Goal: Task Accomplishment & Management: Use online tool/utility

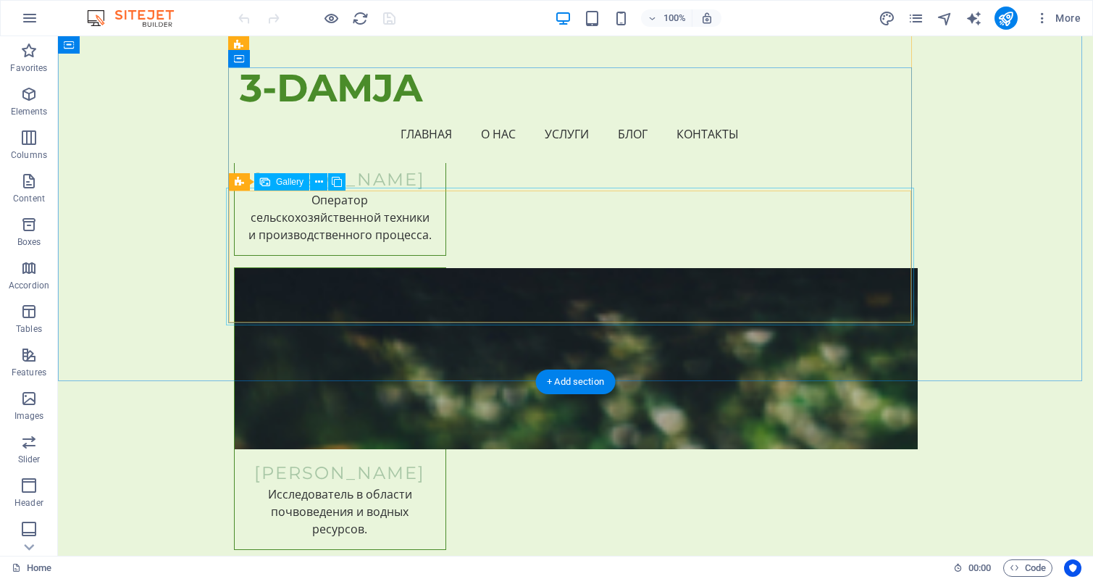
scroll to position [7171, 0]
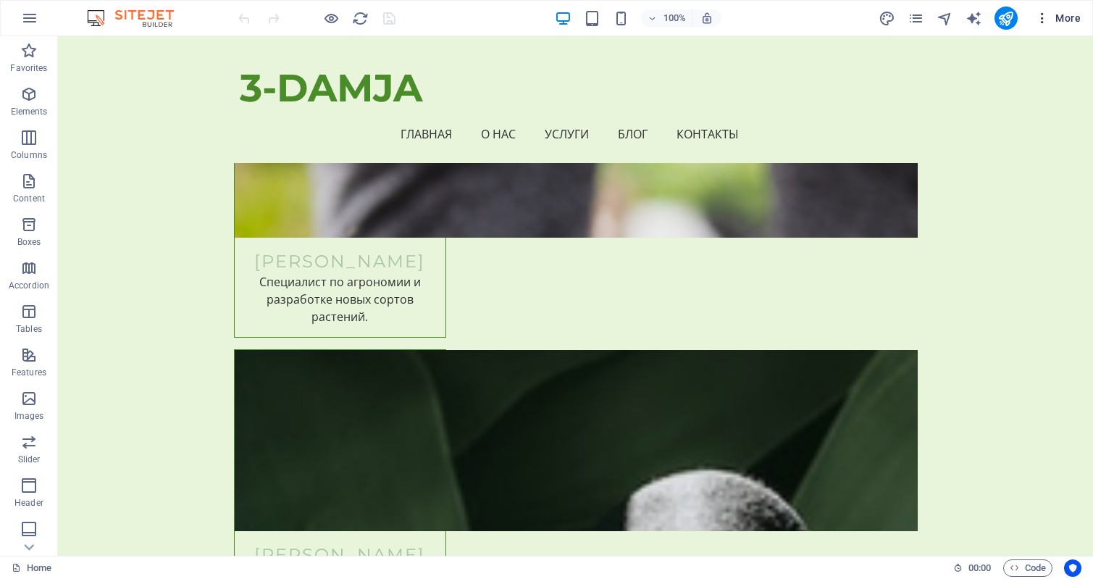
click at [1043, 19] on icon "button" at bounding box center [1042, 18] width 14 height 14
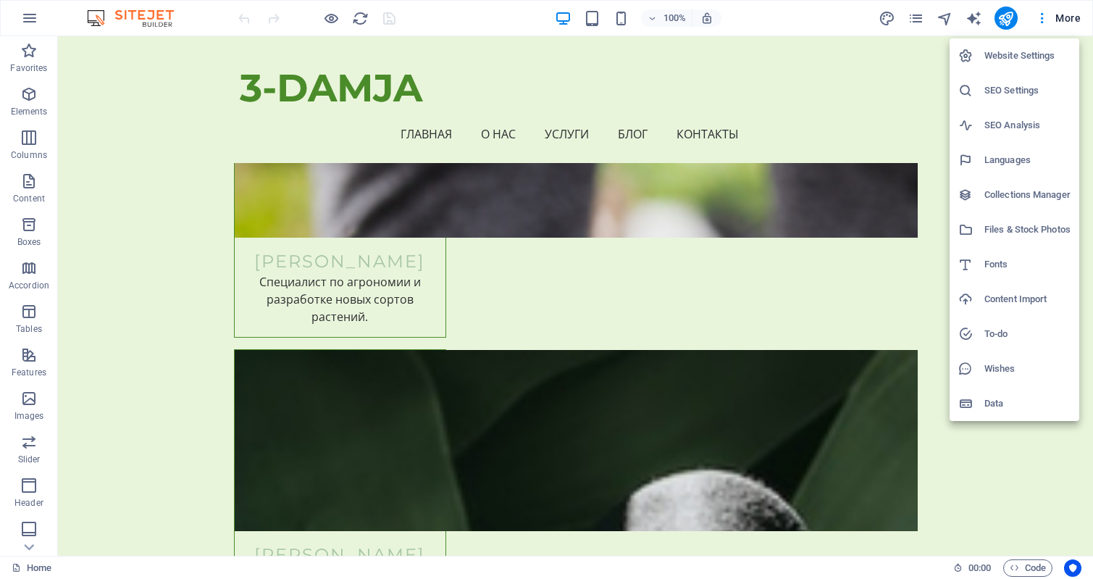
click at [1018, 232] on h6 "Files & Stock Photos" at bounding box center [1027, 229] width 86 height 17
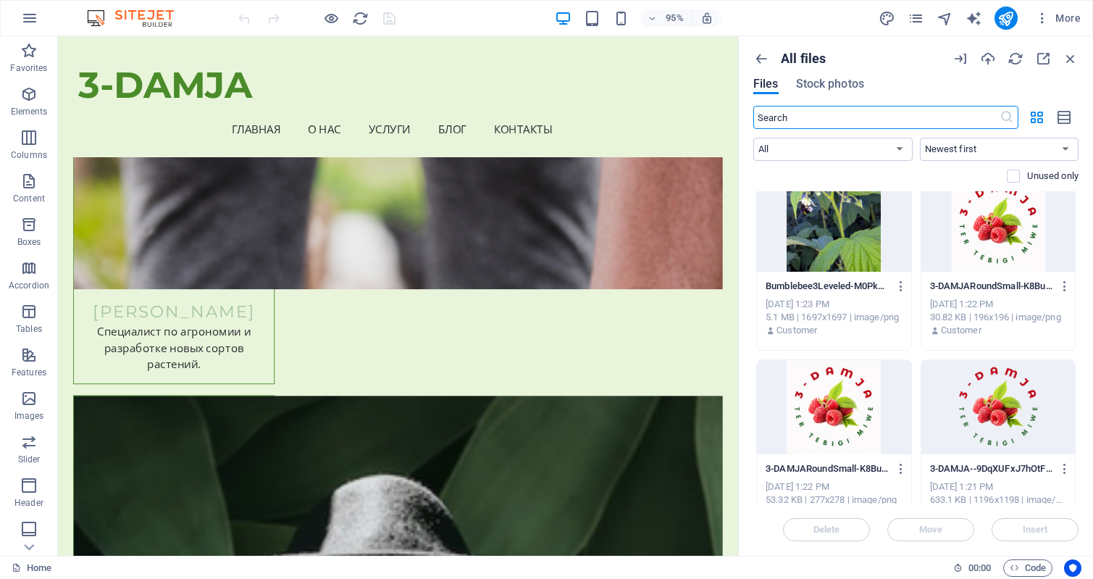
scroll to position [0, 0]
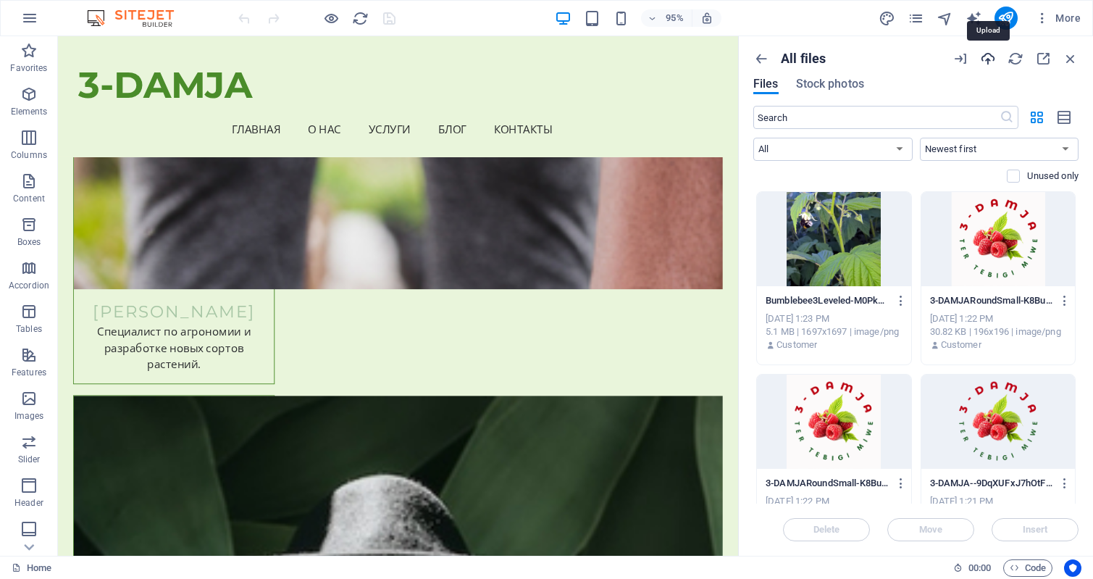
click at [986, 57] on icon "button" at bounding box center [988, 59] width 16 height 16
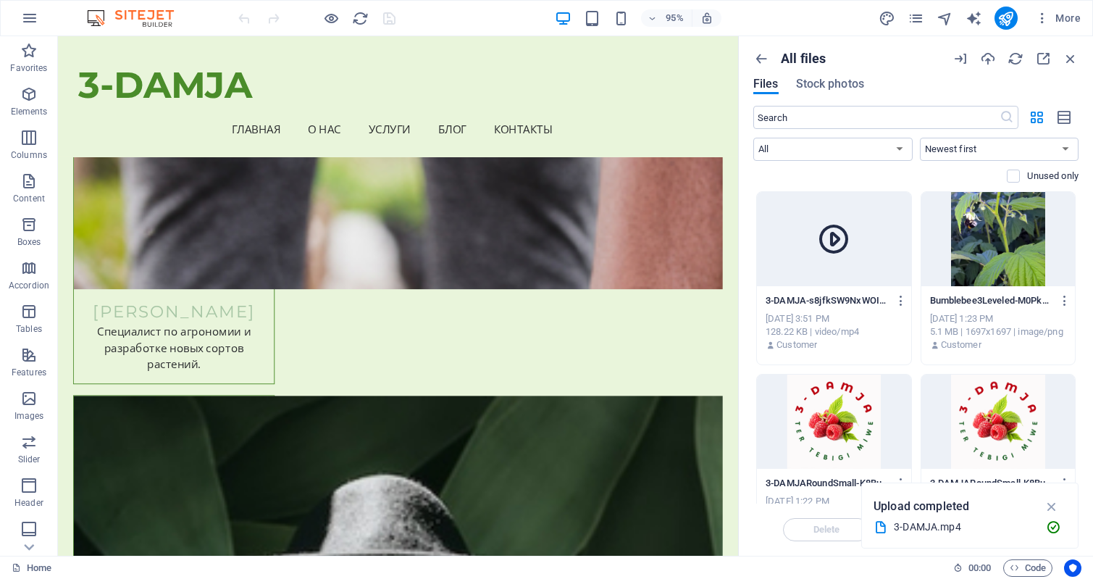
click at [834, 240] on icon at bounding box center [833, 239] width 35 height 35
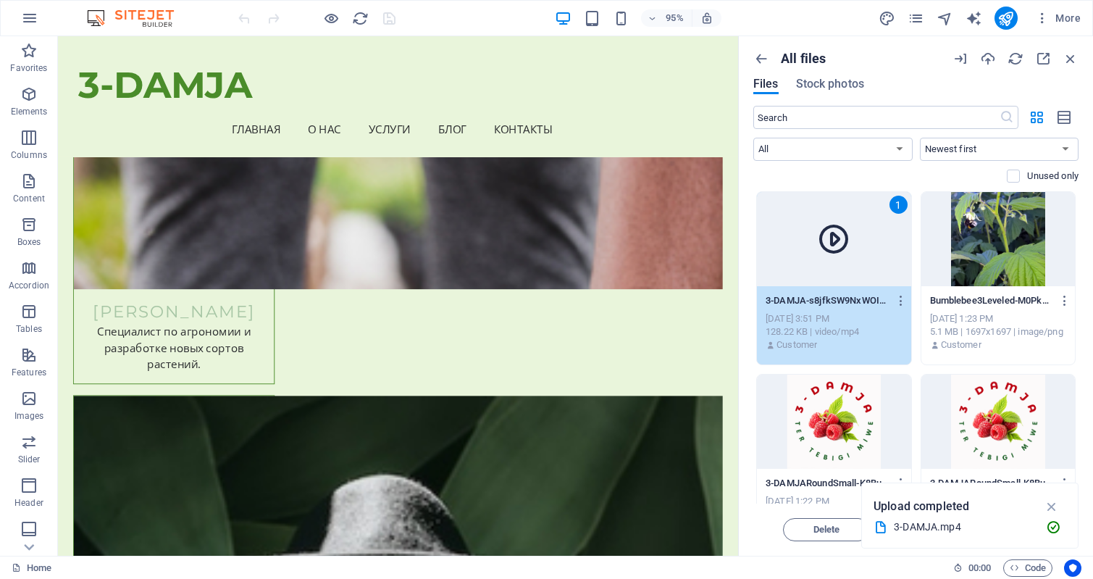
click at [823, 246] on icon at bounding box center [833, 239] width 35 height 35
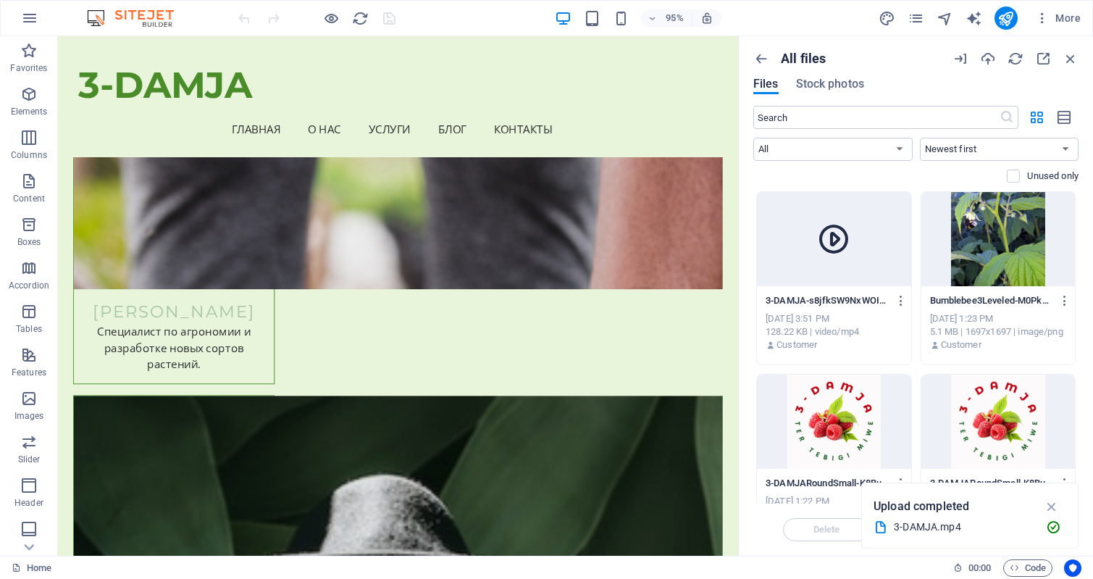
click at [835, 230] on icon at bounding box center [833, 239] width 35 height 35
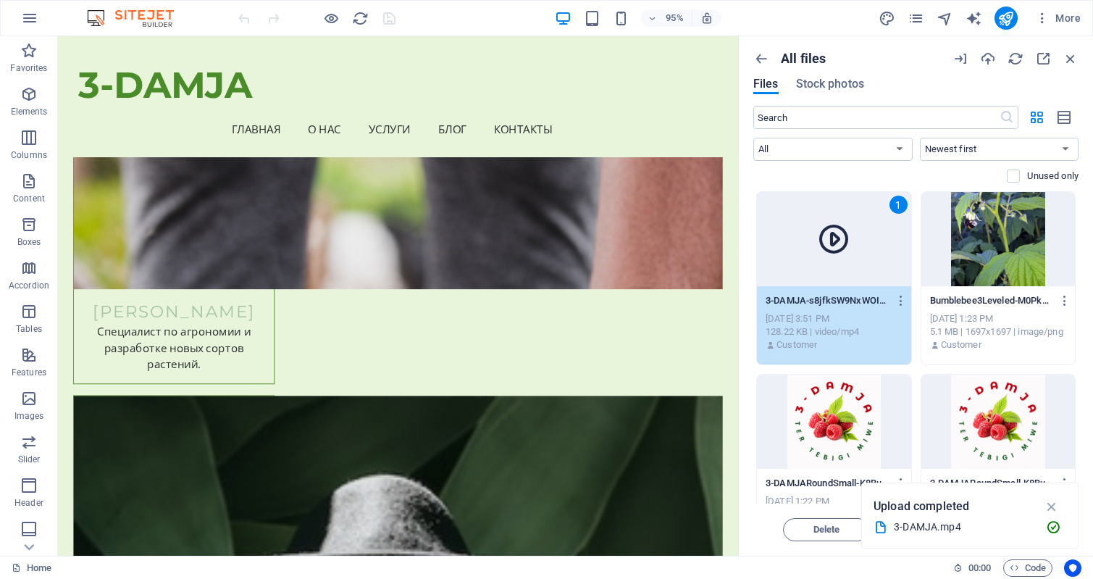
click at [835, 238] on icon at bounding box center [833, 239] width 35 height 35
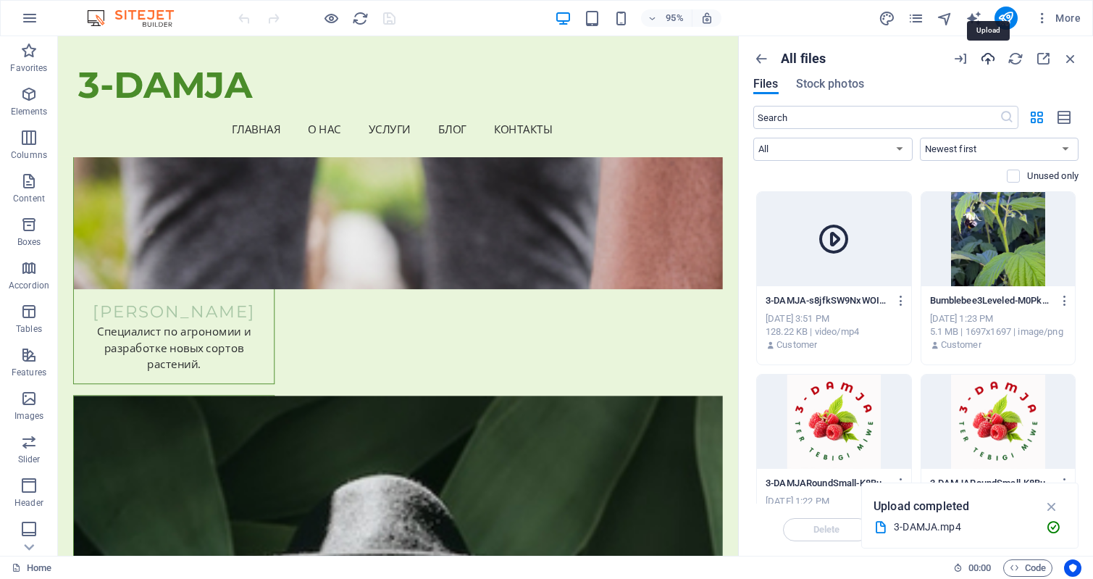
click at [989, 60] on icon "button" at bounding box center [988, 59] width 16 height 16
click at [963, 59] on icon "button" at bounding box center [960, 59] width 16 height 16
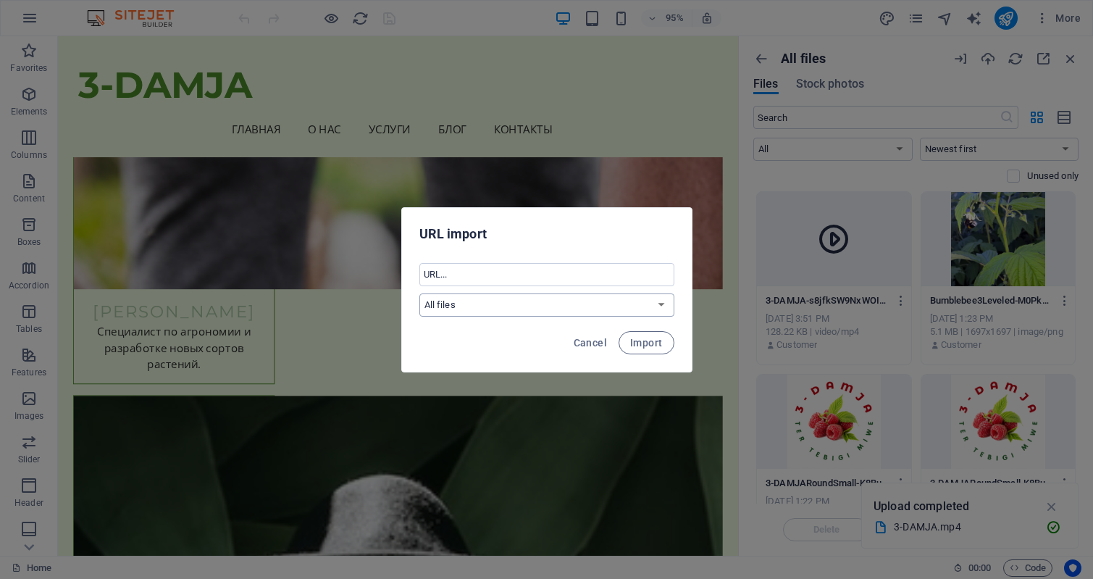
click at [662, 306] on select "All files" at bounding box center [546, 304] width 255 height 23
click at [663, 306] on select "All files" at bounding box center [546, 304] width 255 height 23
click at [584, 340] on span "Cancel" at bounding box center [590, 343] width 33 height 12
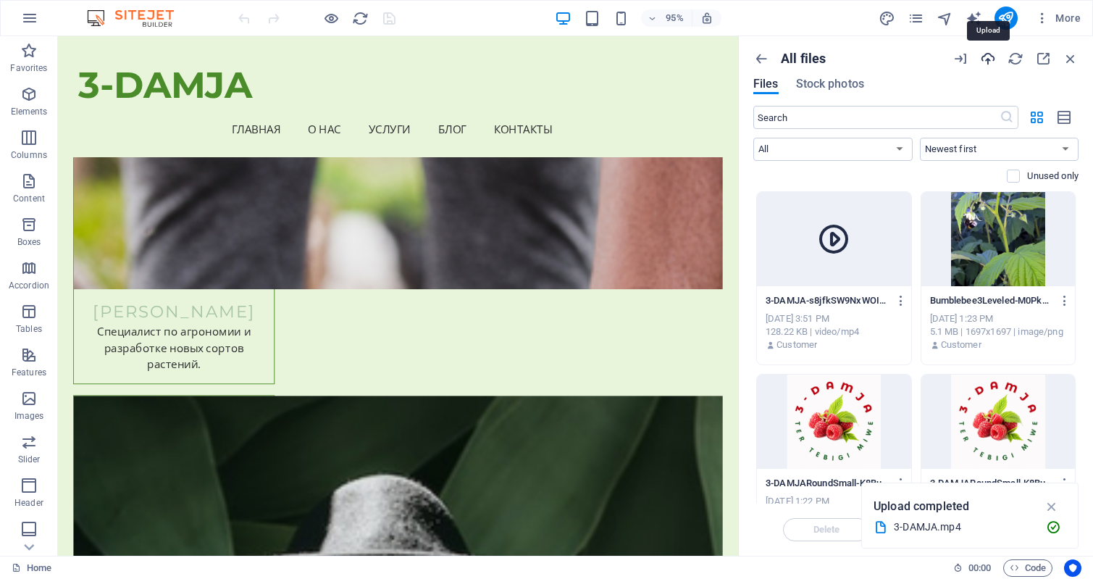
click at [988, 59] on icon "button" at bounding box center [988, 59] width 16 height 16
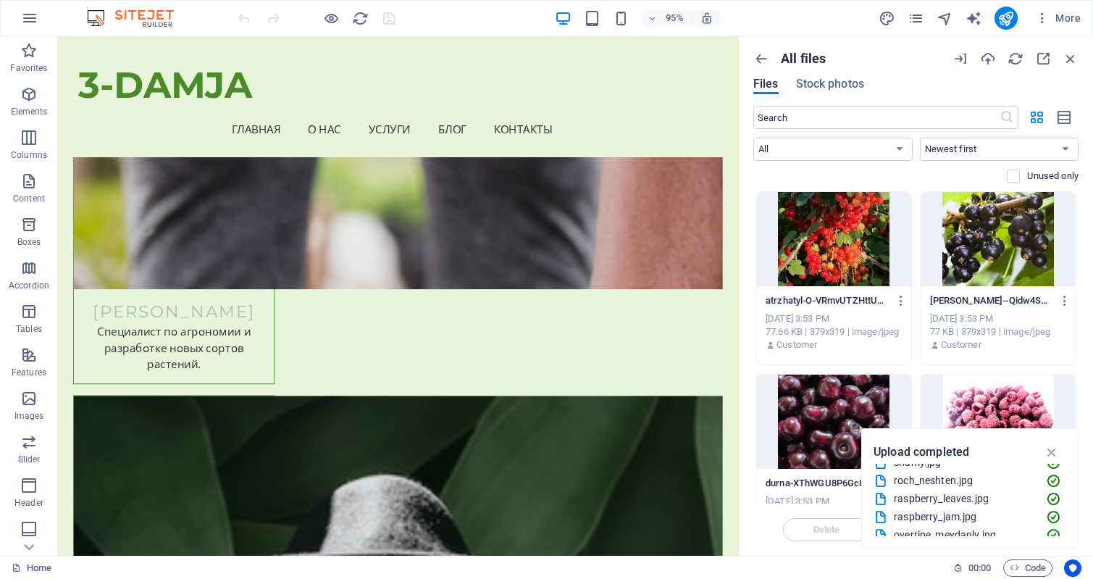
scroll to position [181, 0]
click at [1050, 452] on icon "button" at bounding box center [1052, 452] width 17 height 16
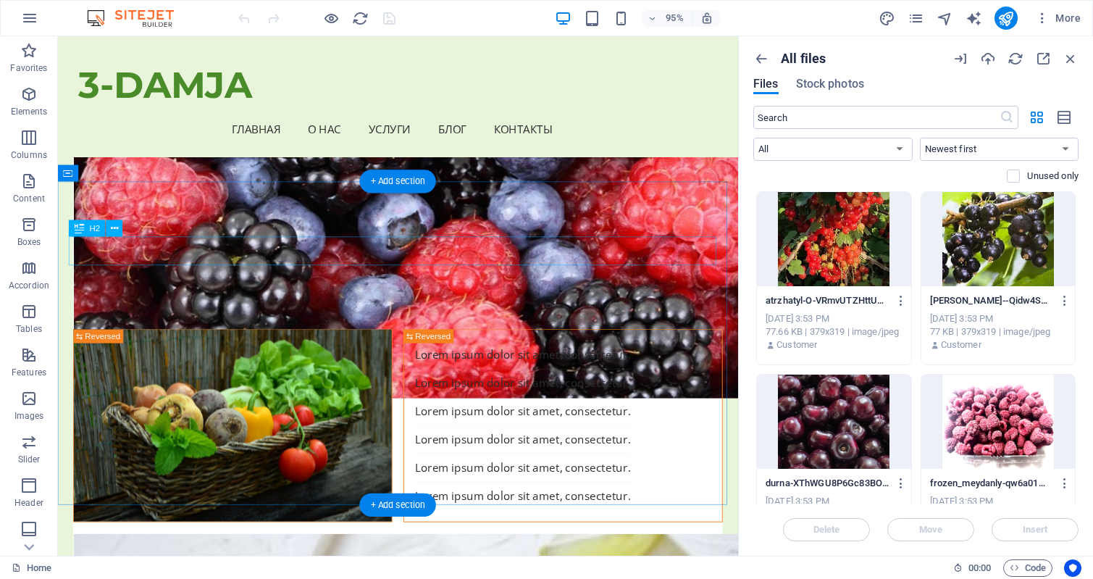
scroll to position [5376, 0]
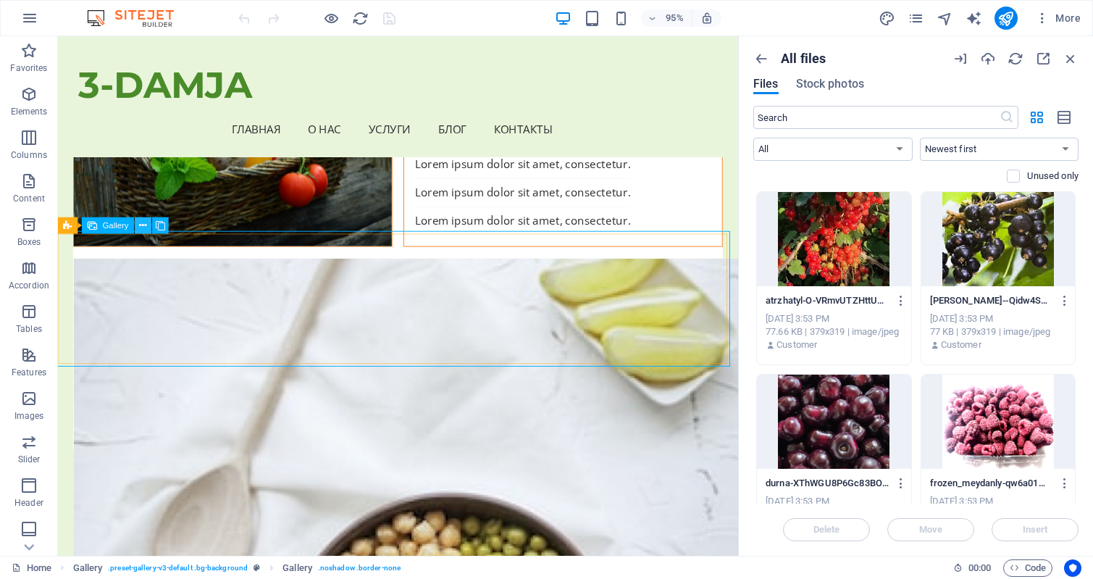
scroll to position [5375, 0]
click at [145, 222] on icon at bounding box center [143, 226] width 7 height 14
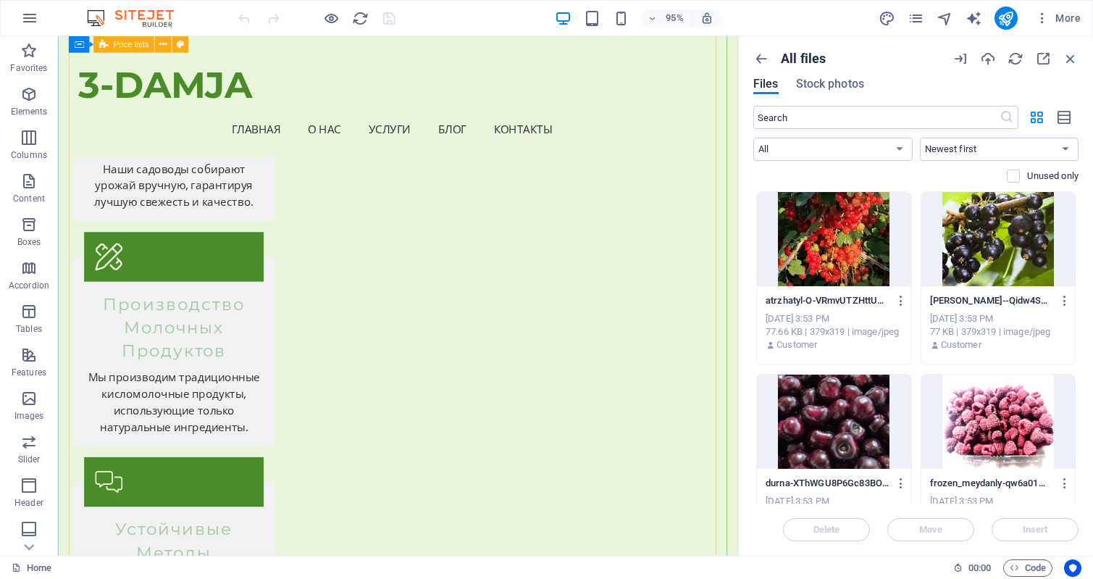
scroll to position [3339, 0]
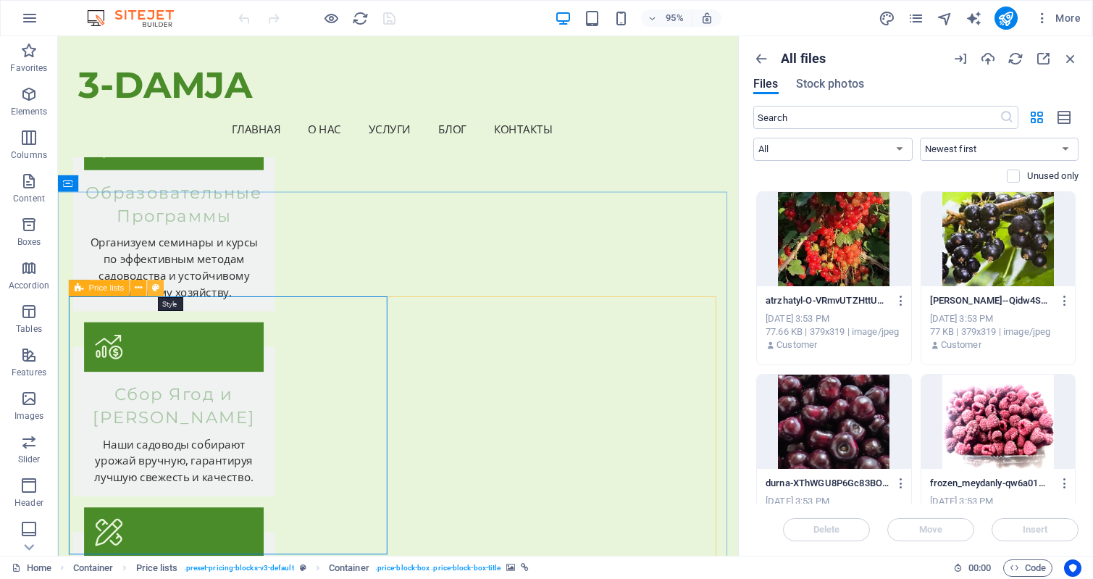
click at [159, 287] on icon at bounding box center [155, 288] width 7 height 14
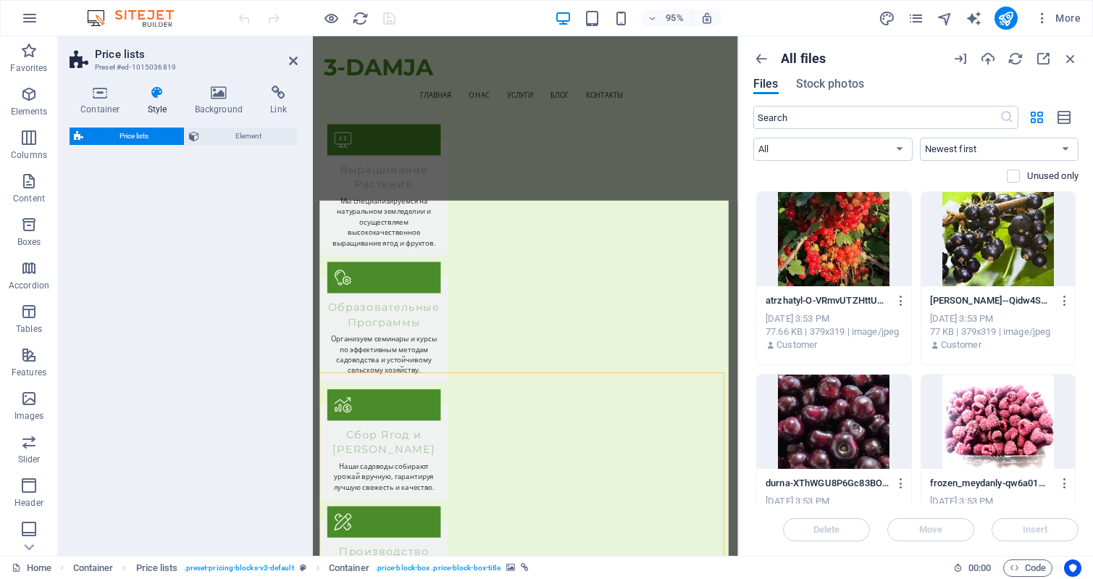
select select "rem"
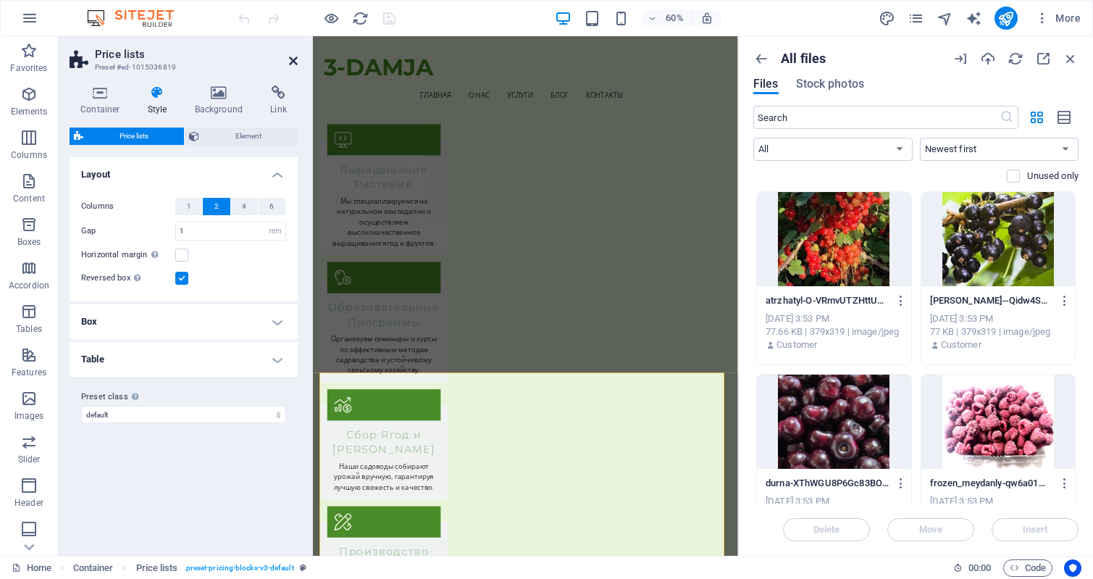
click at [293, 61] on icon at bounding box center [293, 61] width 9 height 12
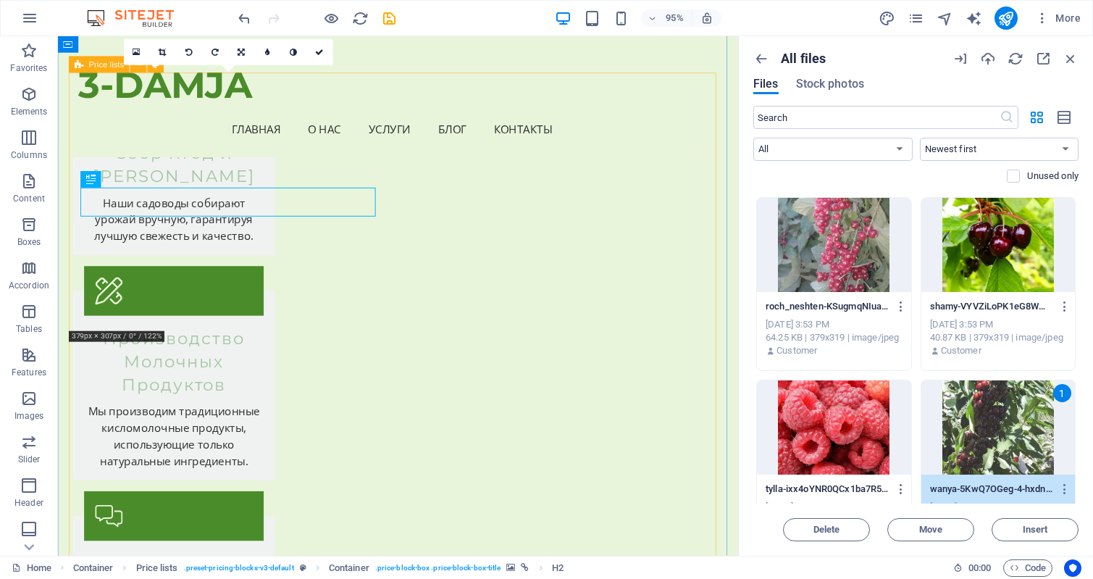
scroll to position [3556, 0]
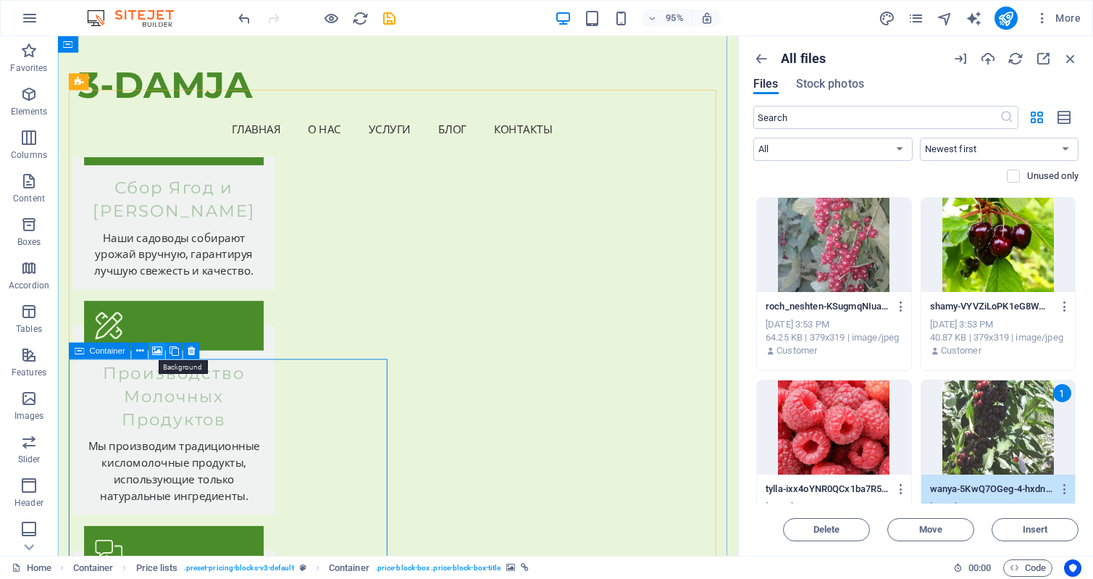
click at [159, 353] on icon at bounding box center [157, 350] width 10 height 14
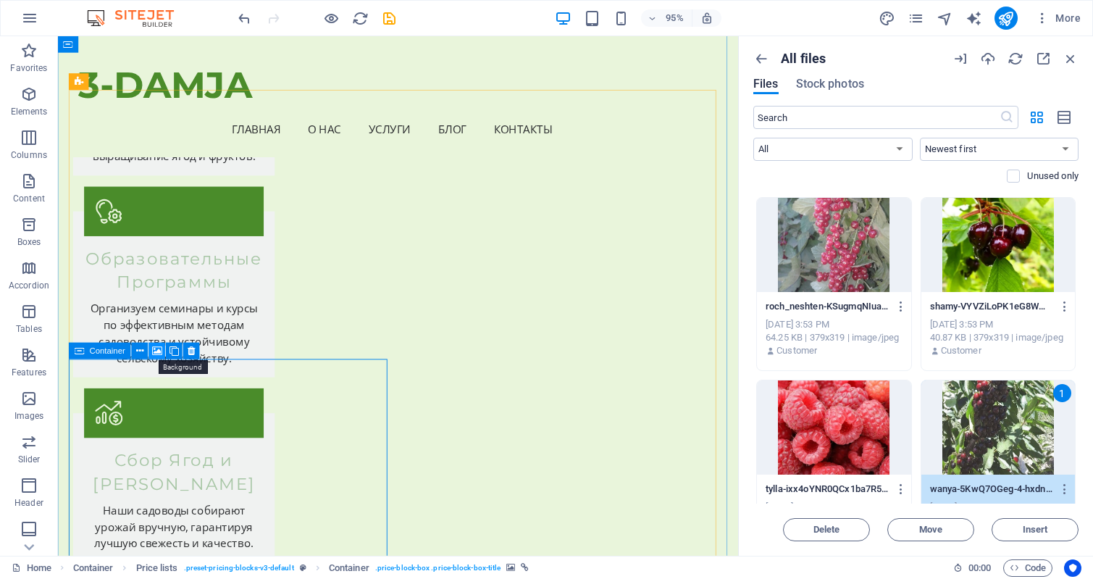
scroll to position [3843, 0]
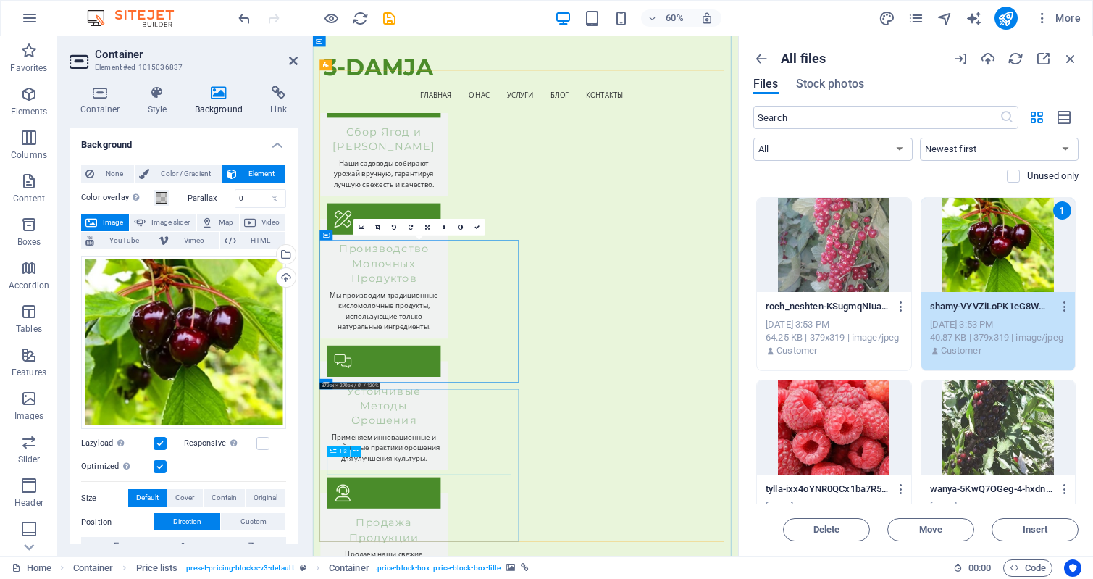
drag, startPoint x: 545, startPoint y: 754, endPoint x: 728, endPoint y: 490, distance: 320.7
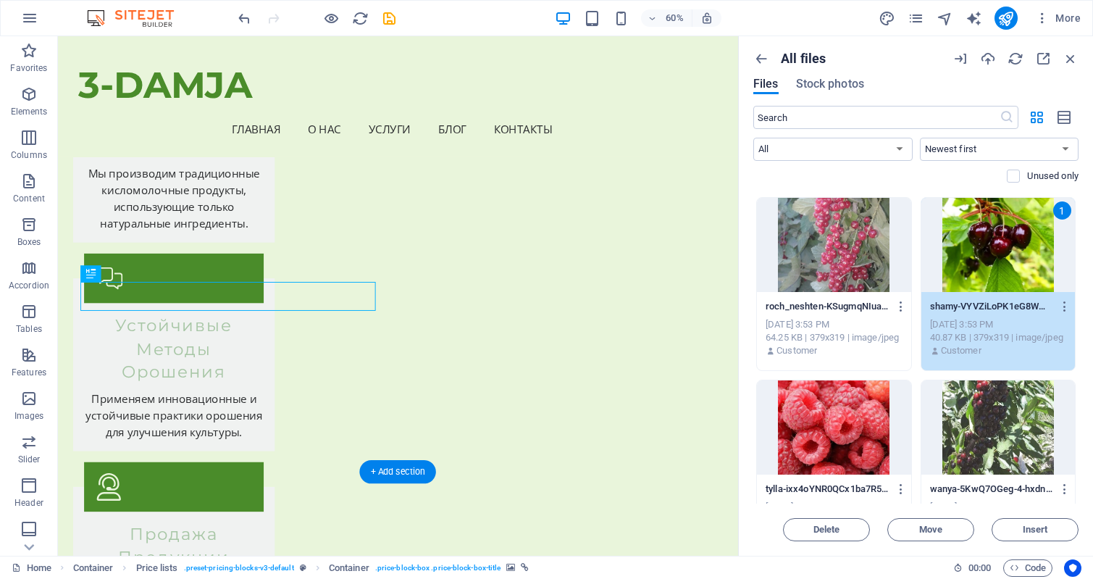
scroll to position [3998, 0]
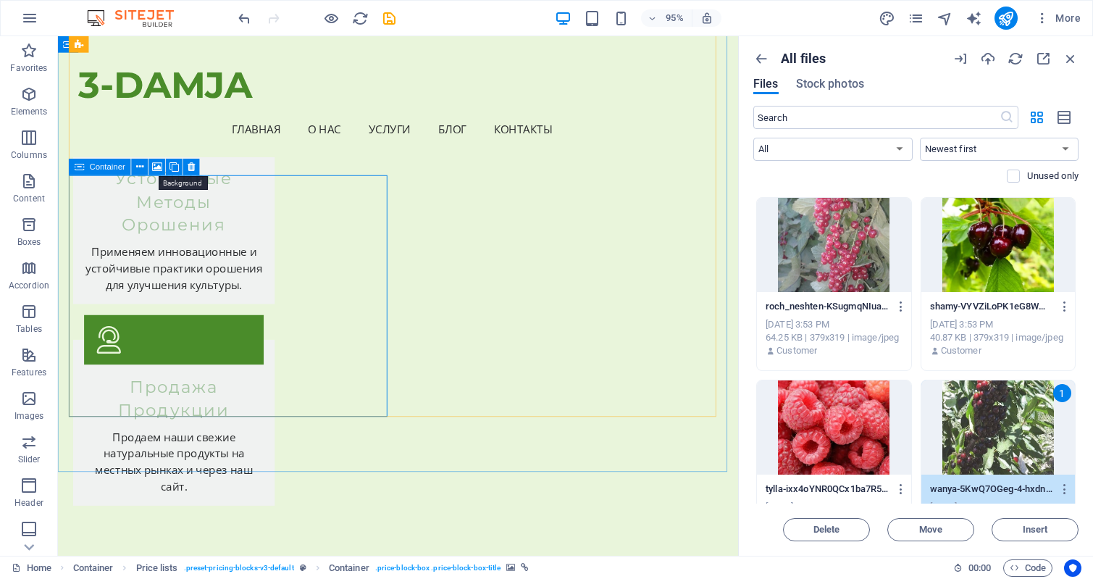
click at [157, 167] on icon at bounding box center [157, 167] width 10 height 14
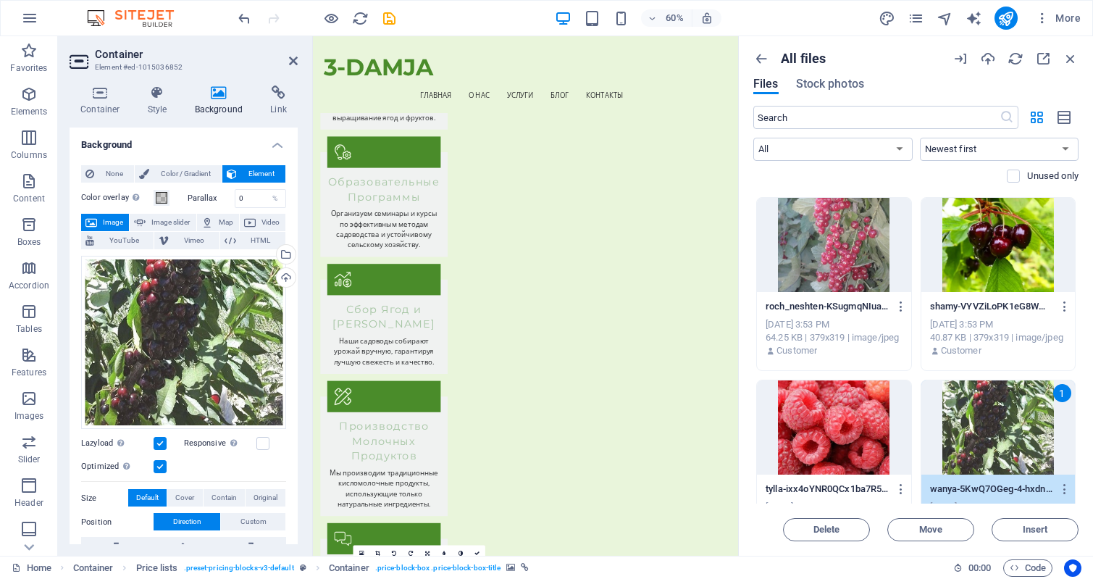
scroll to position [3419, 0]
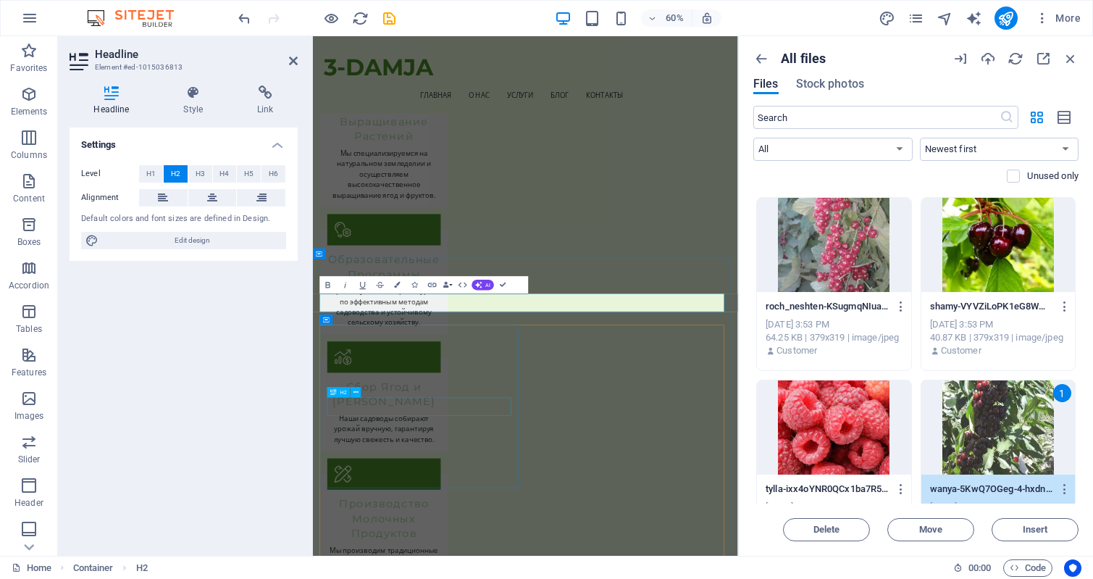
drag, startPoint x: 484, startPoint y: 642, endPoint x: 690, endPoint y: 419, distance: 303.9
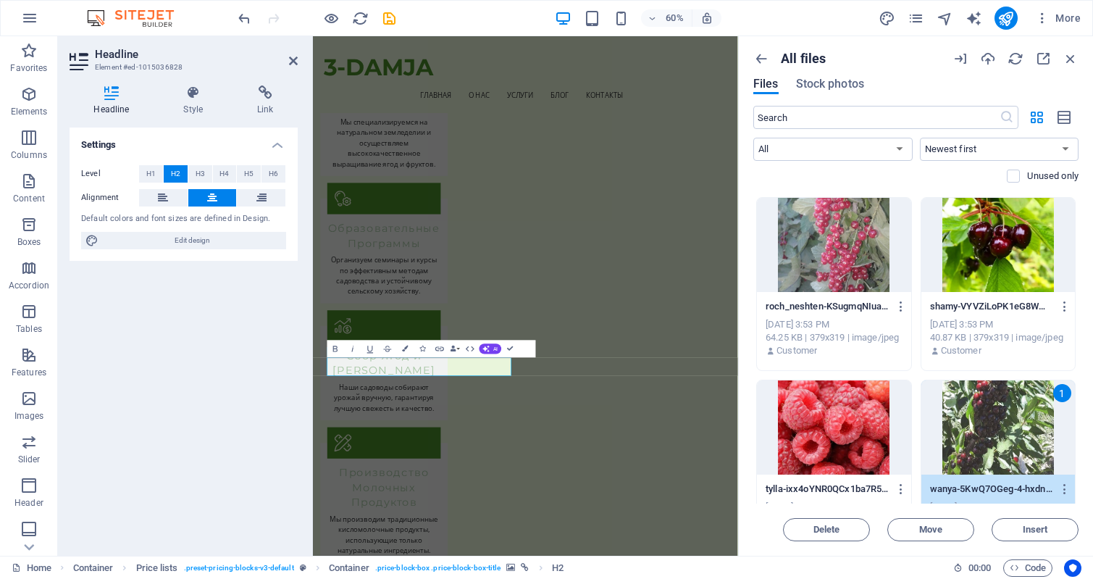
scroll to position [3491, 0]
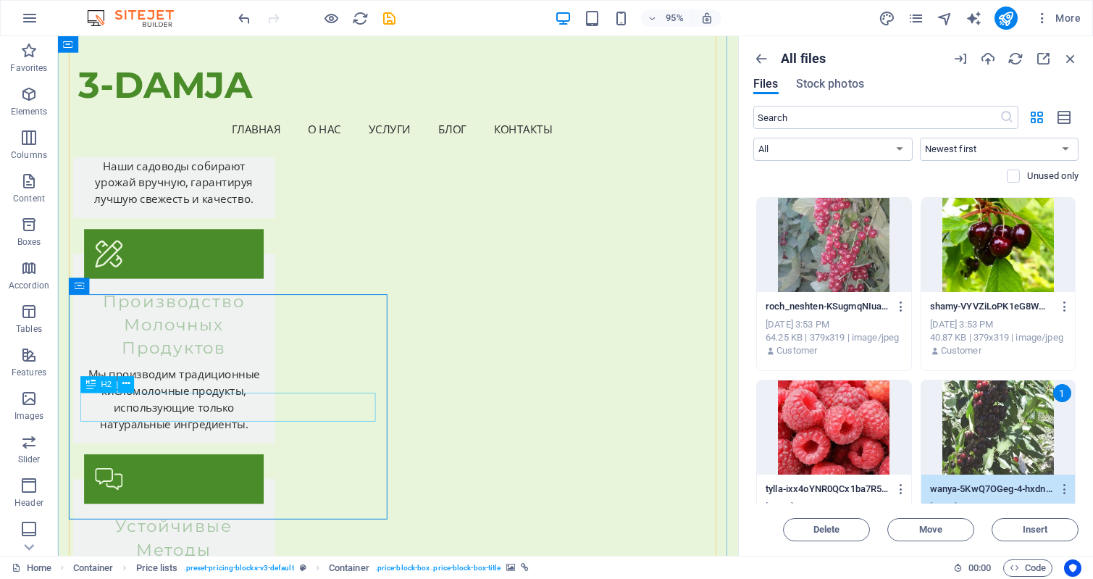
scroll to position [3636, 0]
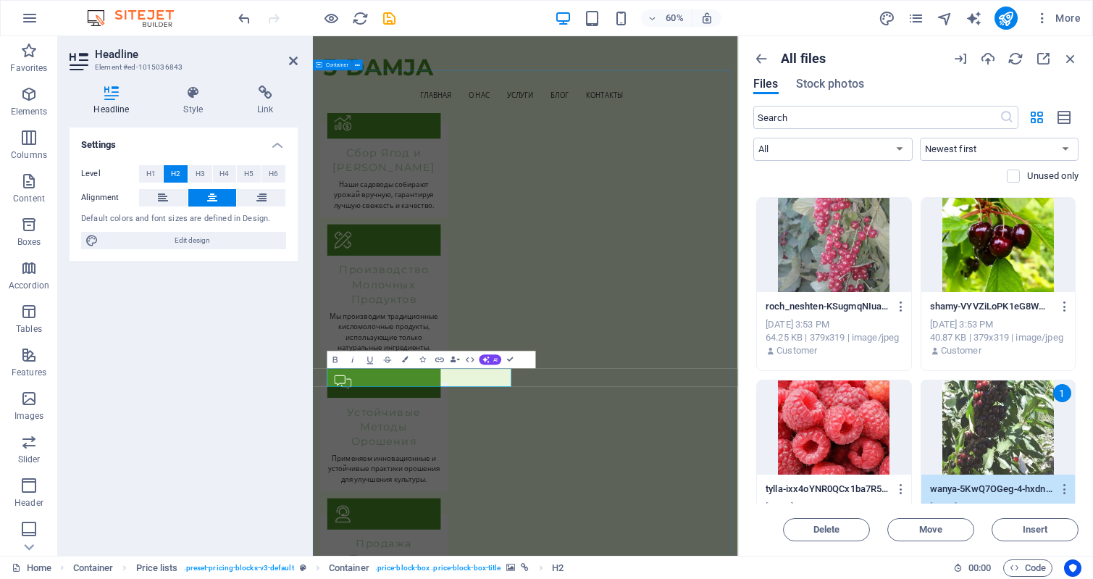
scroll to position [3853, 0]
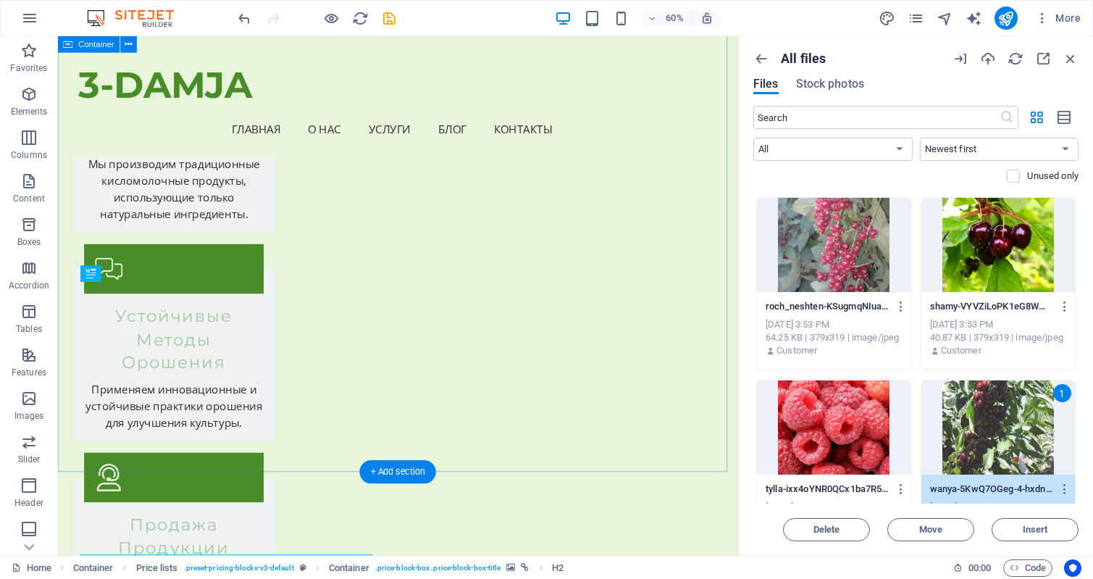
scroll to position [3998, 0]
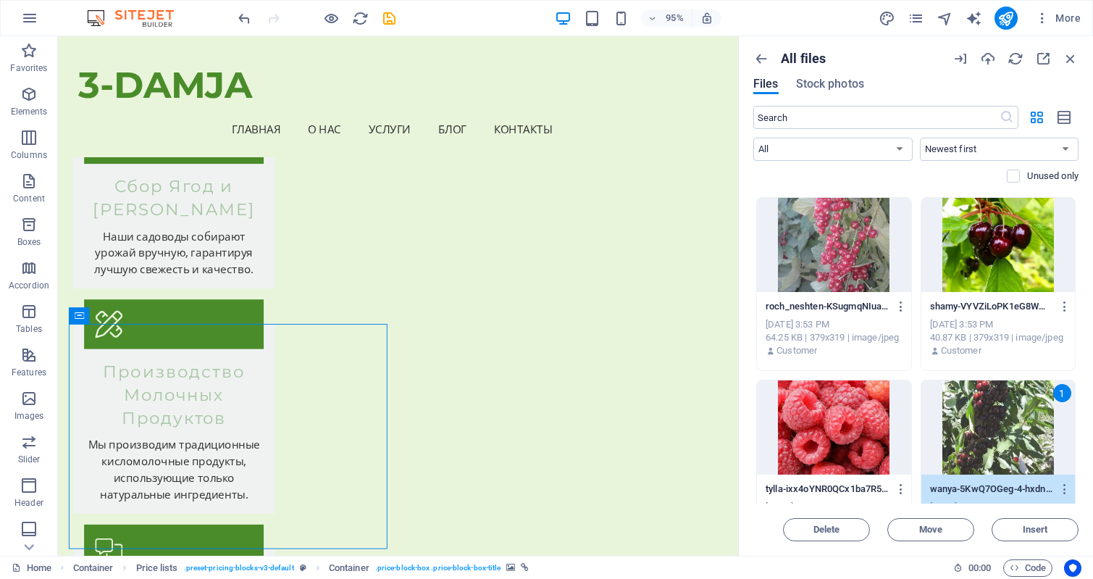
scroll to position [3419, 0]
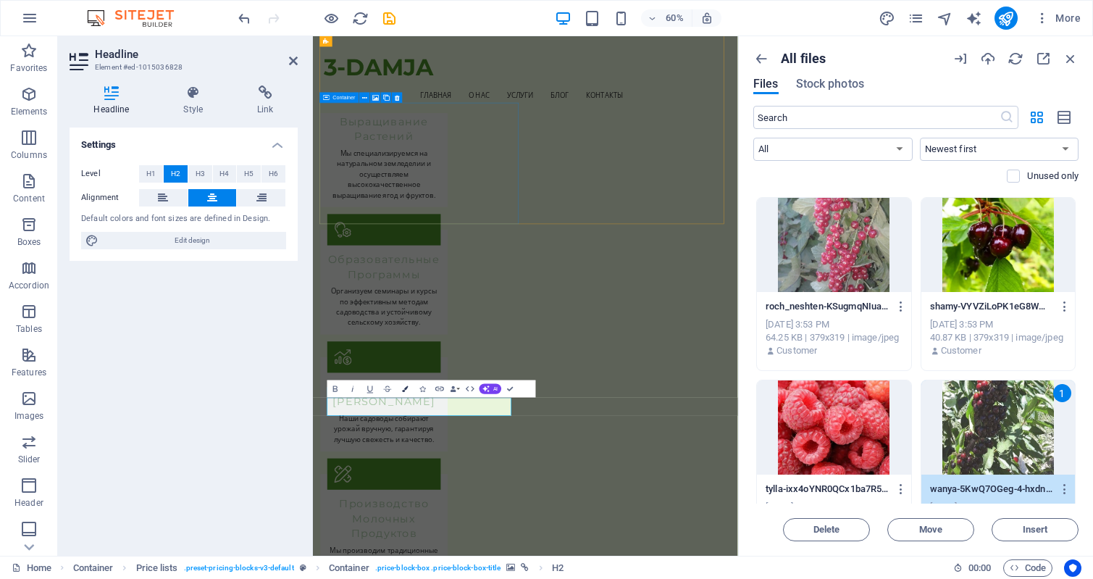
click at [403, 388] on icon "button" at bounding box center [405, 388] width 6 height 6
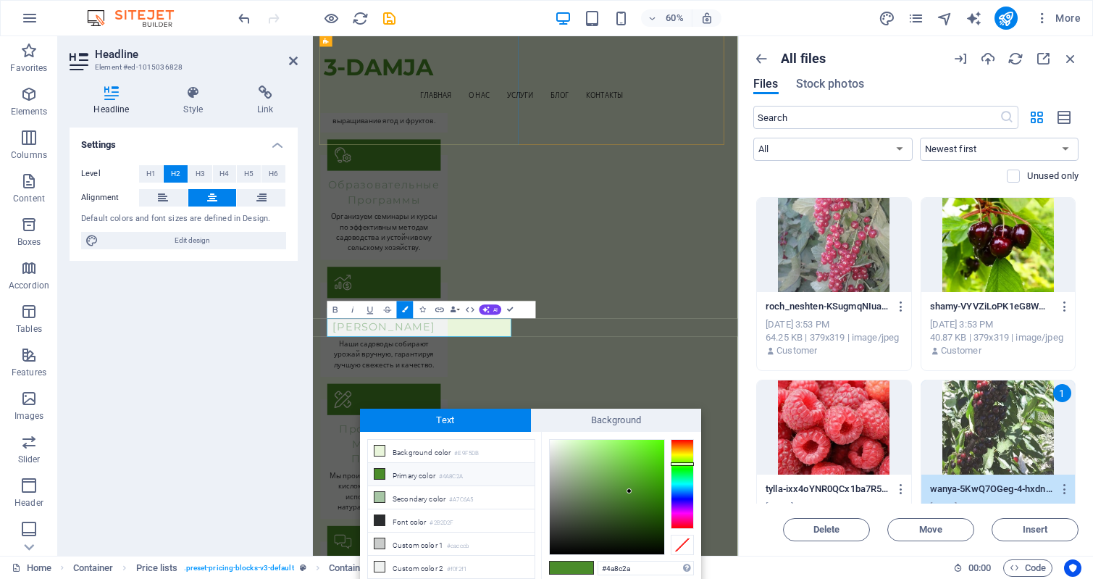
scroll to position [3564, 0]
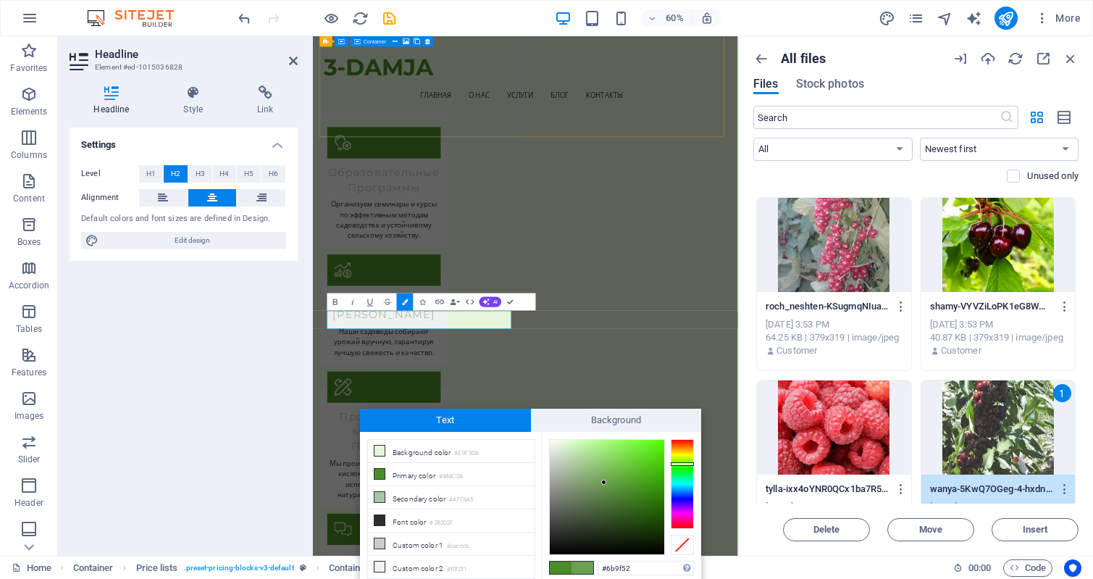
drag, startPoint x: 627, startPoint y: 490, endPoint x: 604, endPoint y: 482, distance: 24.3
click at [604, 482] on div at bounding box center [603, 481] width 5 height 5
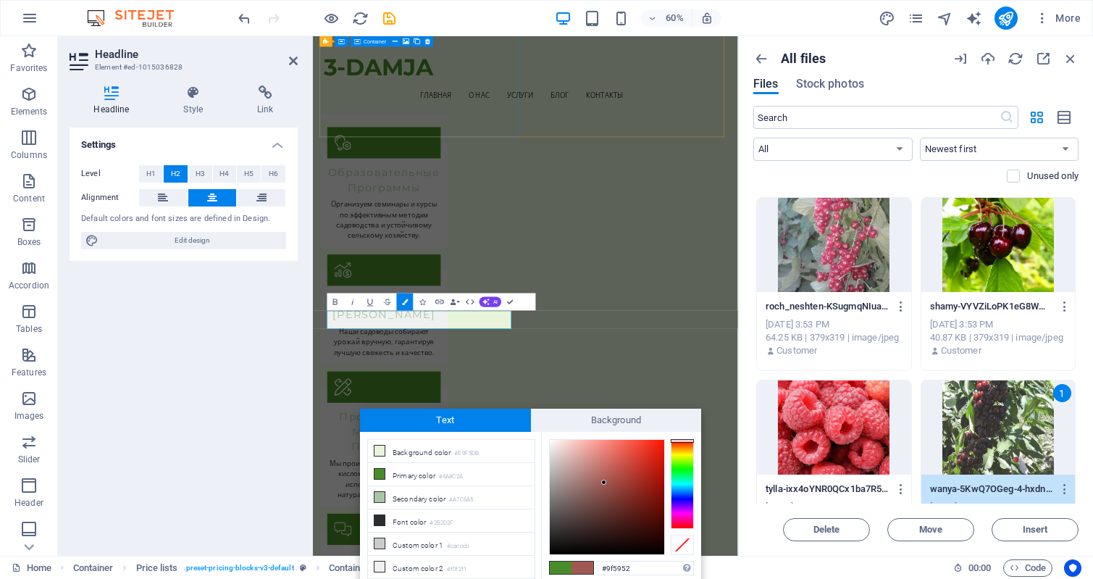
drag, startPoint x: 678, startPoint y: 463, endPoint x: 682, endPoint y: 440, distance: 22.9
click at [682, 440] on div at bounding box center [682, 441] width 23 height 4
drag, startPoint x: 601, startPoint y: 481, endPoint x: 559, endPoint y: 445, distance: 55.5
click at [559, 445] on div at bounding box center [558, 444] width 5 height 5
click at [631, 459] on div at bounding box center [607, 497] width 114 height 114
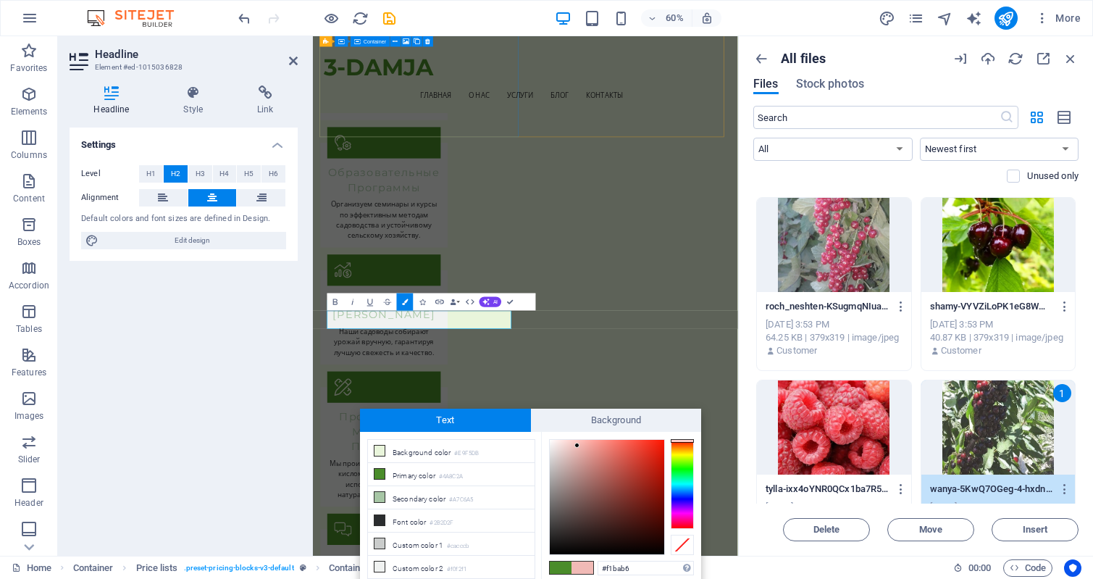
click at [577, 445] on div at bounding box center [607, 497] width 114 height 114
drag, startPoint x: 577, startPoint y: 444, endPoint x: 515, endPoint y: 439, distance: 62.5
click at [515, 439] on div "less Background color #E9F5DB Primary color #4A8C2A Secondary color #A7C6A5 Fon…" at bounding box center [530, 522] width 341 height 180
click at [629, 567] on input "#000000" at bounding box center [646, 568] width 96 height 14
drag, startPoint x: 587, startPoint y: 472, endPoint x: 513, endPoint y: 423, distance: 88.8
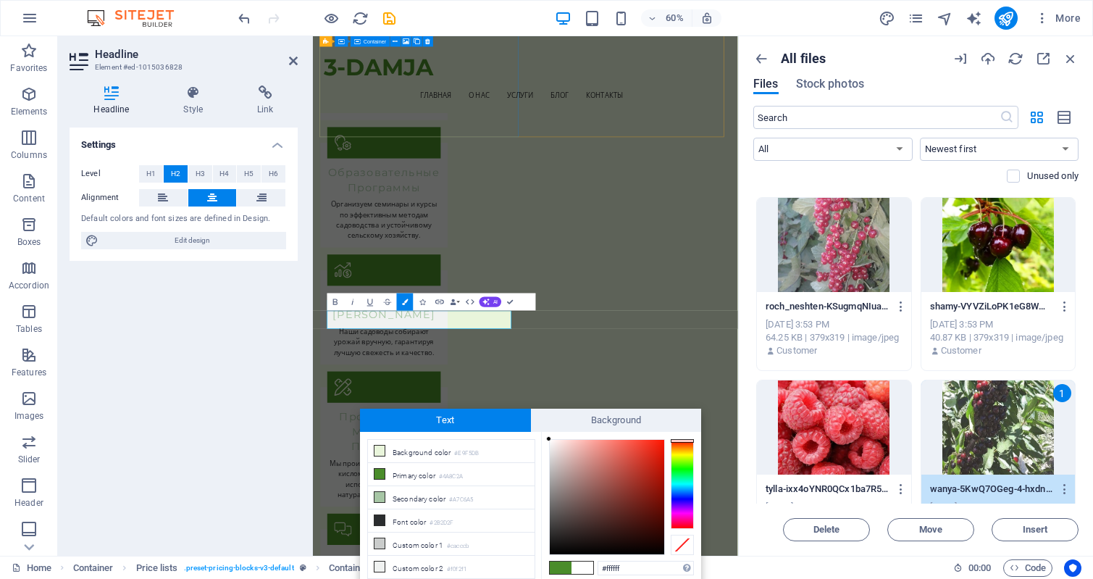
click at [513, 423] on div "Text Background less Background color #E9F5DB Primary color #4A8C2A Secondary c…" at bounding box center [530, 510] width 341 height 203
type input "#ffffff"
click at [549, 439] on div at bounding box center [548, 438] width 5 height 5
click at [650, 568] on input "#ffffff" at bounding box center [646, 568] width 96 height 14
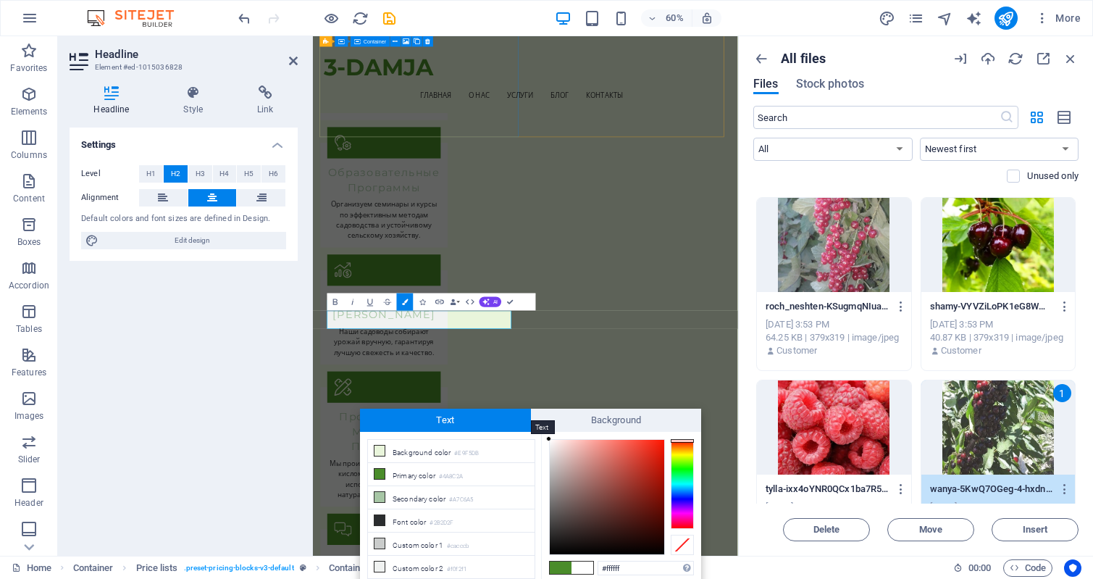
click at [476, 415] on span "Text" at bounding box center [445, 420] width 171 height 23
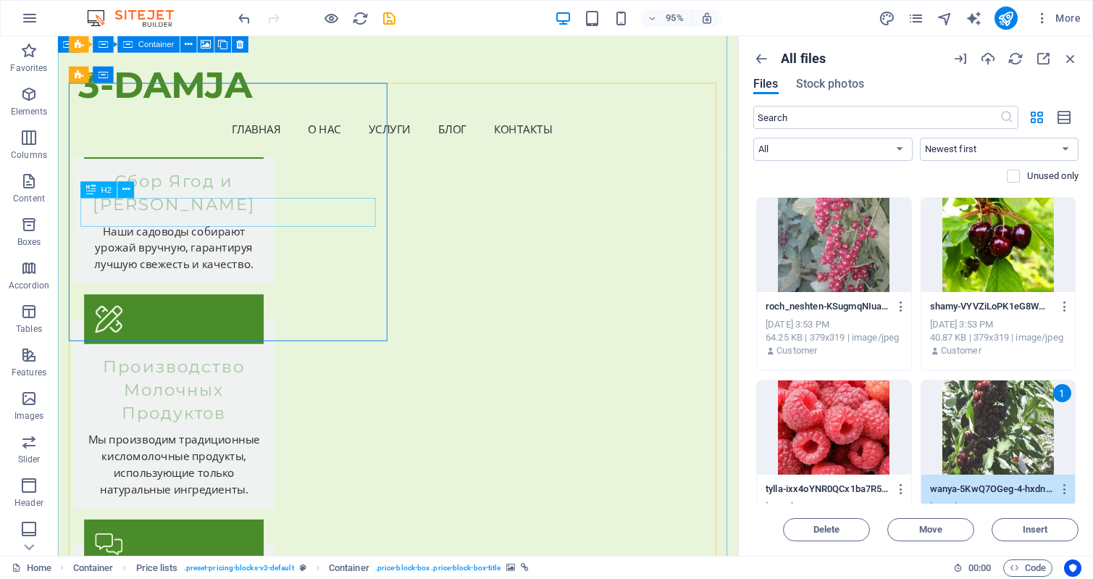
click at [125, 185] on icon at bounding box center [125, 189] width 7 height 14
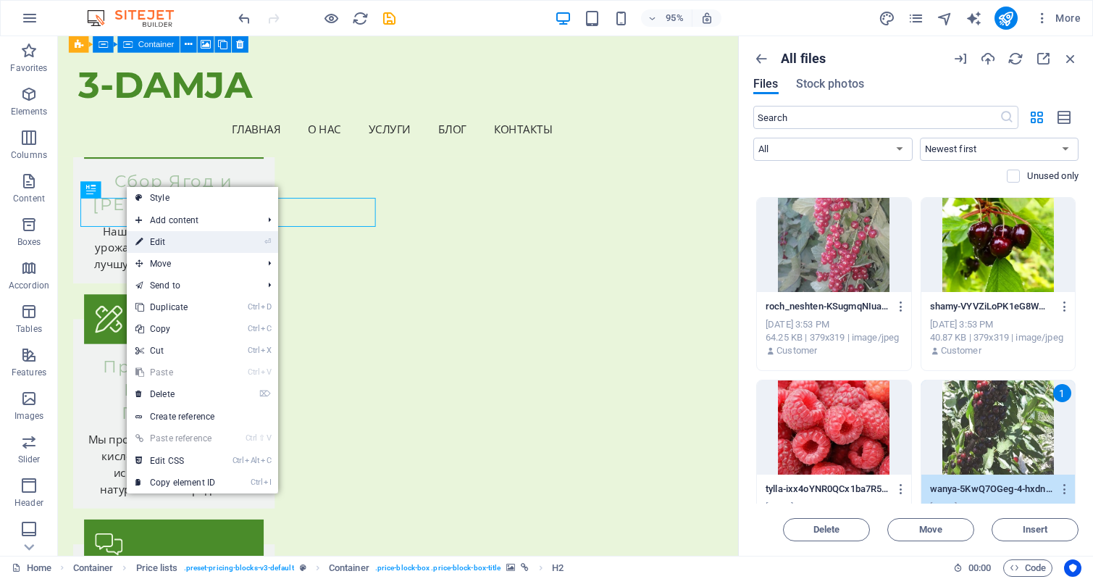
click at [168, 238] on link "⏎ Edit" at bounding box center [175, 242] width 97 height 22
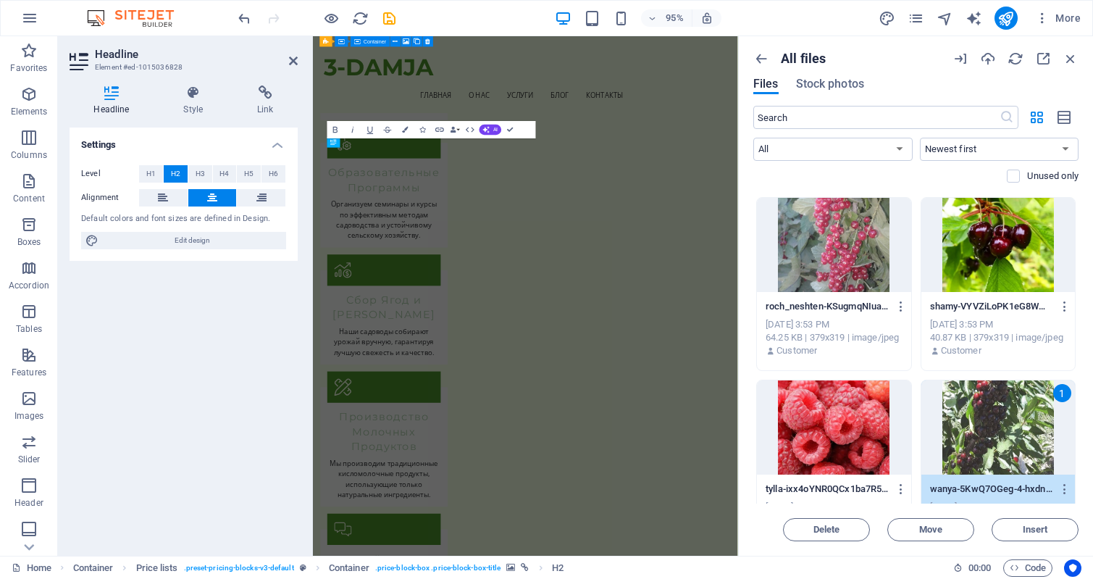
scroll to position [3850, 0]
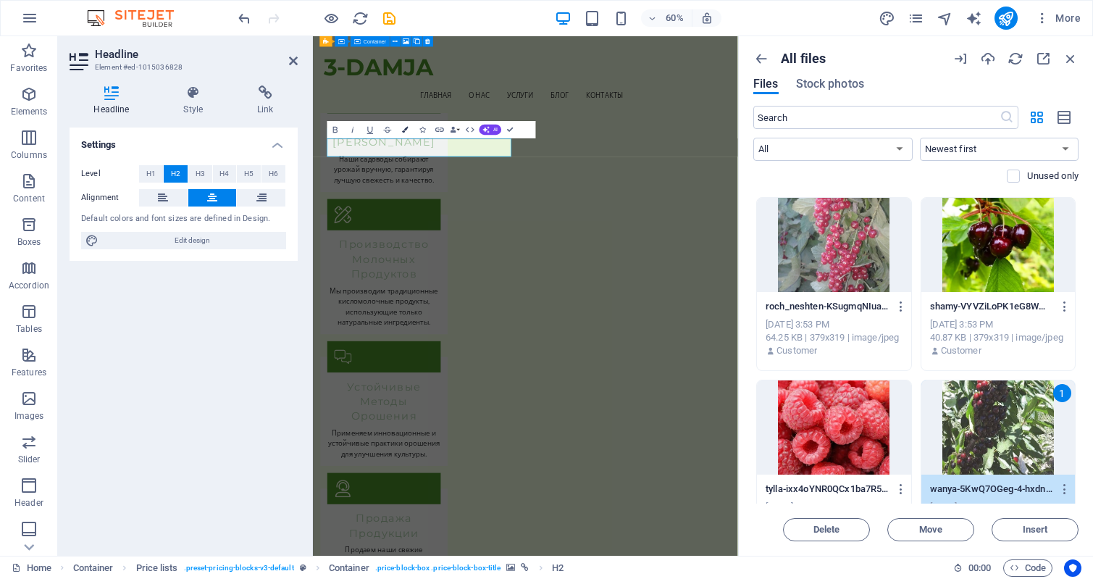
click at [408, 129] on icon "button" at bounding box center [405, 130] width 6 height 6
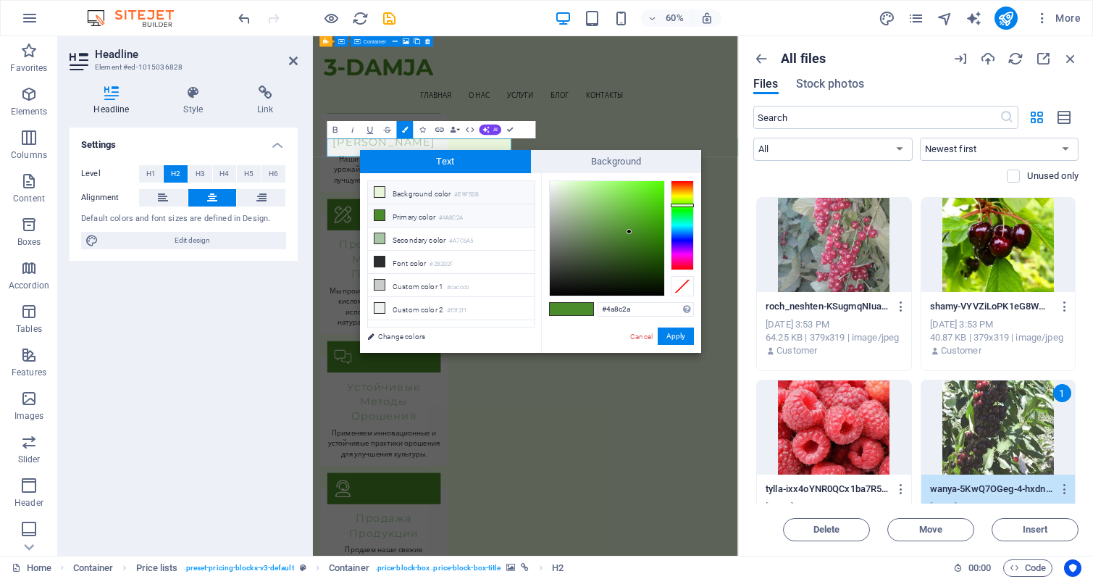
click at [380, 191] on icon at bounding box center [379, 192] width 10 height 10
type input "#e9f5db"
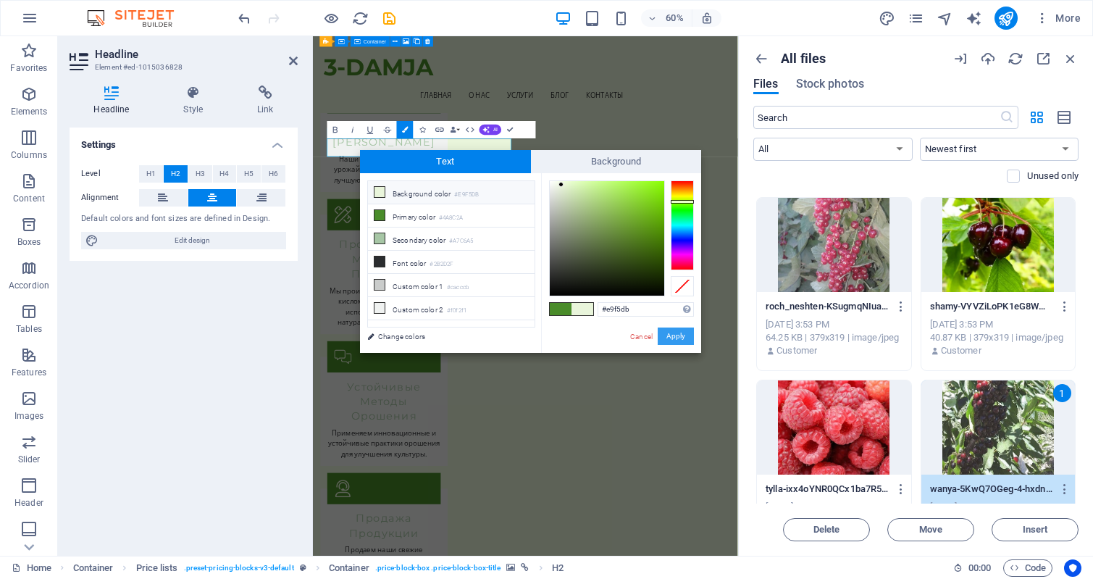
click at [667, 332] on button "Apply" at bounding box center [676, 335] width 36 height 17
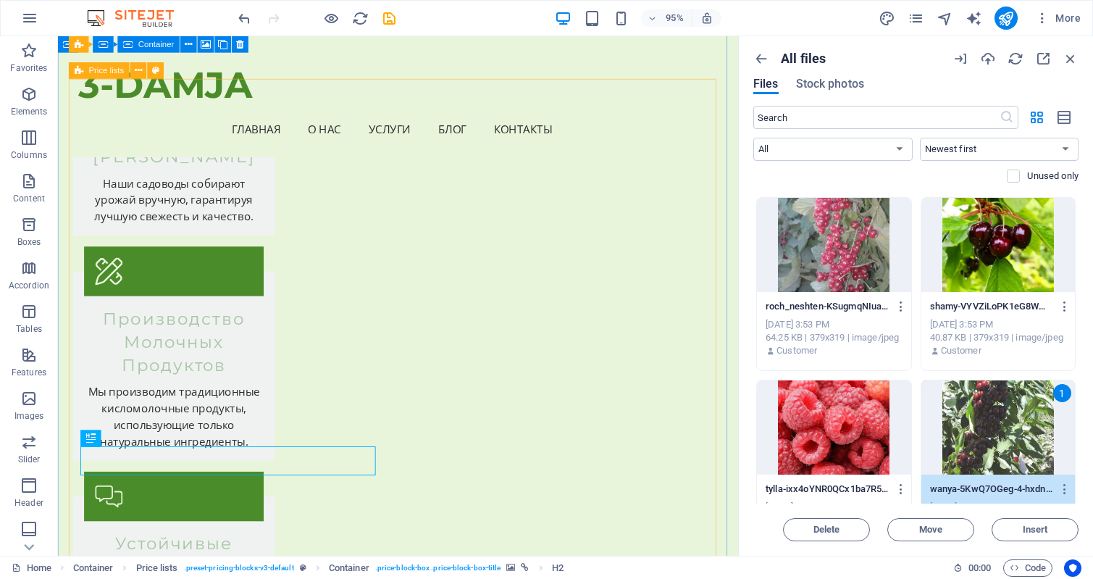
scroll to position [3636, 0]
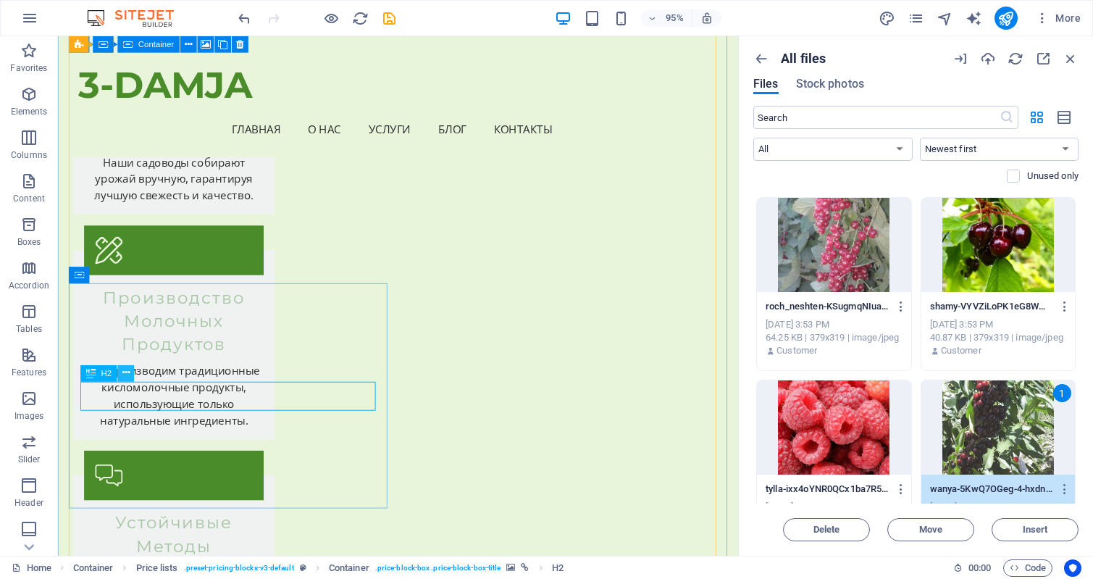
click at [122, 369] on icon at bounding box center [125, 373] width 7 height 14
click at [126, 372] on icon at bounding box center [125, 373] width 7 height 14
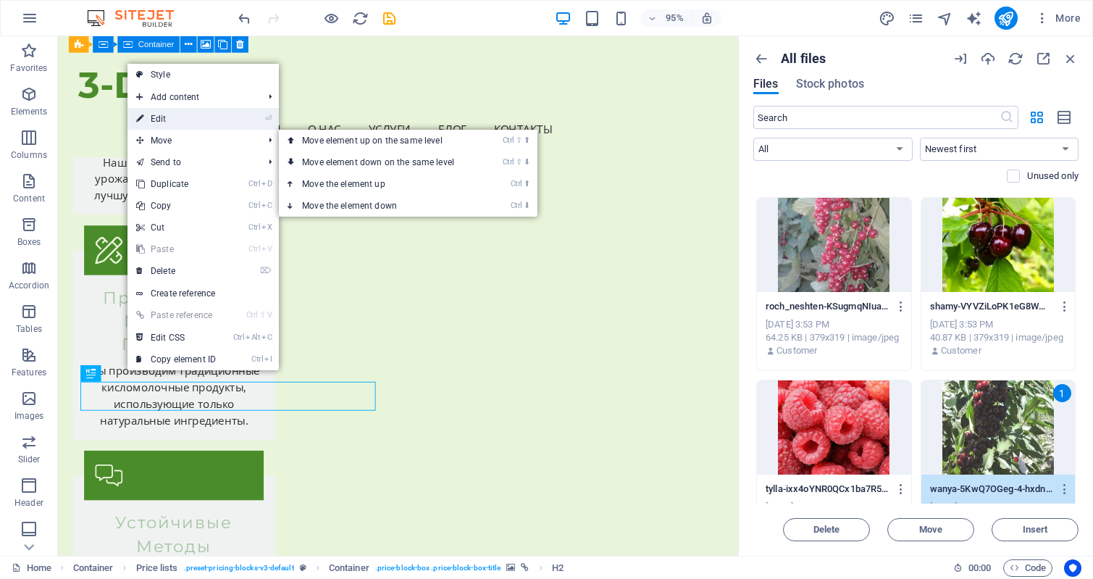
click at [175, 122] on link "⏎ Edit" at bounding box center [175, 119] width 97 height 22
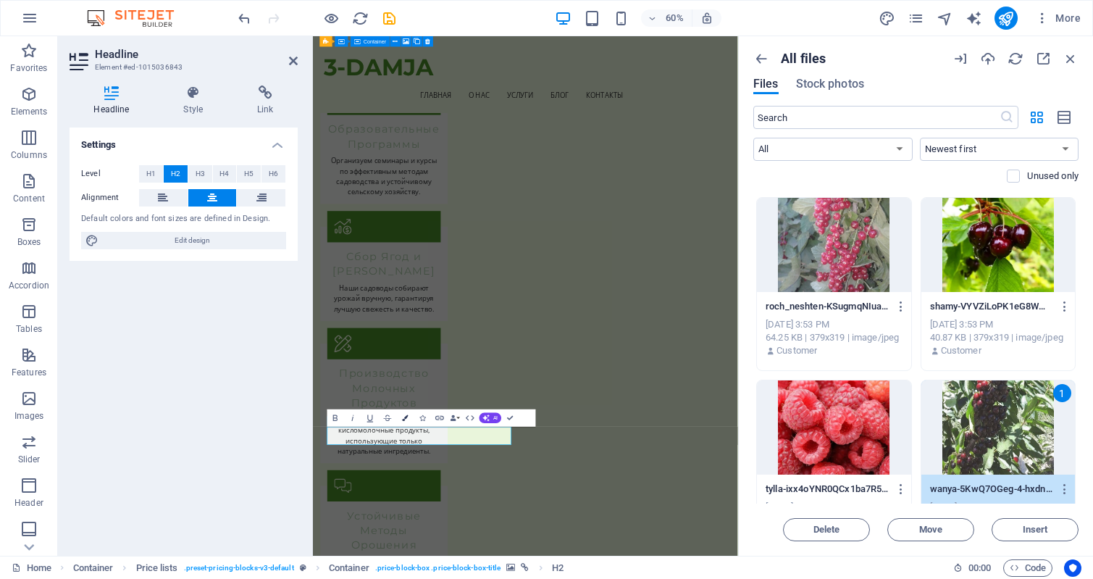
click at [407, 417] on icon "button" at bounding box center [405, 417] width 6 height 6
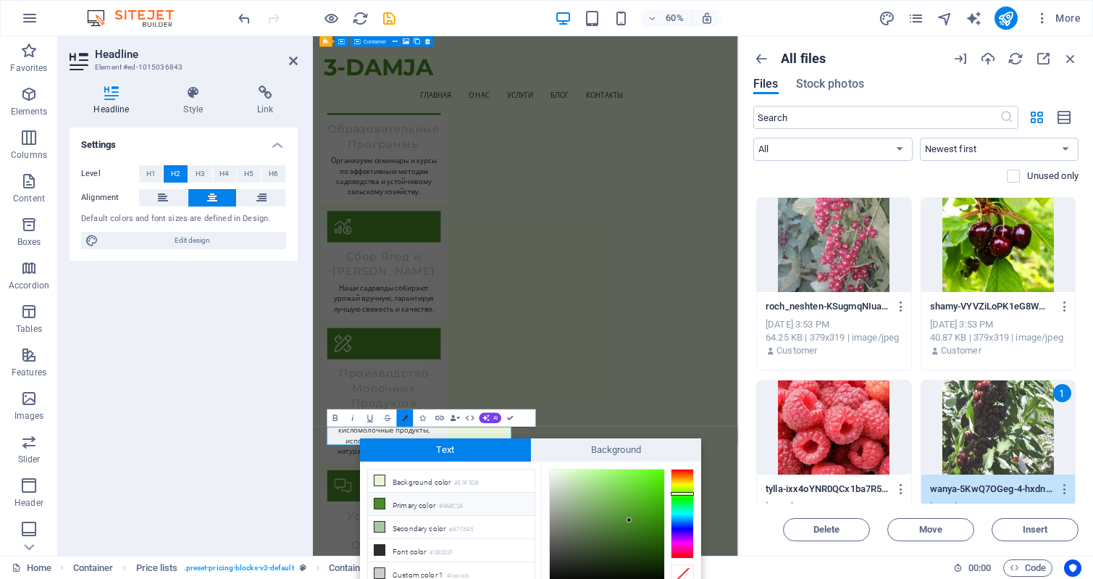
scroll to position [62, 0]
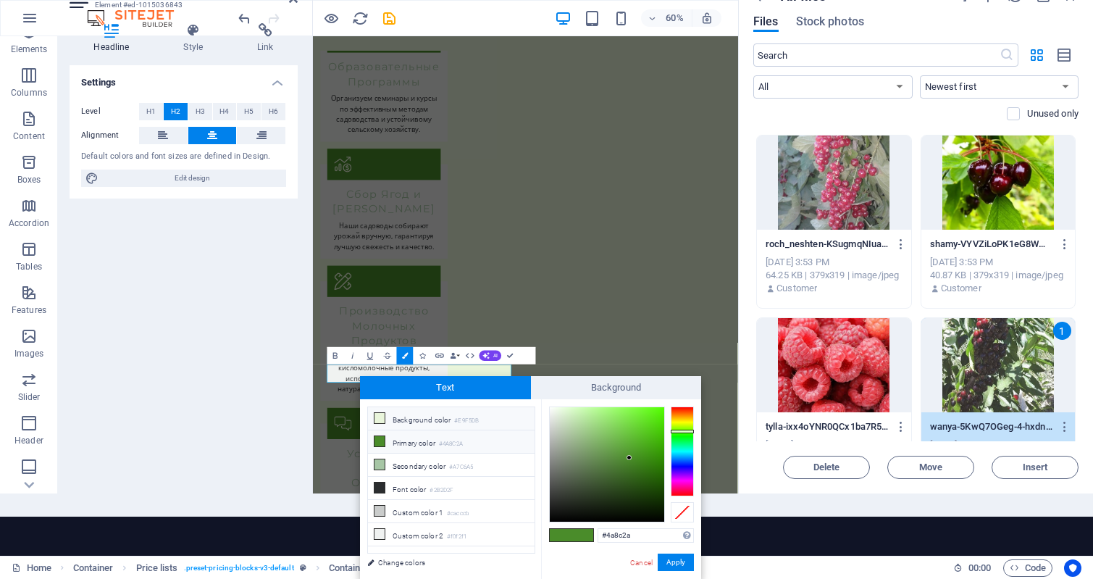
click at [382, 416] on icon at bounding box center [379, 418] width 10 height 10
type input "#e9f5db"
click at [382, 419] on icon at bounding box center [379, 418] width 10 height 10
click at [440, 423] on li "Background color #E9F5DB" at bounding box center [451, 418] width 167 height 23
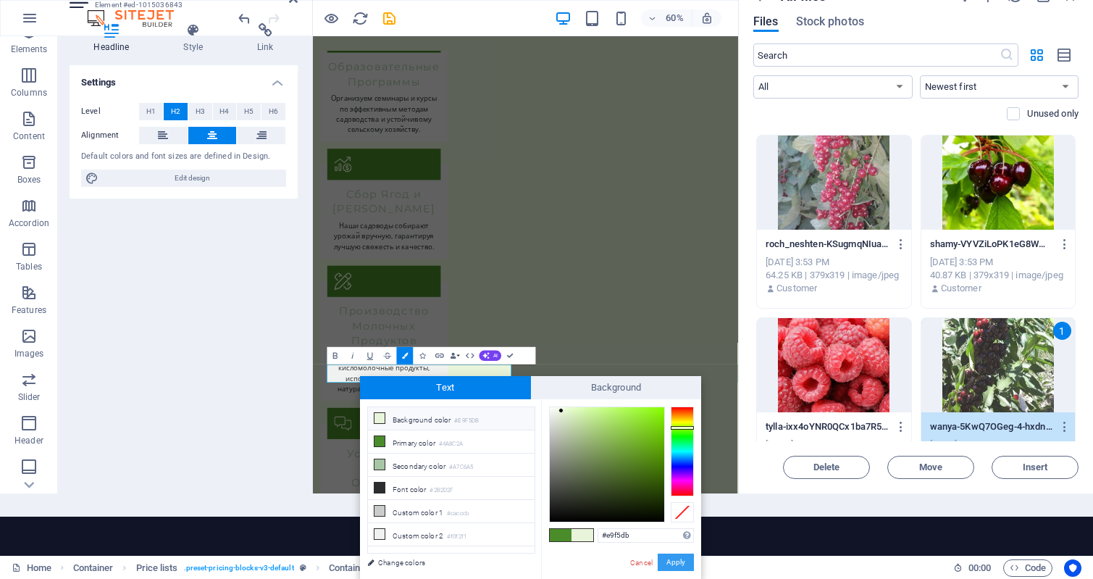
click at [675, 561] on button "Apply" at bounding box center [676, 561] width 36 height 17
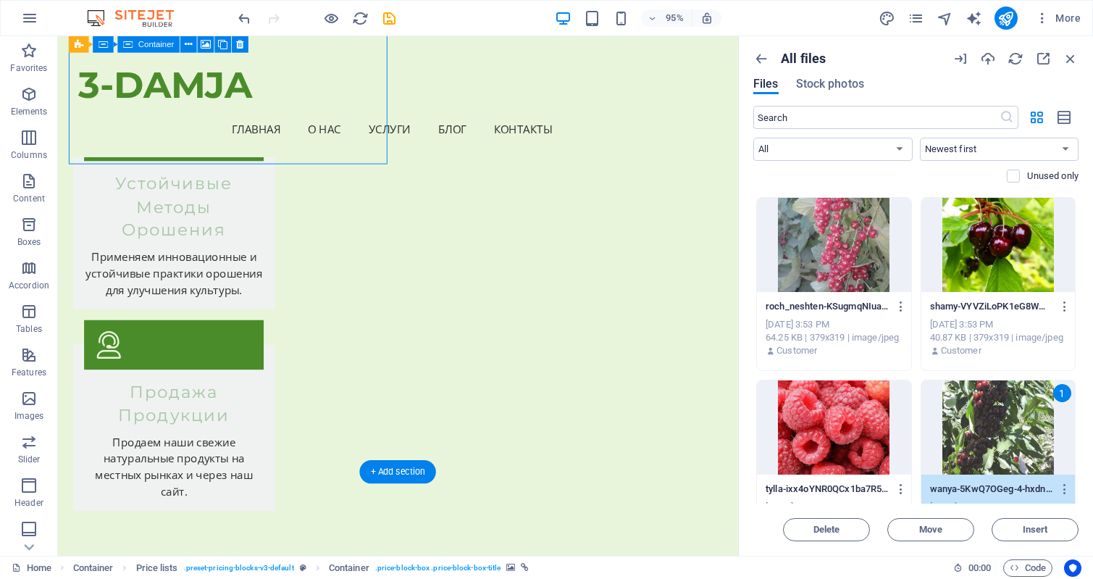
scroll to position [3998, 0]
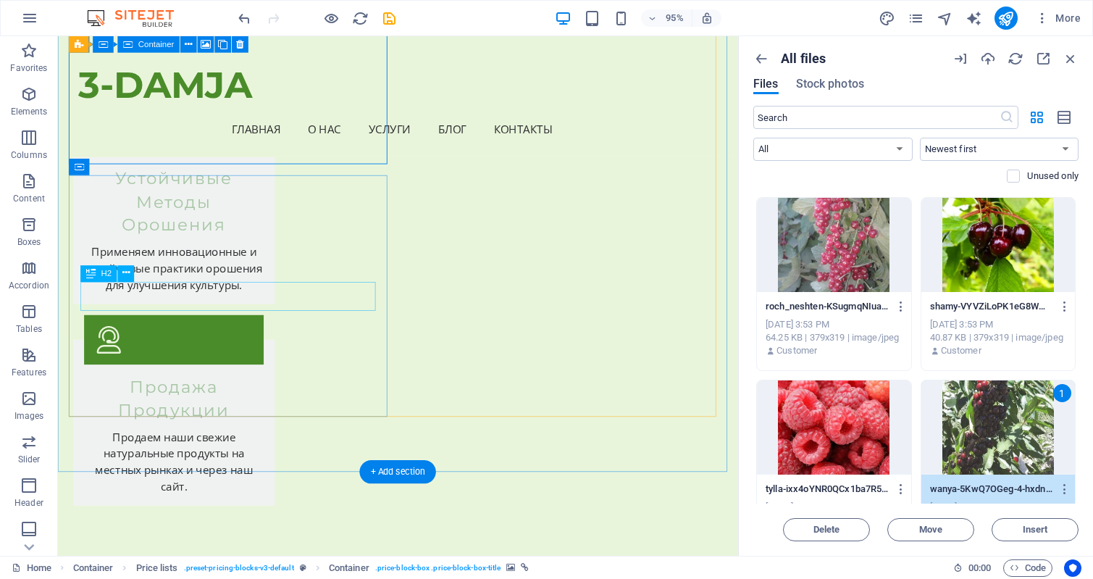
click at [127, 269] on icon at bounding box center [125, 273] width 7 height 14
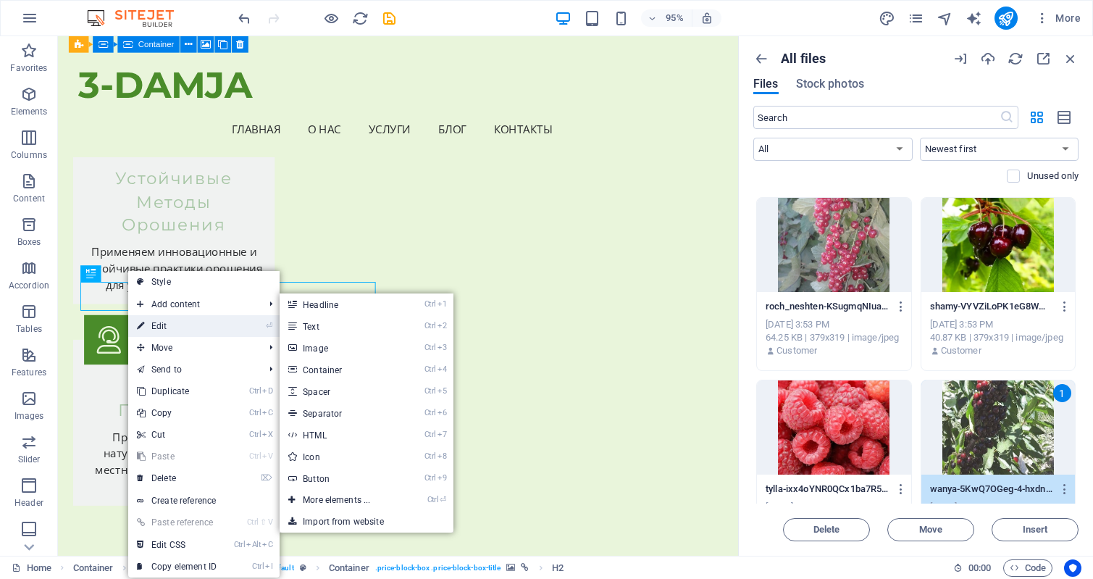
click at [164, 324] on link "⏎ Edit" at bounding box center [176, 326] width 97 height 22
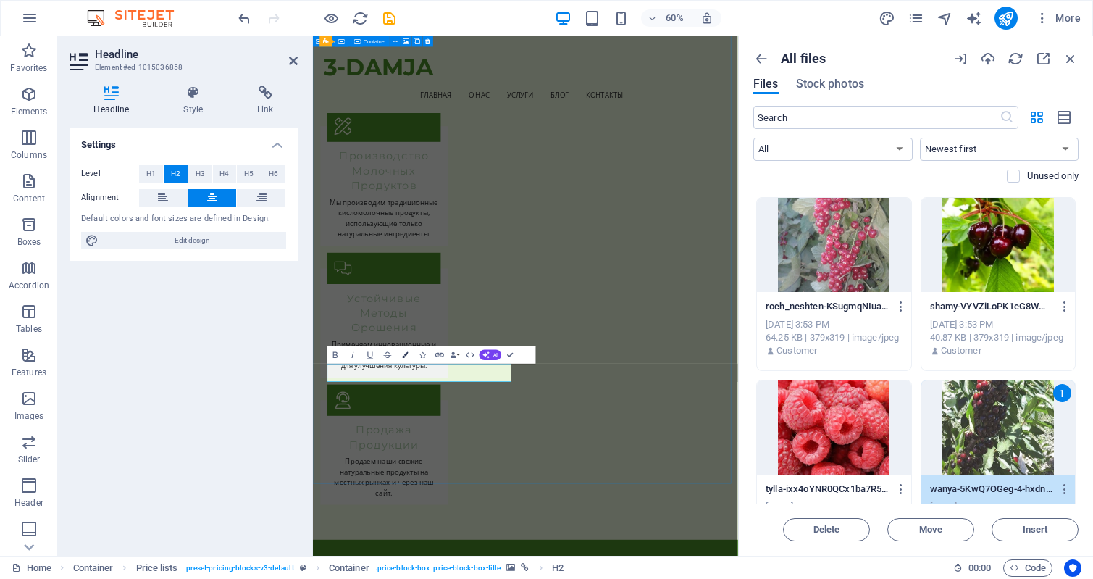
click at [404, 353] on icon "button" at bounding box center [405, 354] width 6 height 6
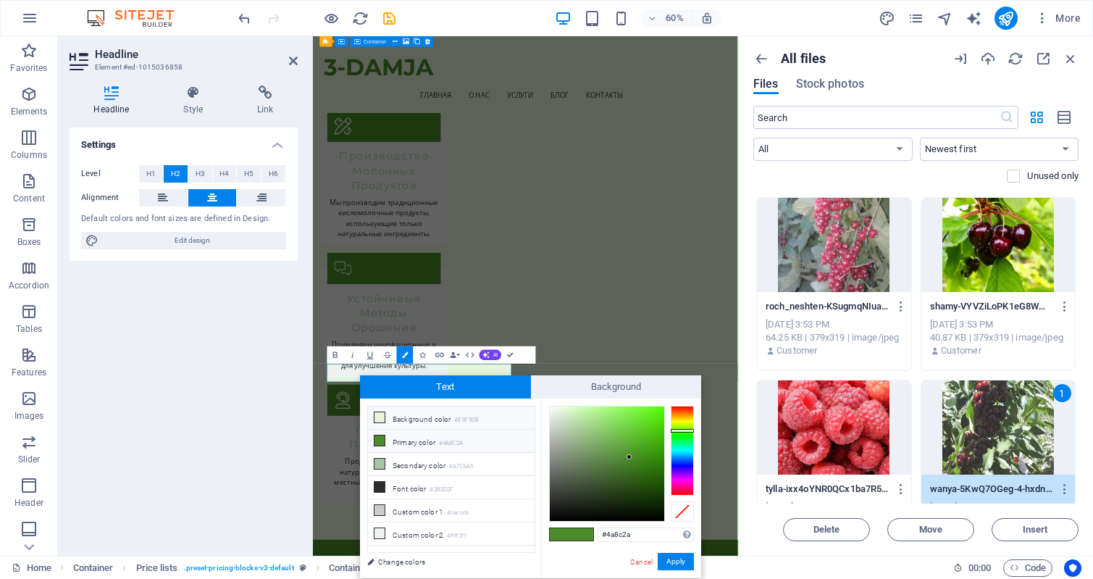
click at [400, 419] on li "Background color #E9F5DB" at bounding box center [451, 417] width 167 height 23
type input "#e9f5db"
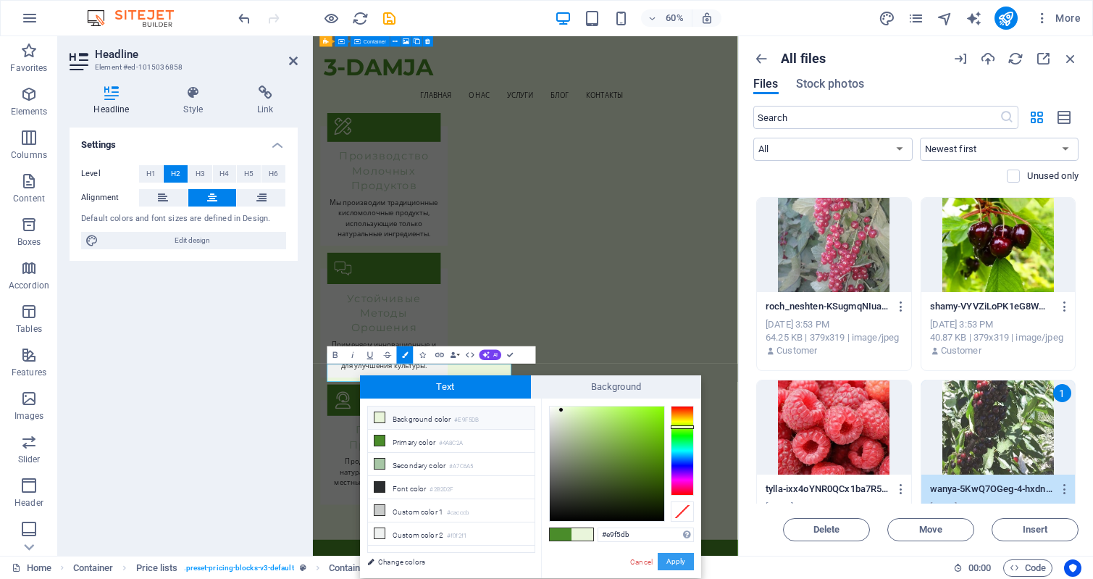
click at [685, 561] on button "Apply" at bounding box center [676, 561] width 36 height 17
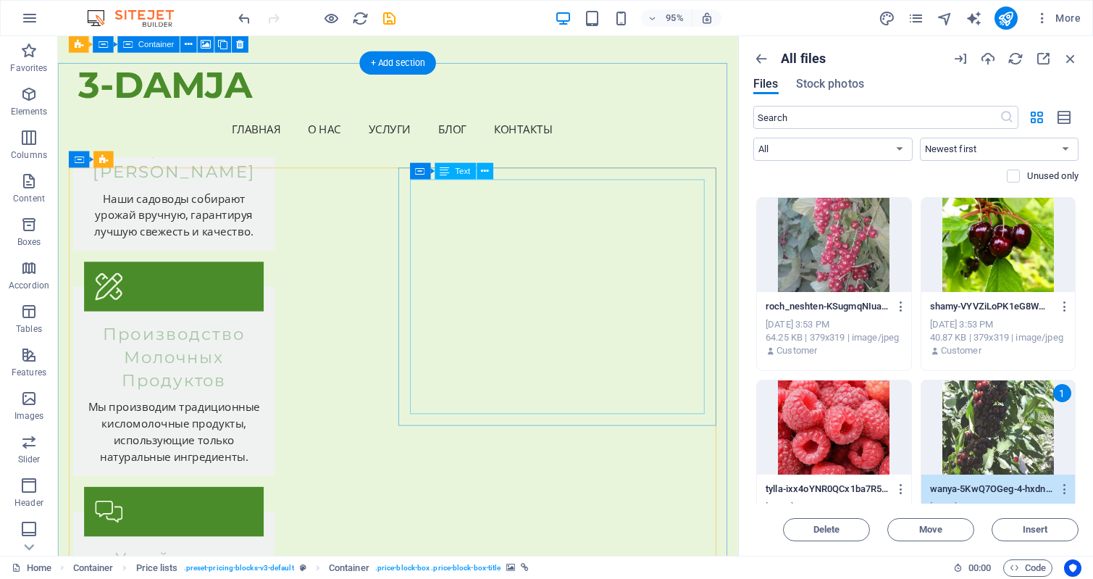
scroll to position [3346, 0]
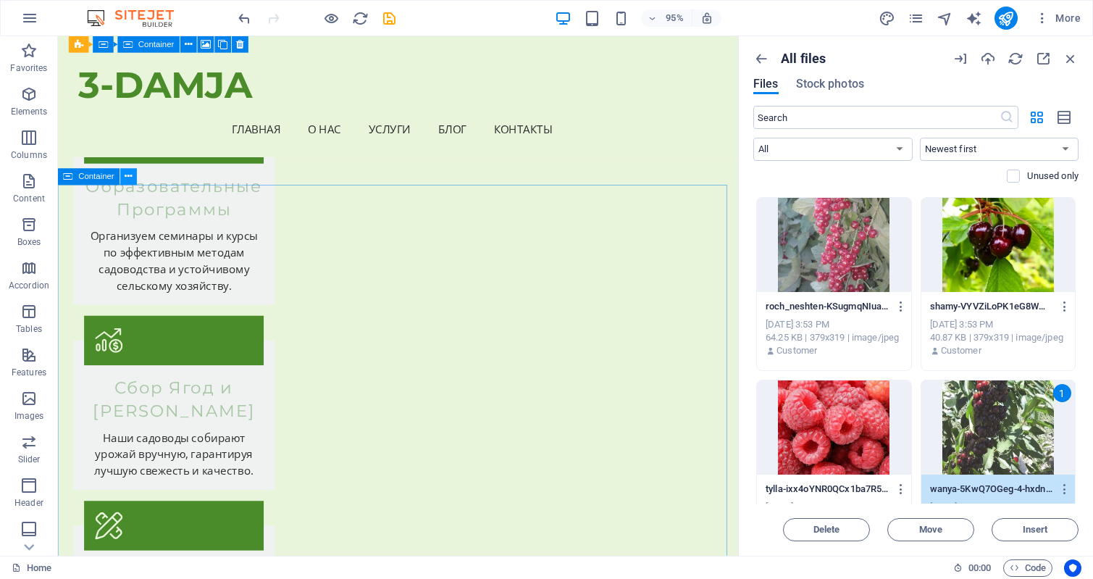
click at [130, 178] on icon at bounding box center [128, 176] width 7 height 14
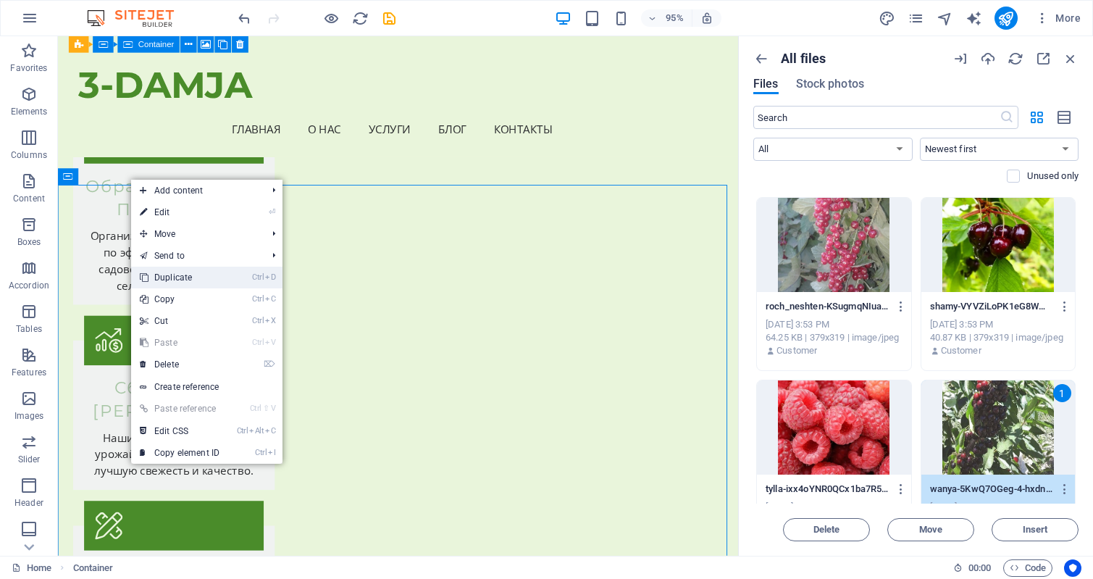
click at [185, 269] on link "Ctrl D Duplicate" at bounding box center [179, 278] width 97 height 22
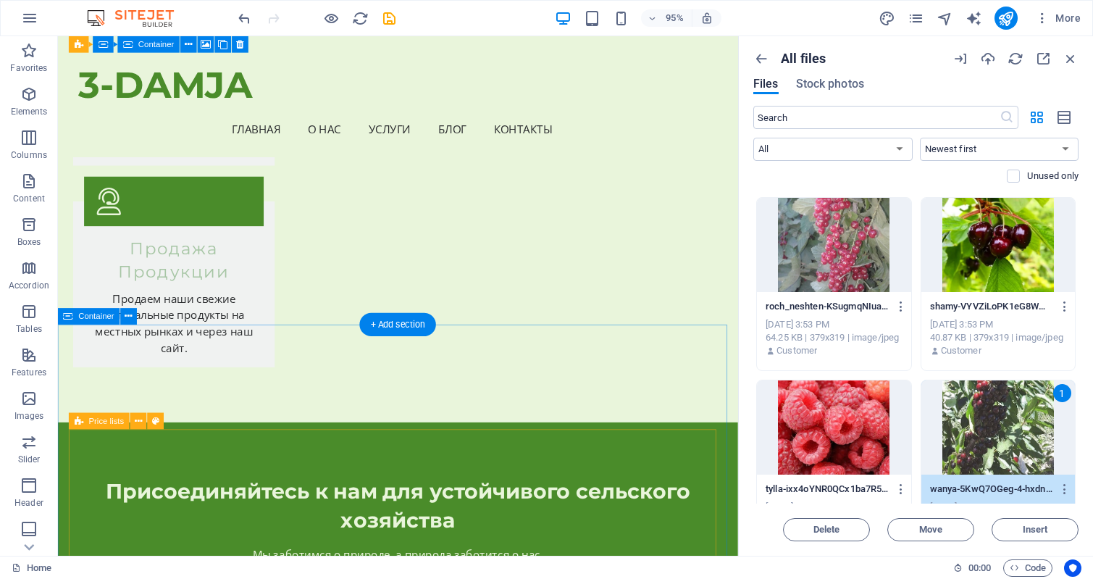
scroll to position [4153, 0]
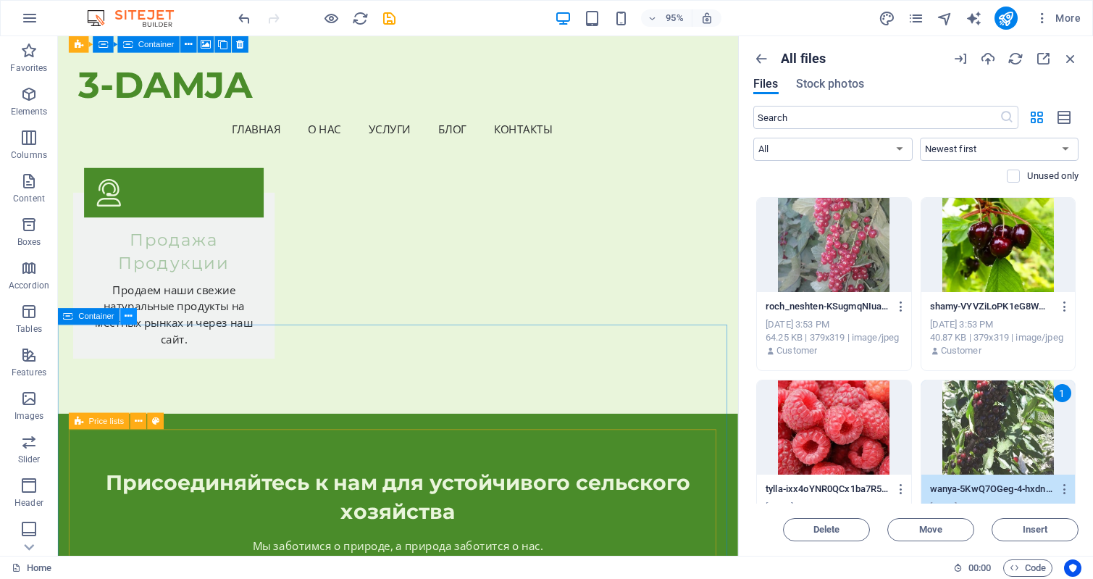
click at [133, 317] on icon at bounding box center [128, 316] width 7 height 14
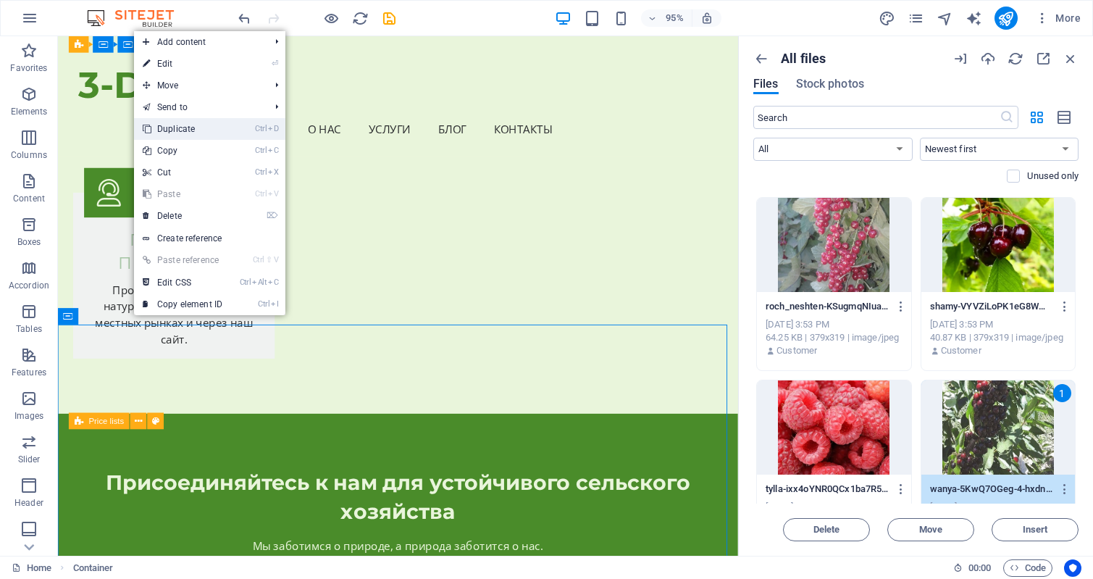
click at [207, 128] on link "Ctrl D Duplicate" at bounding box center [182, 129] width 97 height 22
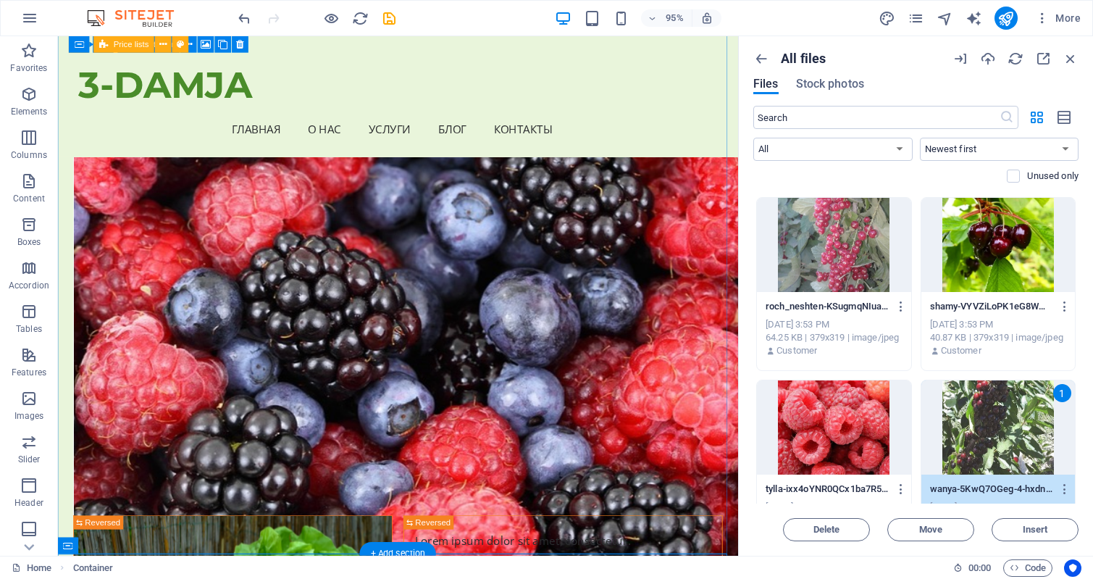
scroll to position [4383, 0]
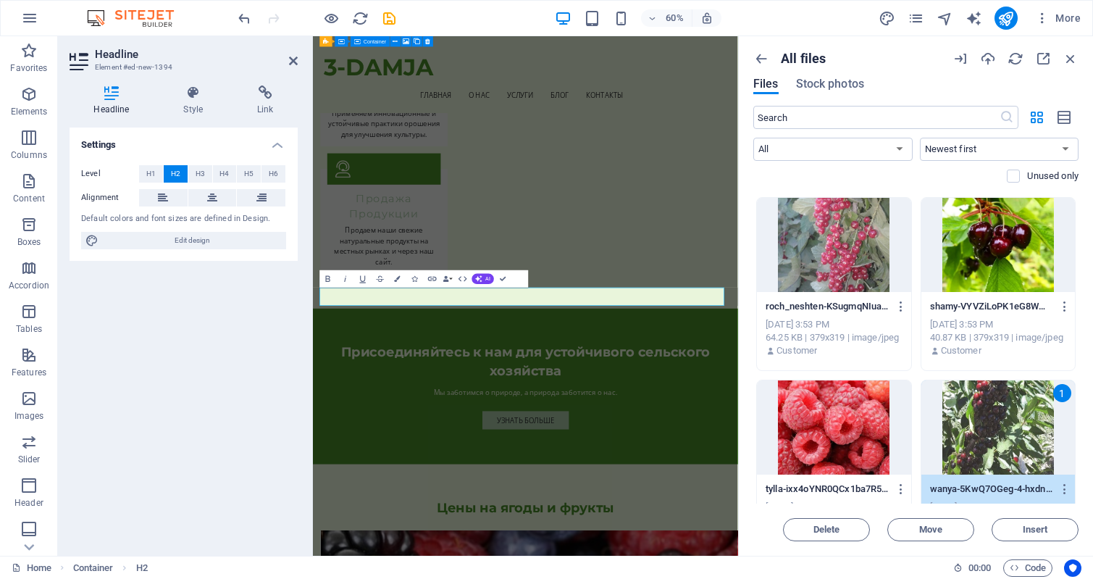
click at [164, 358] on div "Settings Level H1 H2 H3 H4 H5 H6 Alignment Default colors and font sizes are de…" at bounding box center [184, 335] width 228 height 416
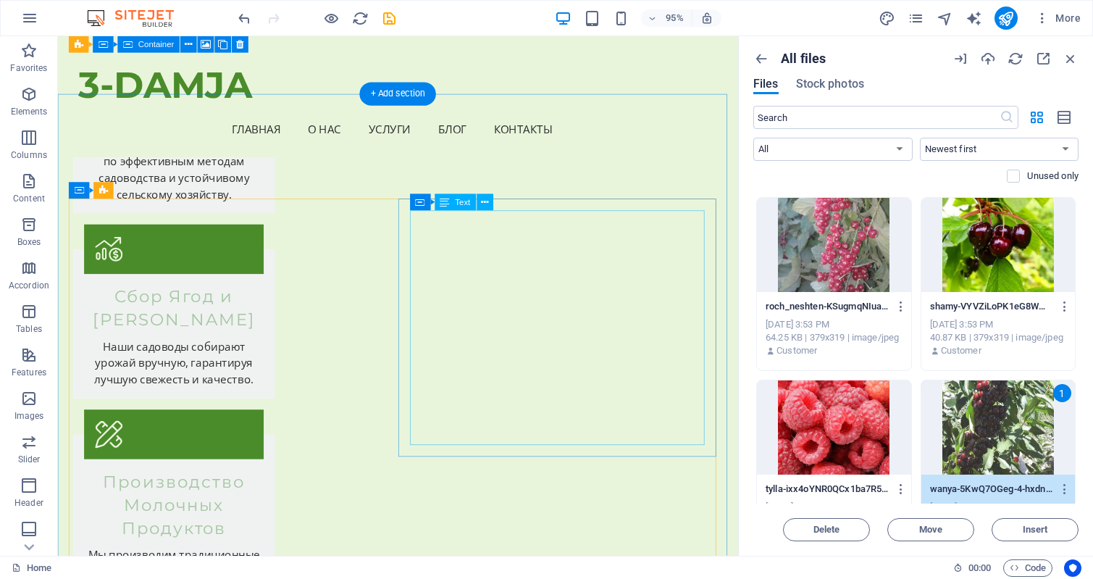
scroll to position [3441, 0]
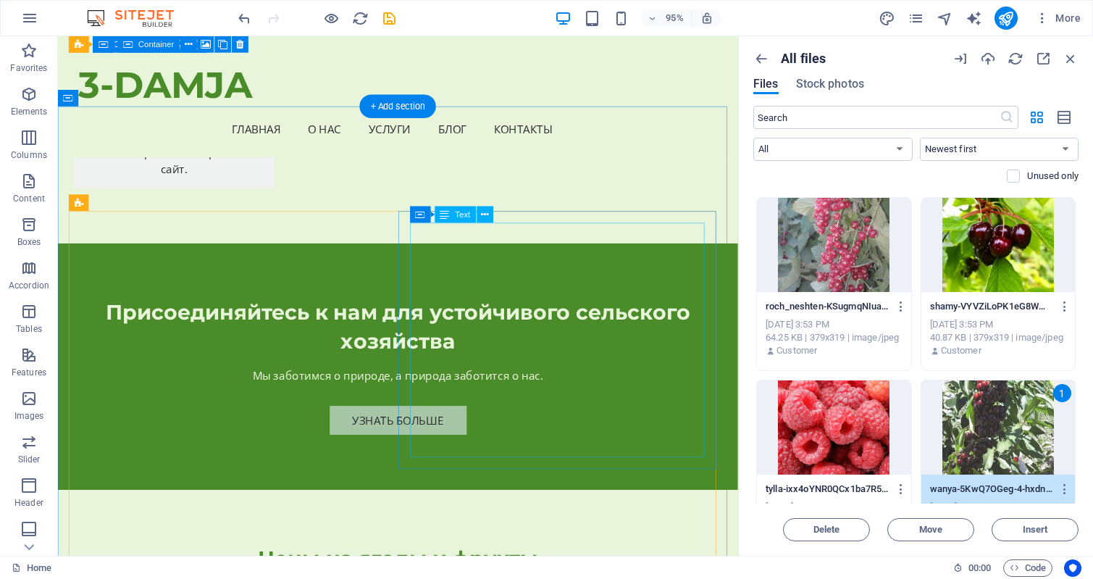
scroll to position [4383, 0]
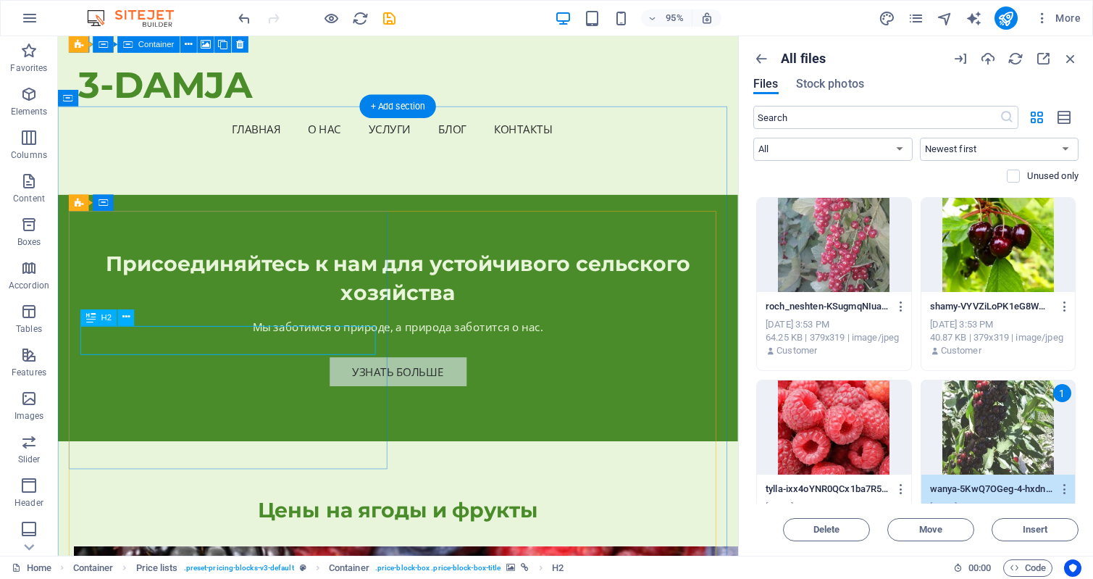
drag, startPoint x: 286, startPoint y: 375, endPoint x: 237, endPoint y: 354, distance: 53.5
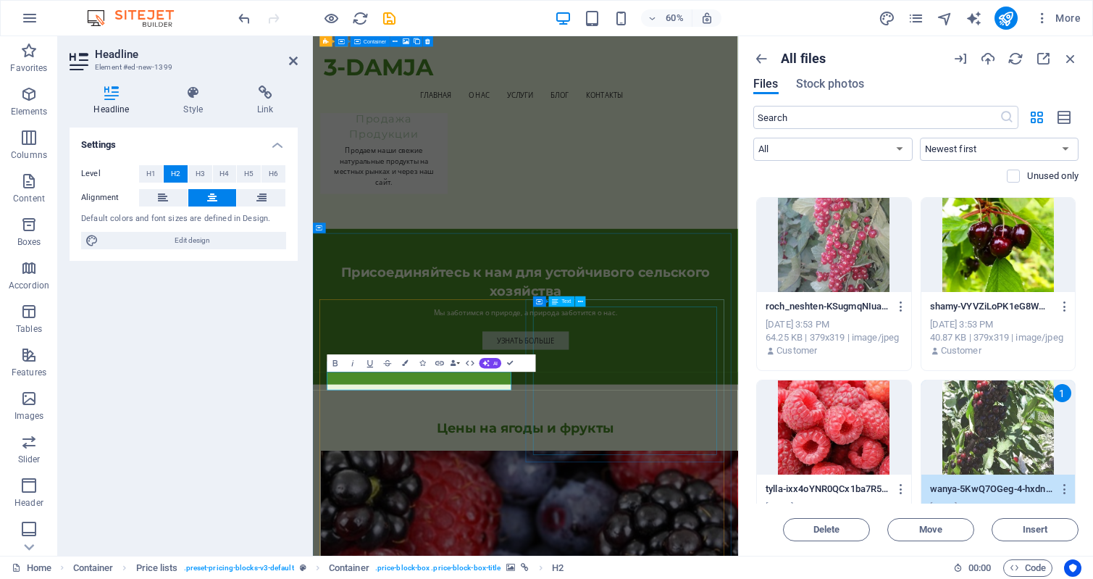
scroll to position [4600, 0]
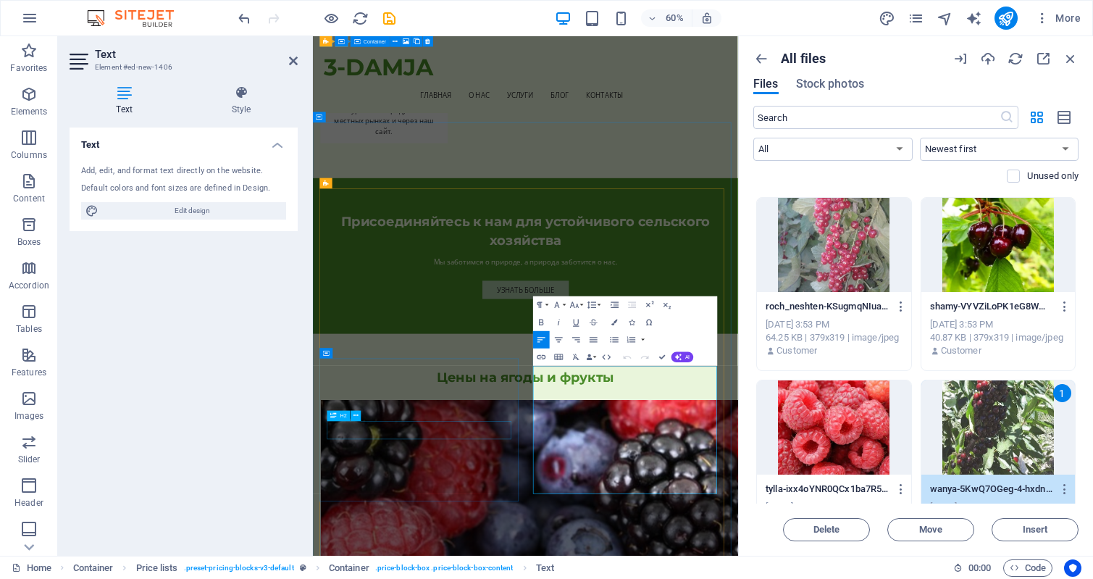
drag, startPoint x: 469, startPoint y: 688, endPoint x: 681, endPoint y: 448, distance: 320.2
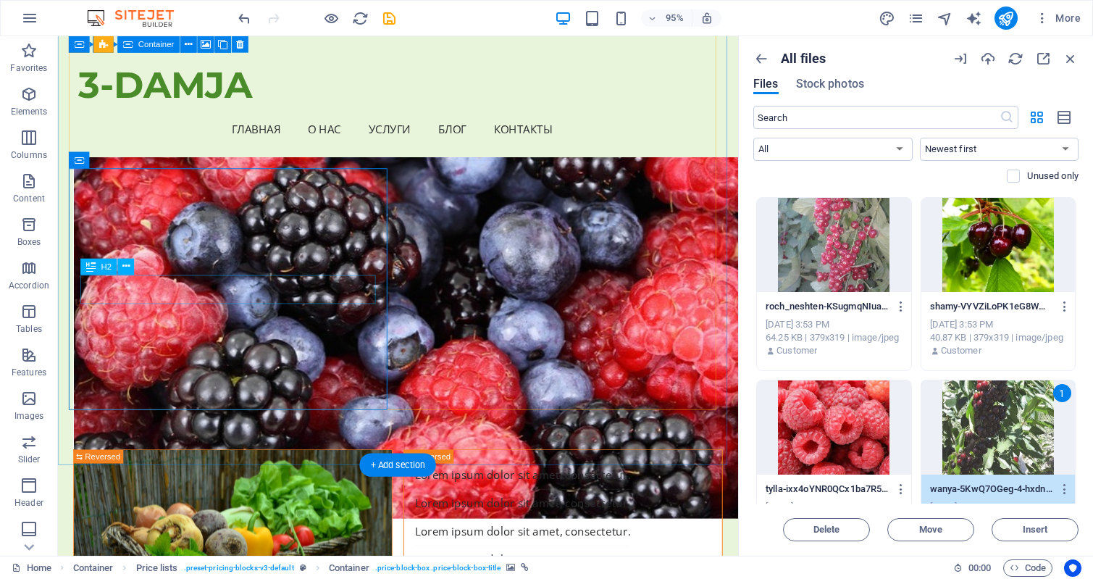
scroll to position [4962, 0]
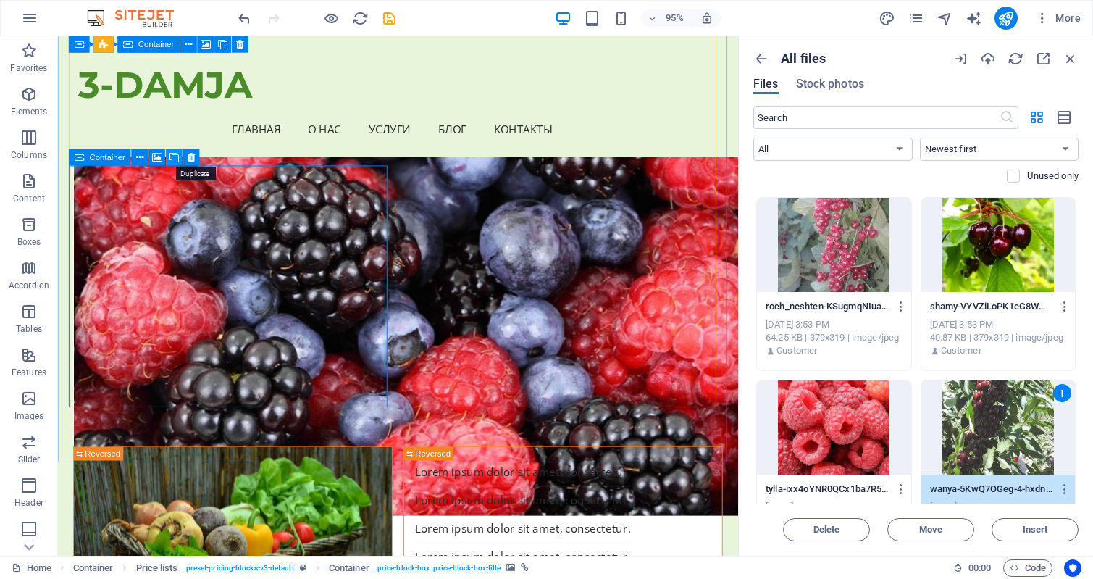
click at [173, 157] on icon at bounding box center [173, 157] width 9 height 14
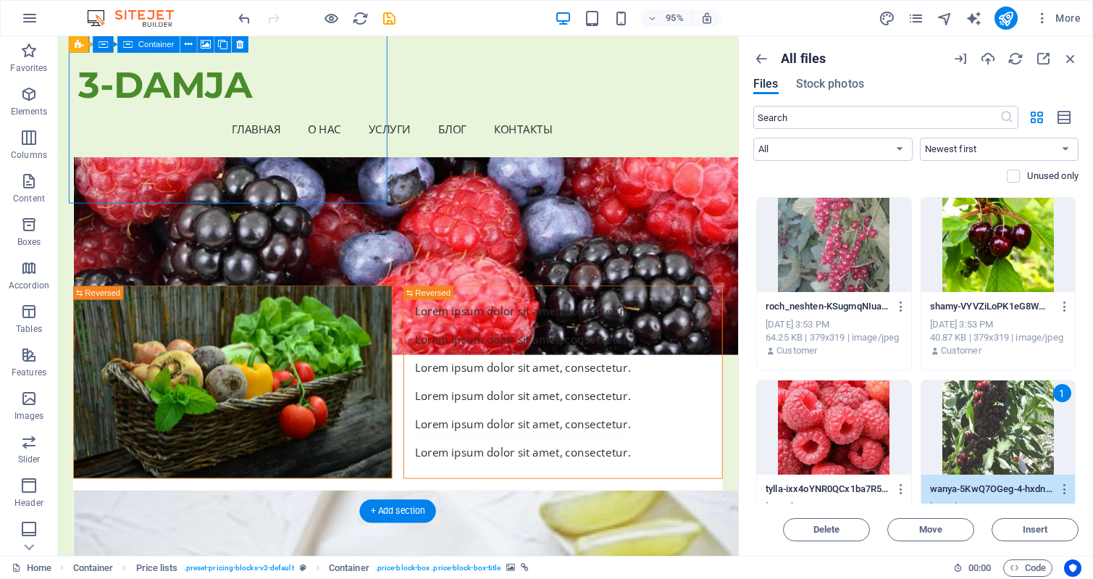
scroll to position [5179, 0]
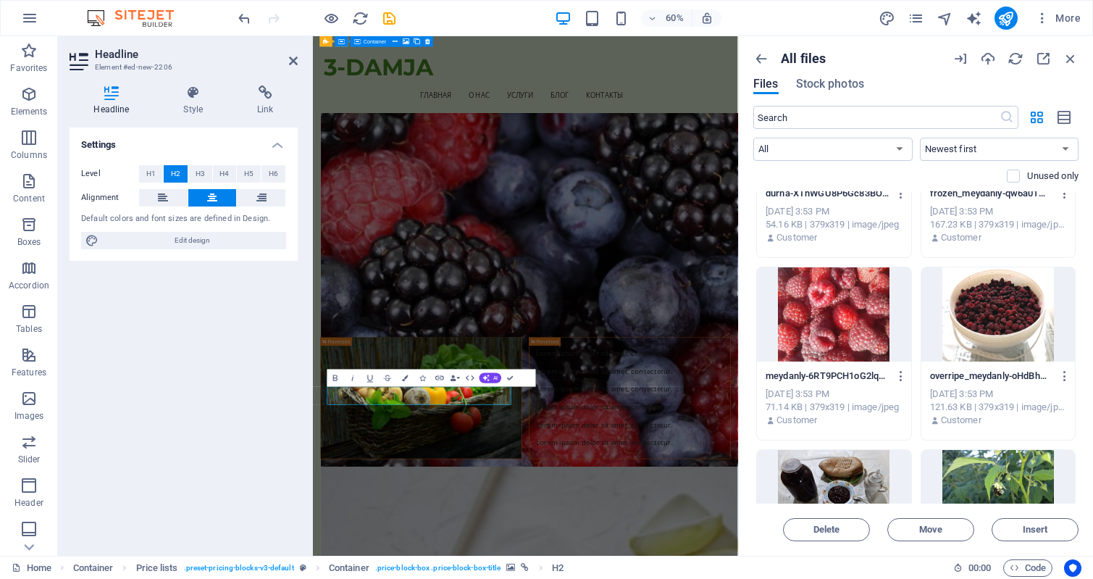
scroll to position [0, 0]
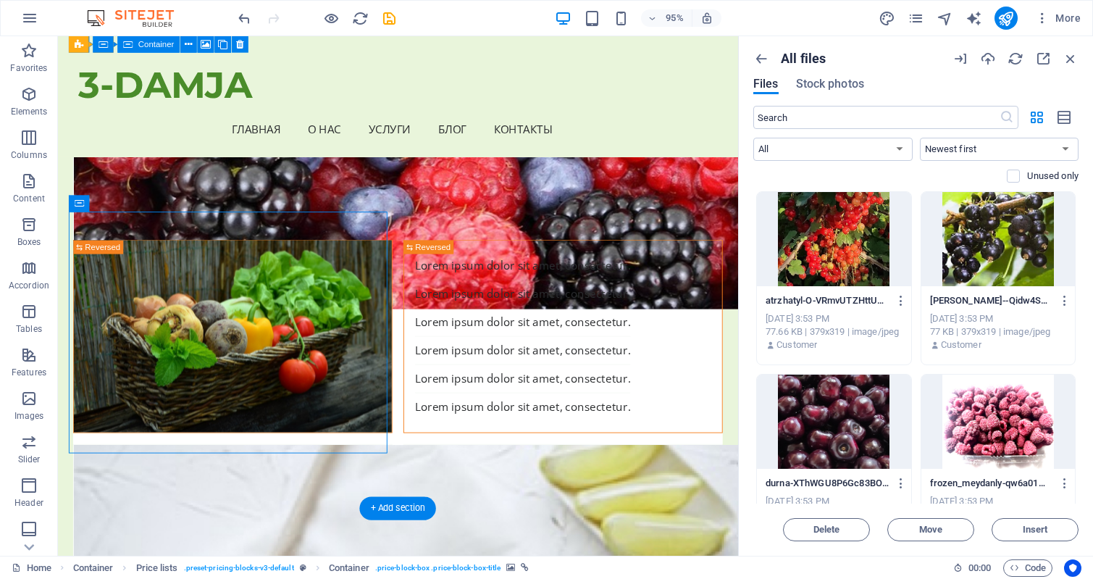
drag, startPoint x: 249, startPoint y: 437, endPoint x: 1138, endPoint y: 407, distance: 889.2
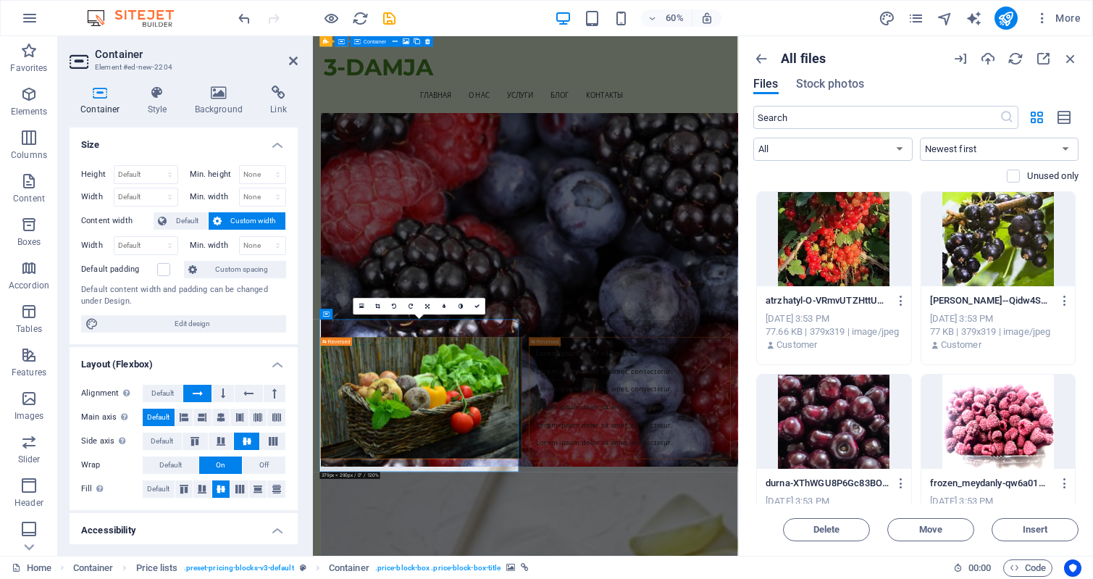
click at [833, 236] on div at bounding box center [834, 239] width 154 height 94
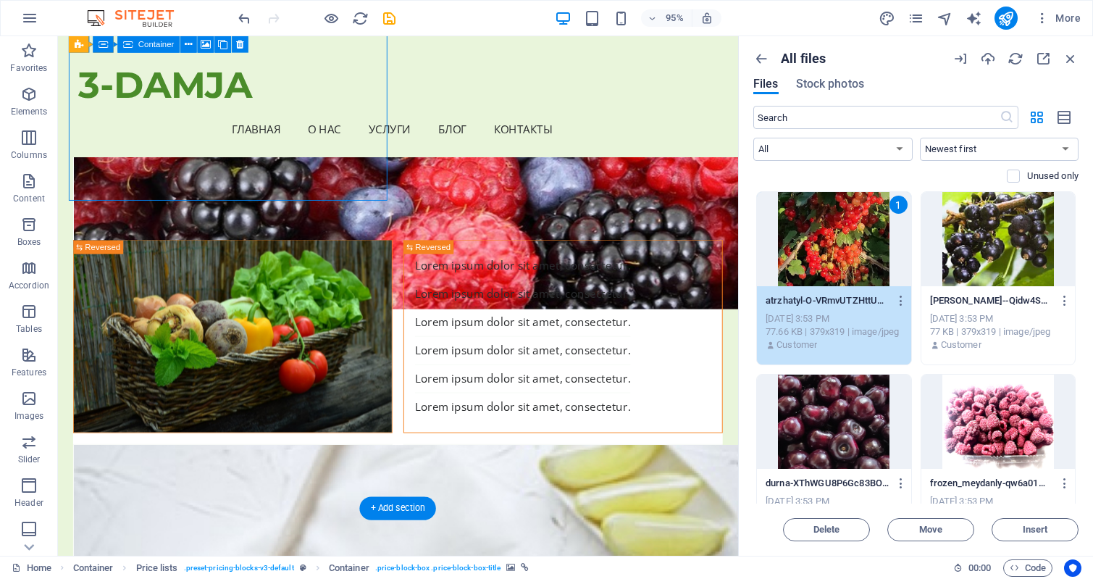
scroll to position [4890, 0]
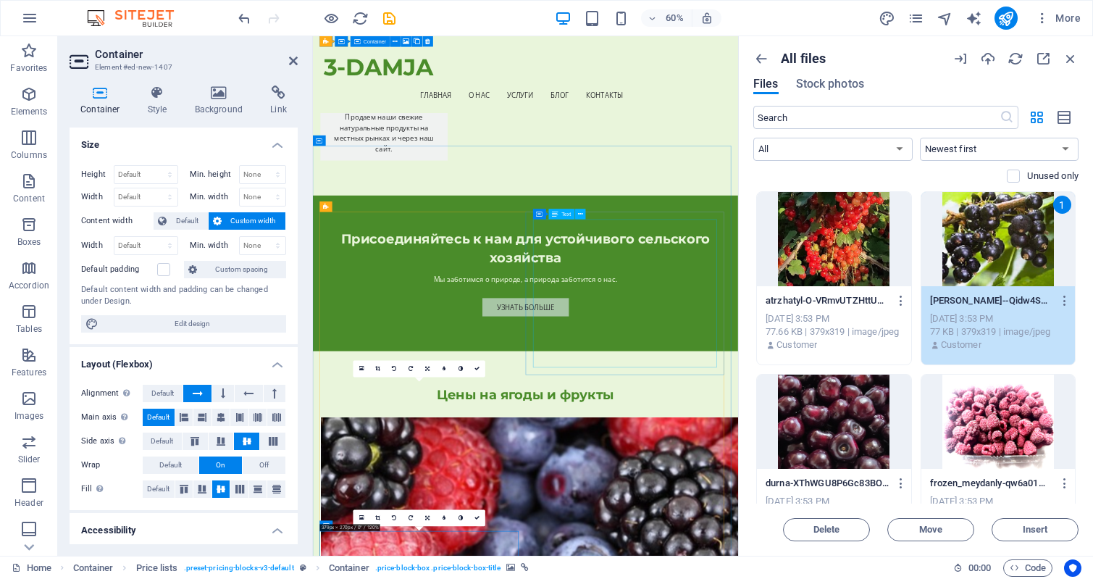
scroll to position [4528, 0]
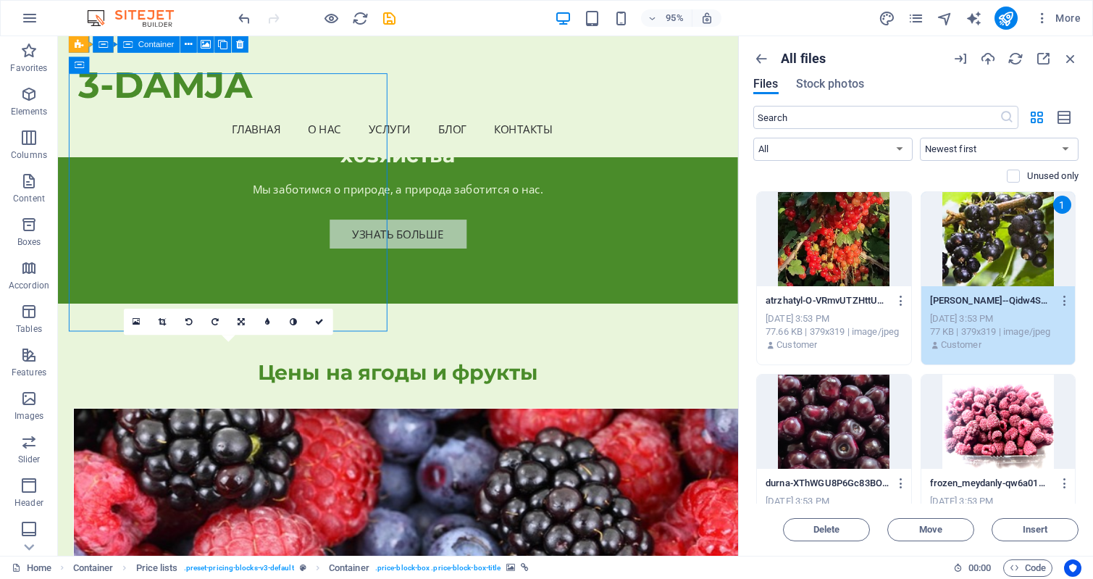
drag, startPoint x: 282, startPoint y: 167, endPoint x: 1028, endPoint y: 379, distance: 775.4
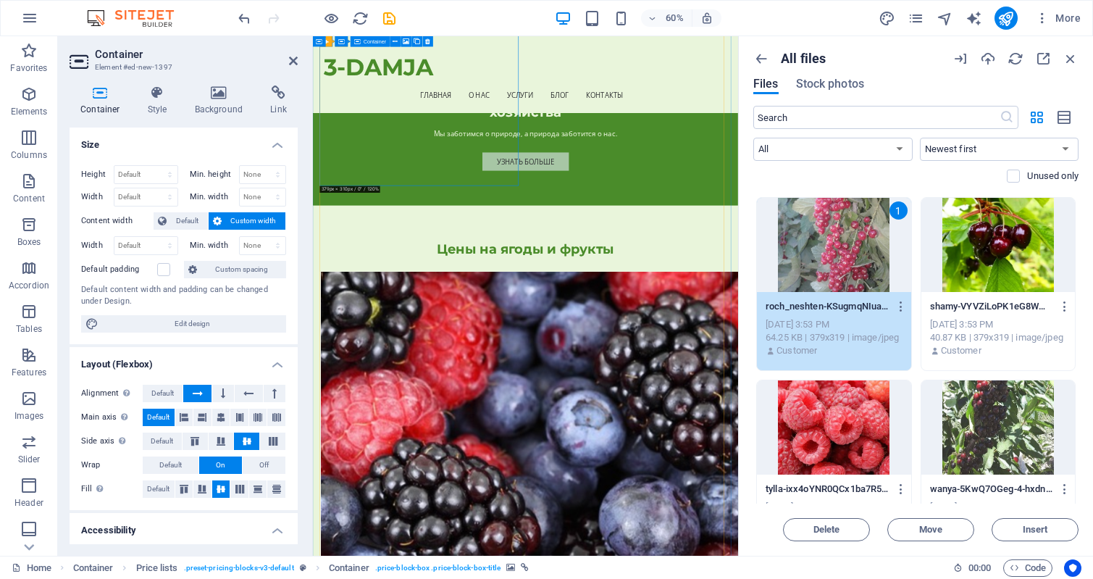
scroll to position [5032, 0]
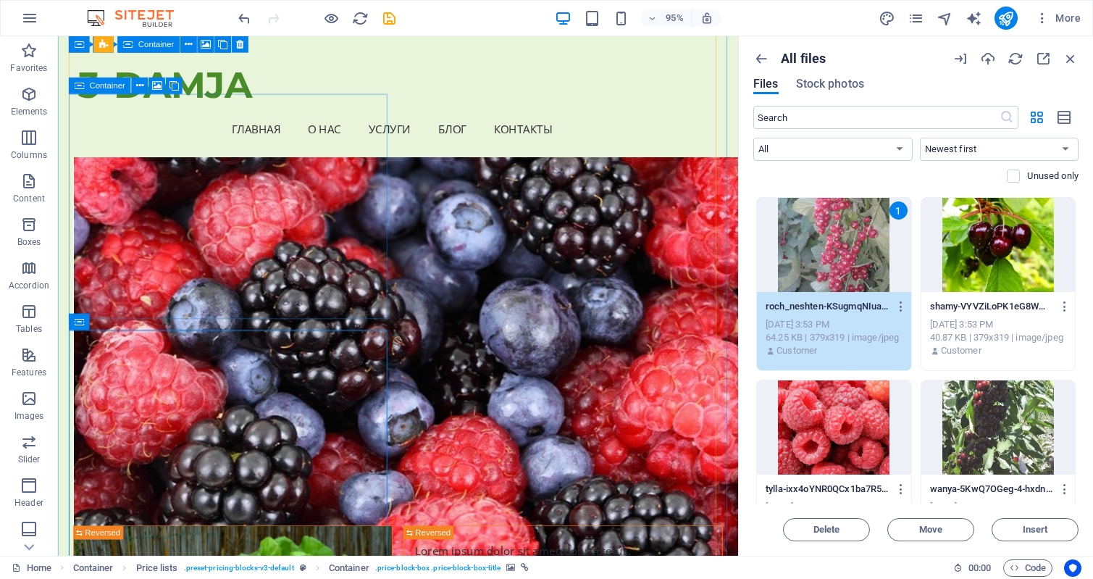
scroll to position [4887, 0]
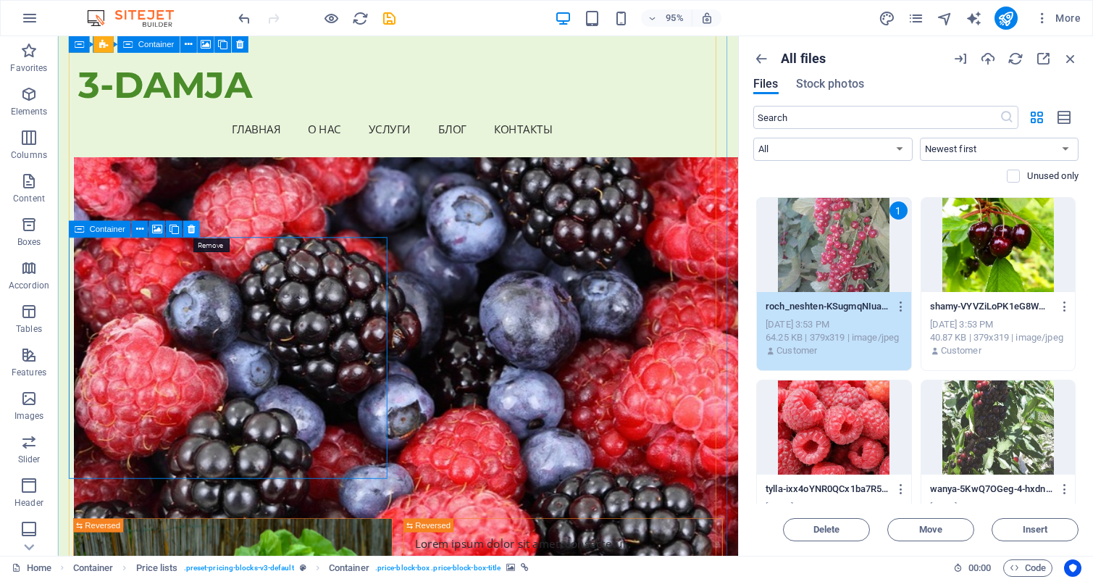
click at [190, 227] on icon at bounding box center [191, 229] width 7 height 14
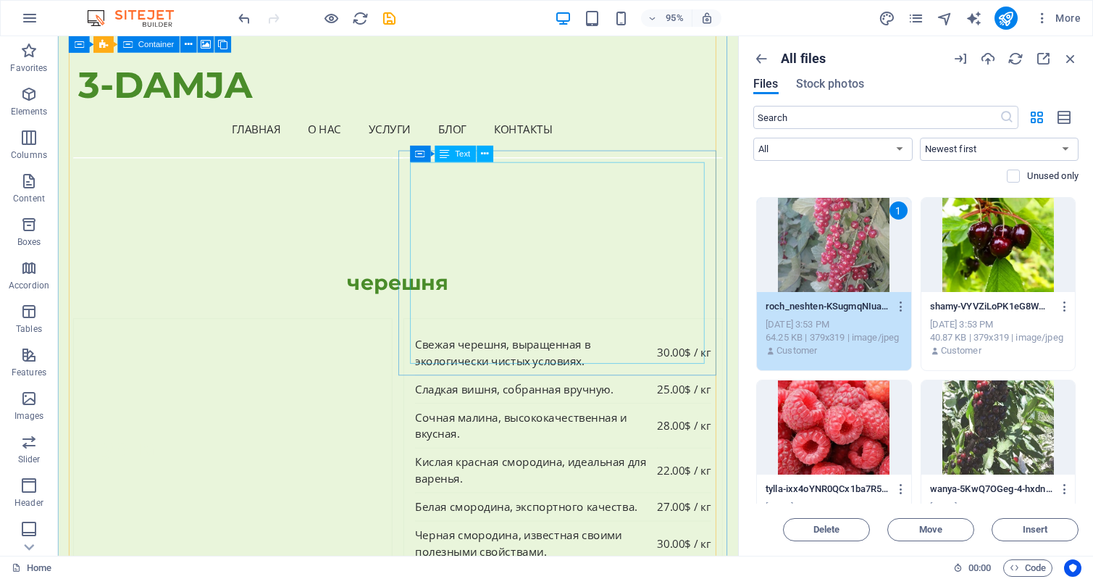
scroll to position [5321, 0]
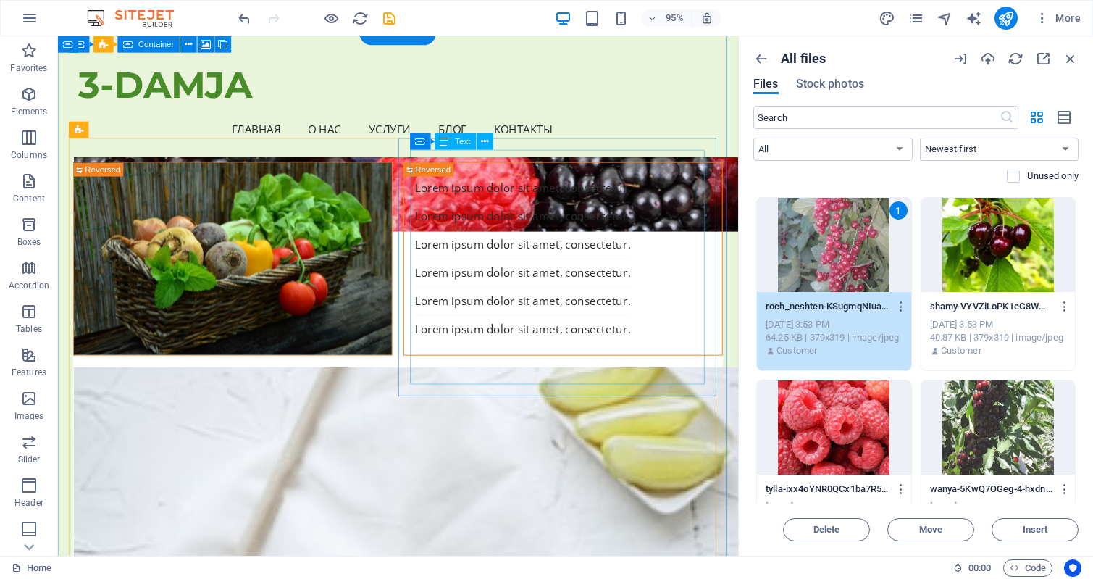
scroll to position [5249, 0]
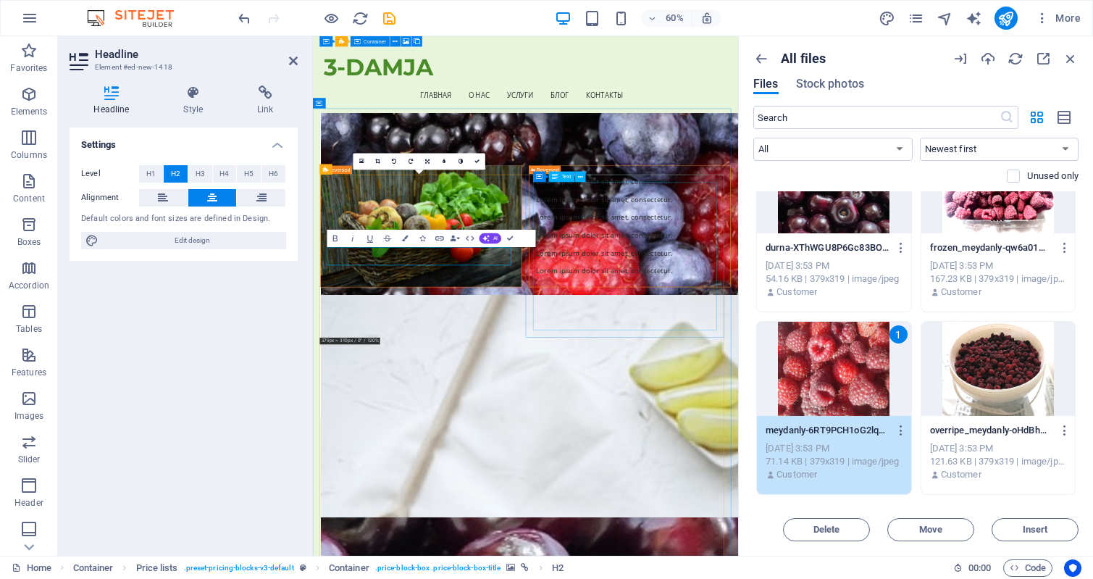
scroll to position [5756, 0]
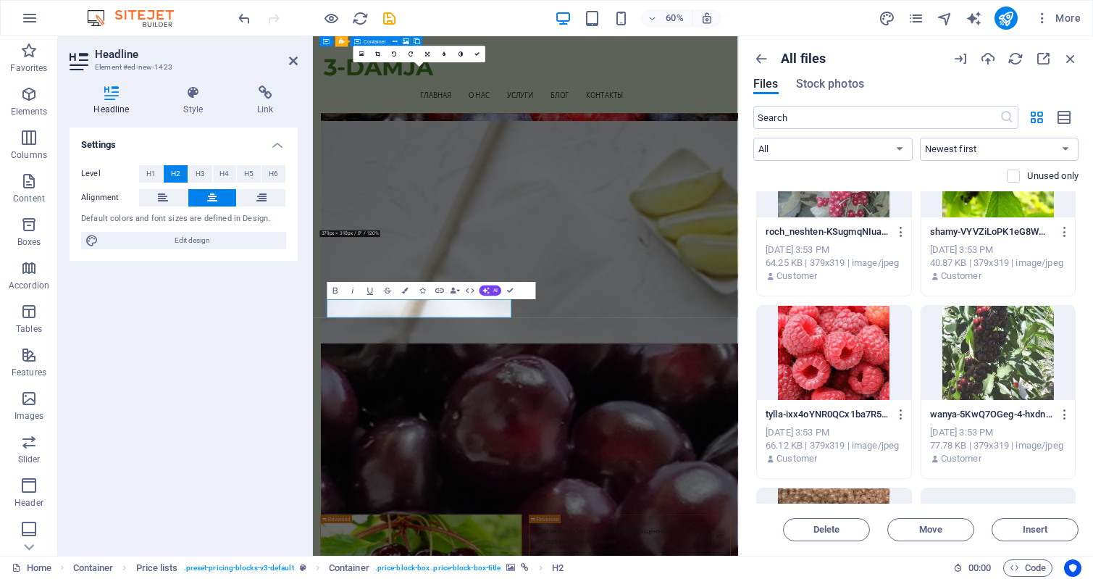
scroll to position [869, 0]
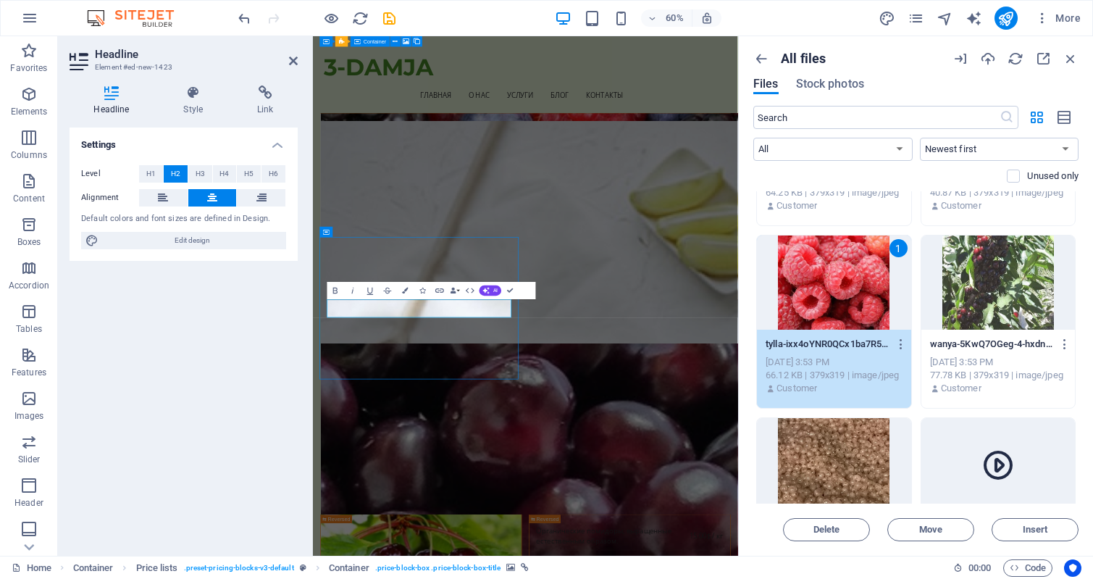
click at [198, 381] on div "Settings Level H1 H2 H3 H4 H5 H6 Alignment Default colors and font sizes are de…" at bounding box center [184, 335] width 228 height 416
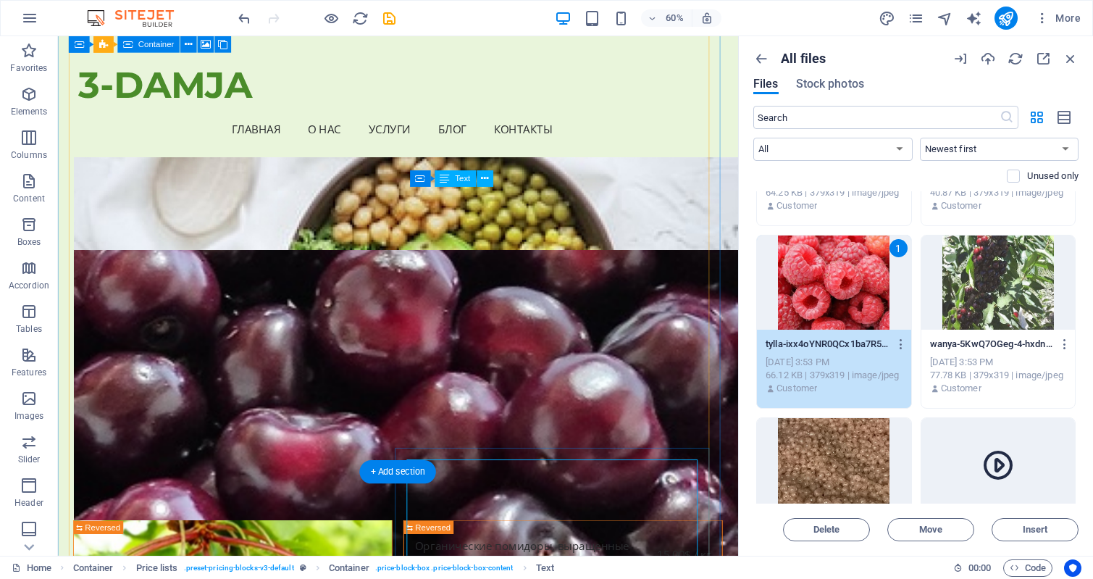
scroll to position [5906, 0]
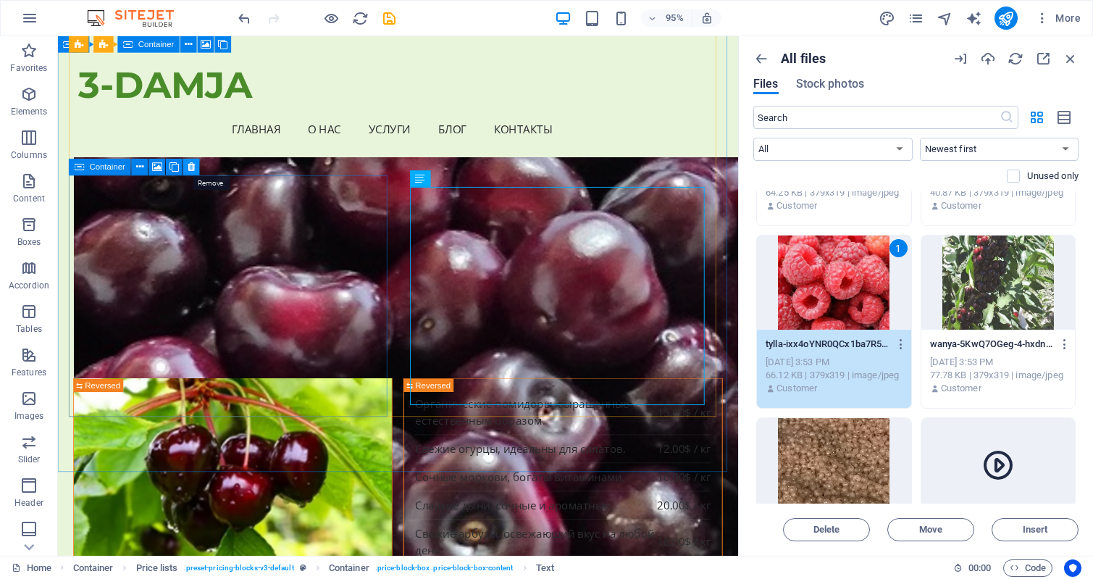
click at [190, 167] on icon at bounding box center [191, 167] width 7 height 14
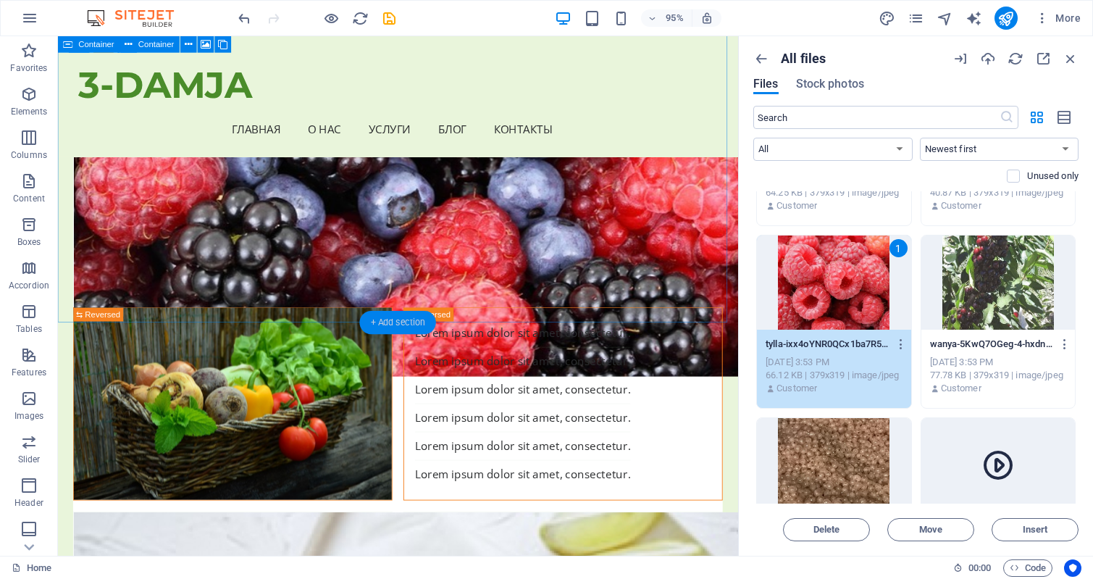
scroll to position [5399, 0]
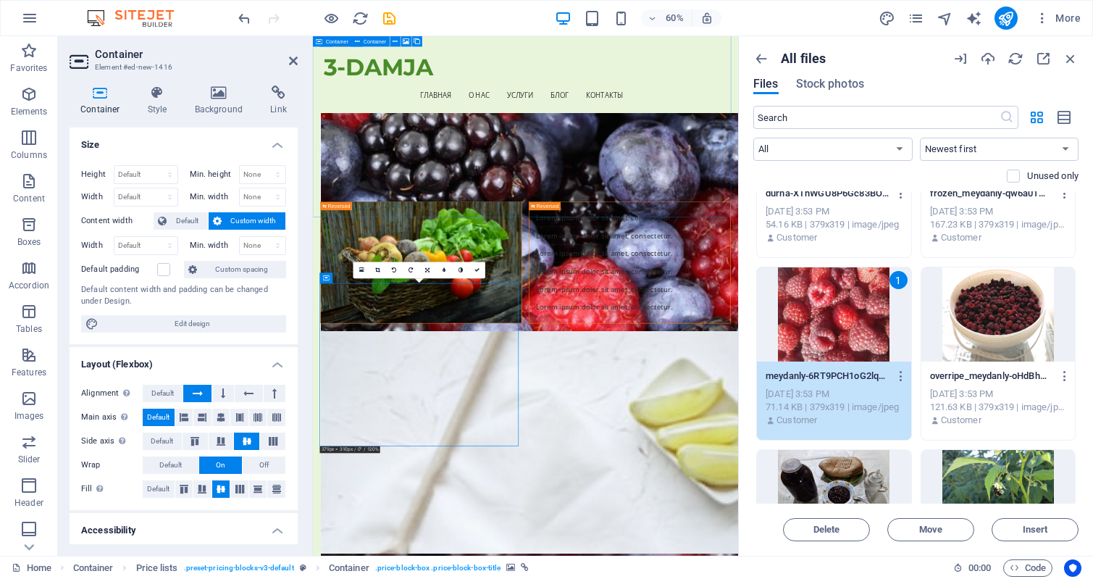
scroll to position [5396, 0]
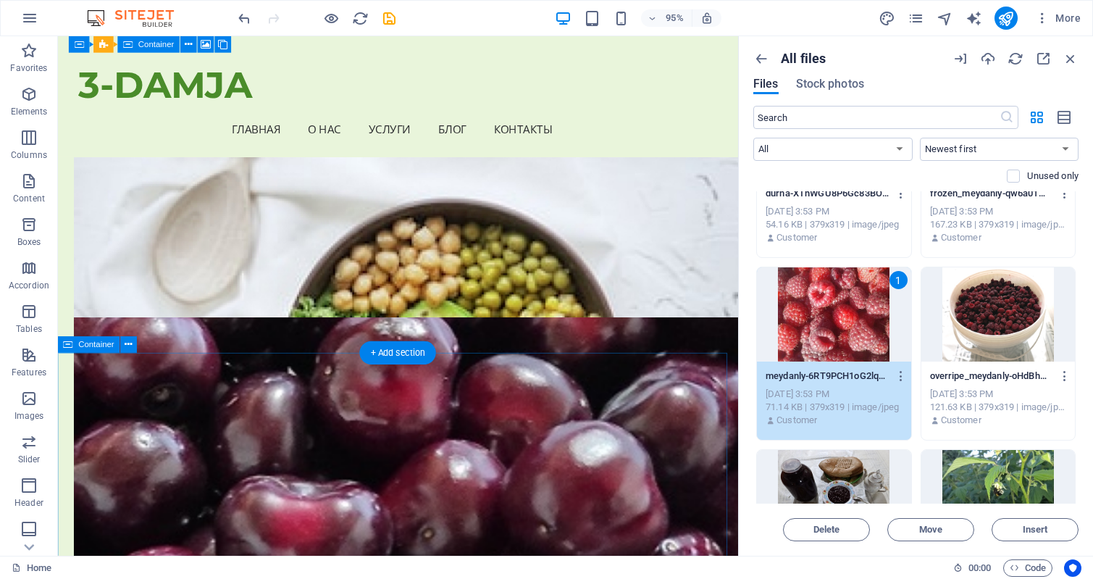
scroll to position [5541, 0]
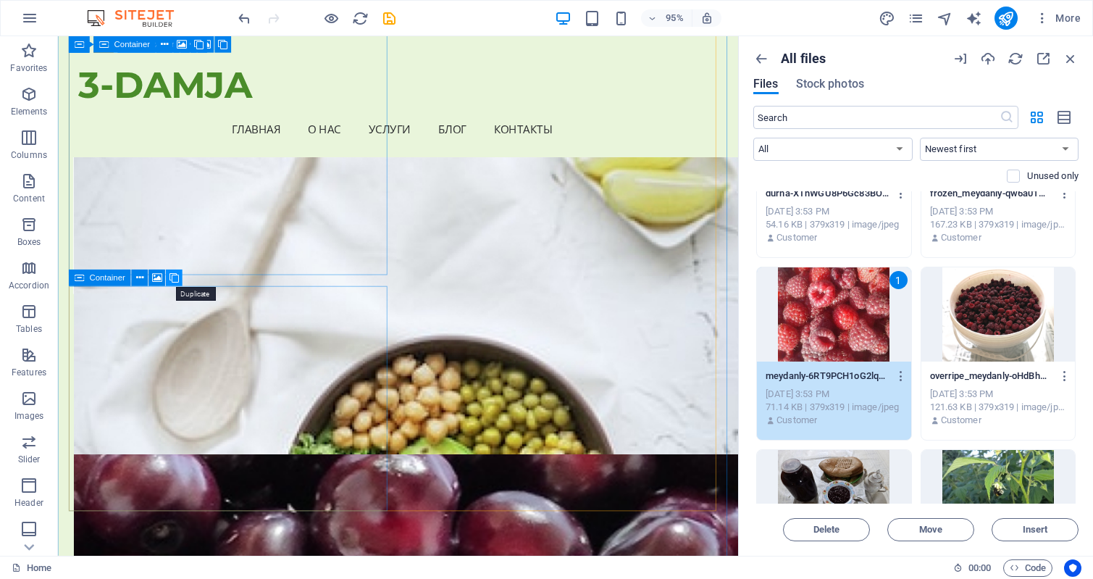
click at [179, 275] on button at bounding box center [174, 277] width 17 height 17
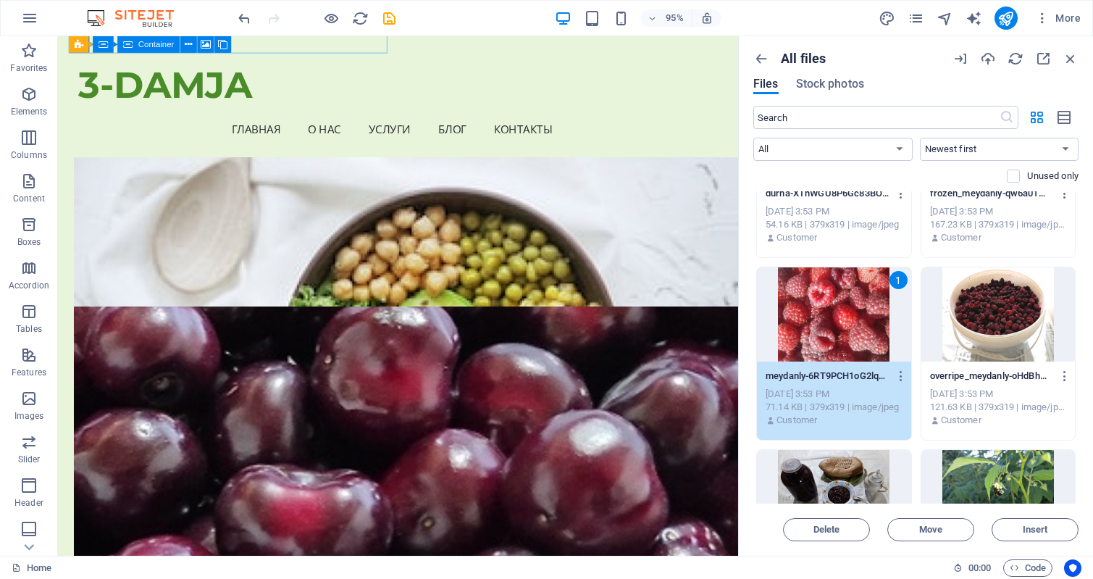
scroll to position [5613, 0]
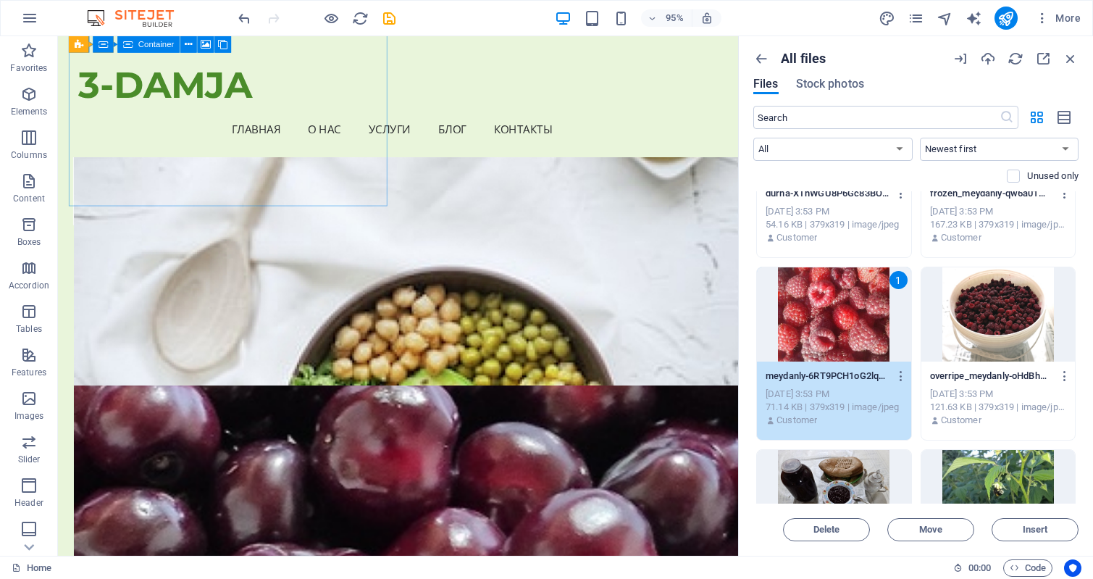
click at [806, 318] on div "1" at bounding box center [834, 314] width 154 height 94
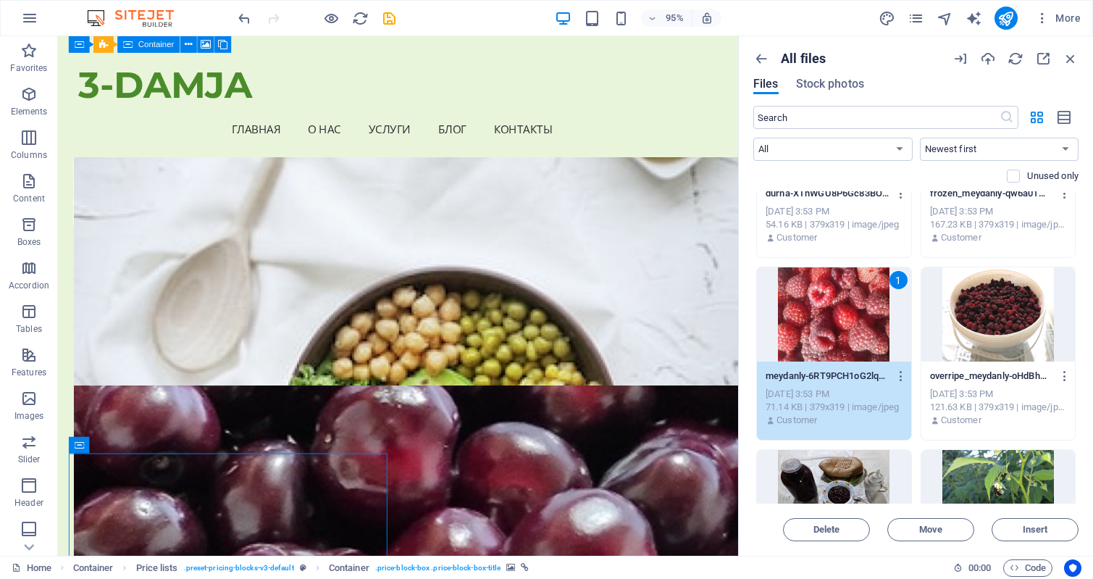
scroll to position [5251, 0]
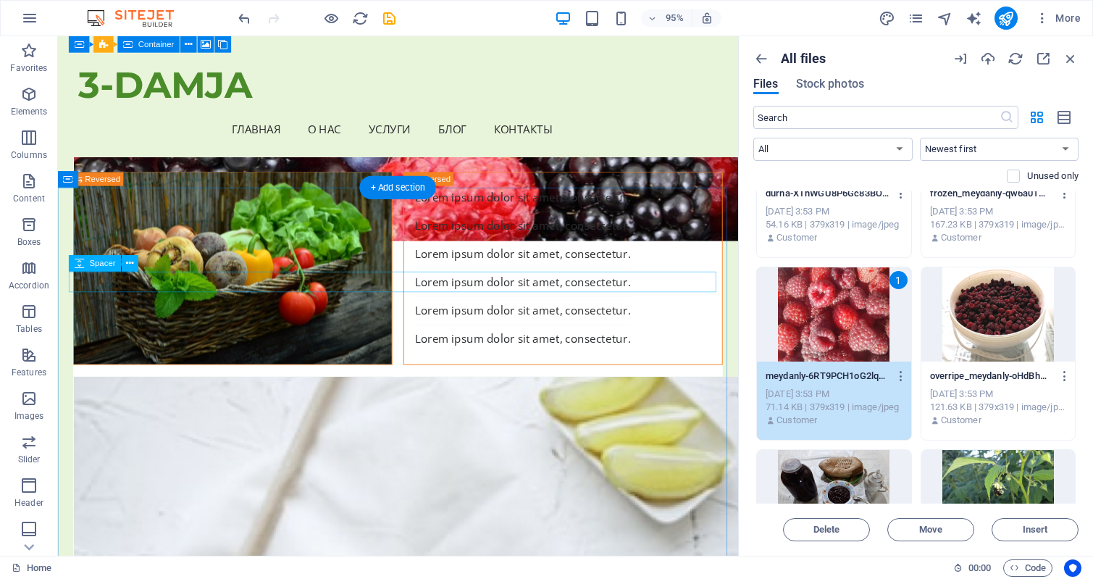
drag, startPoint x: 191, startPoint y: 300, endPoint x: 141, endPoint y: 308, distance: 51.3
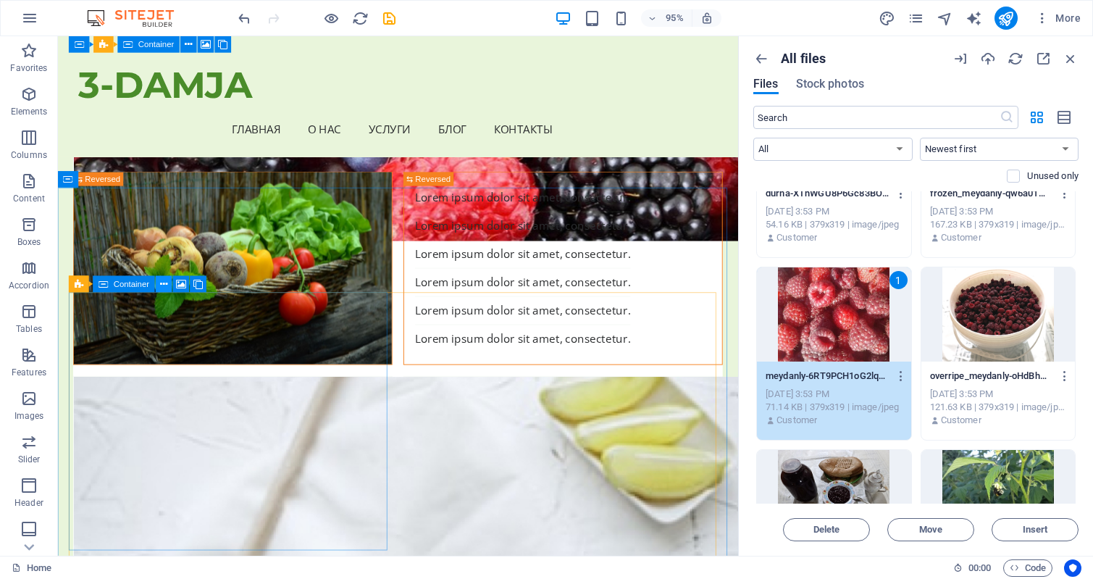
click at [167, 284] on icon at bounding box center [163, 284] width 7 height 14
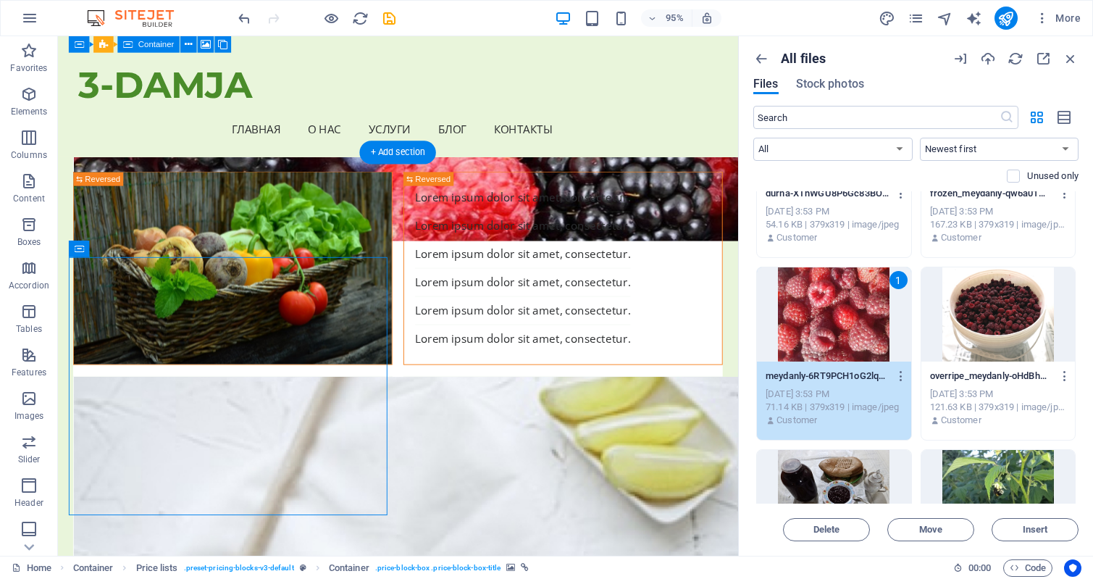
scroll to position [5468, 0]
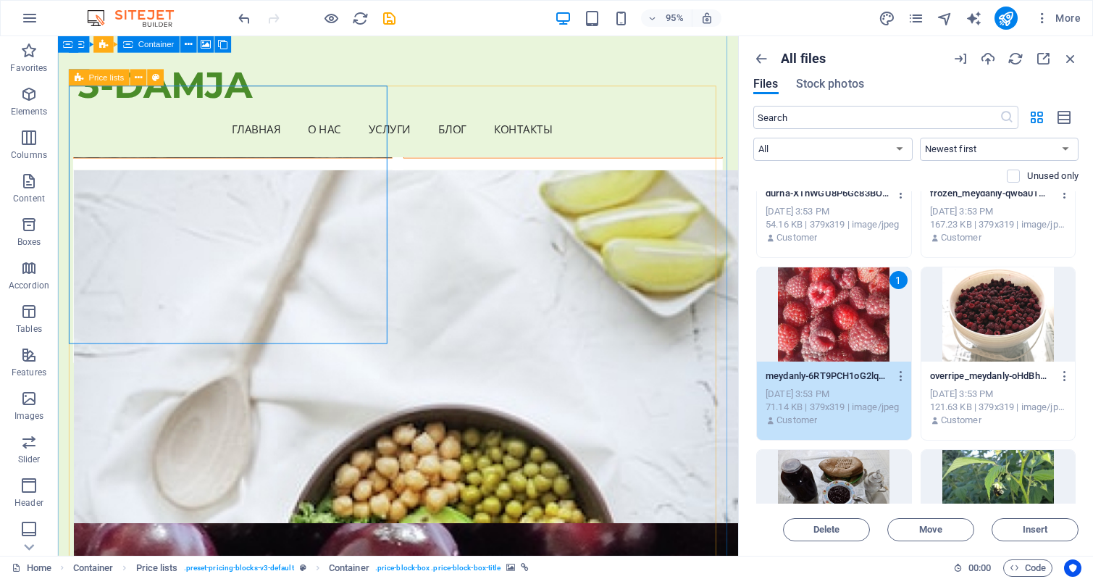
click at [138, 76] on icon at bounding box center [138, 77] width 7 height 14
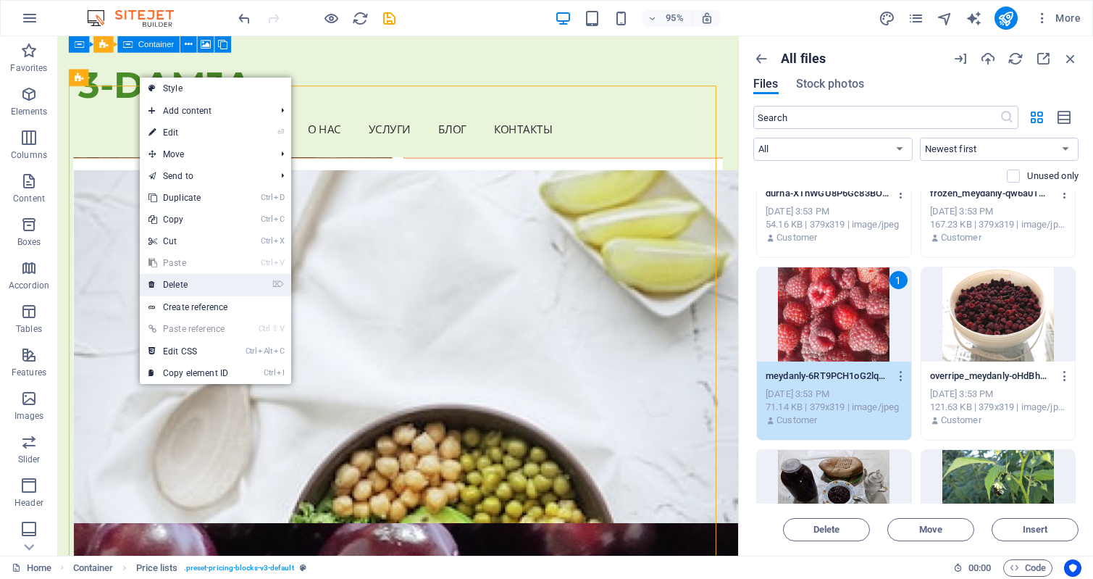
click at [172, 290] on link "⌦ Delete" at bounding box center [188, 285] width 97 height 22
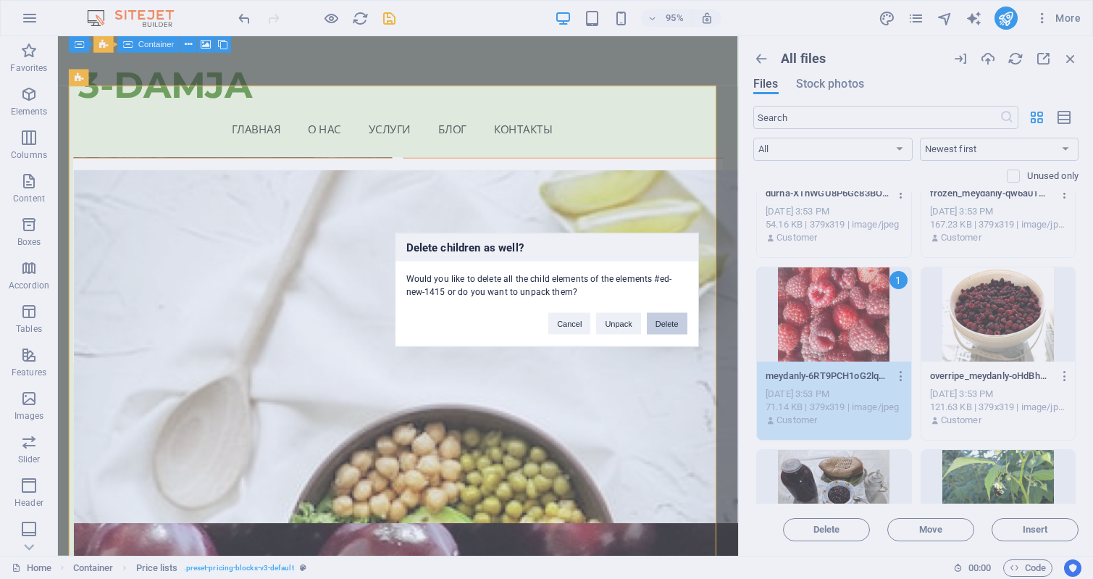
click at [672, 320] on button "Delete" at bounding box center [667, 323] width 41 height 22
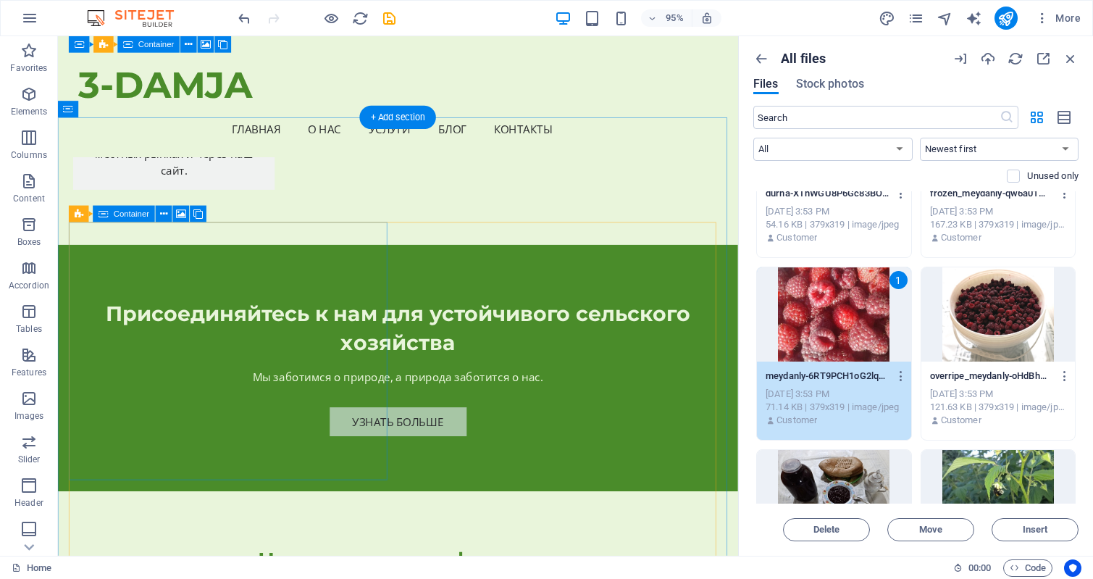
scroll to position [4310, 0]
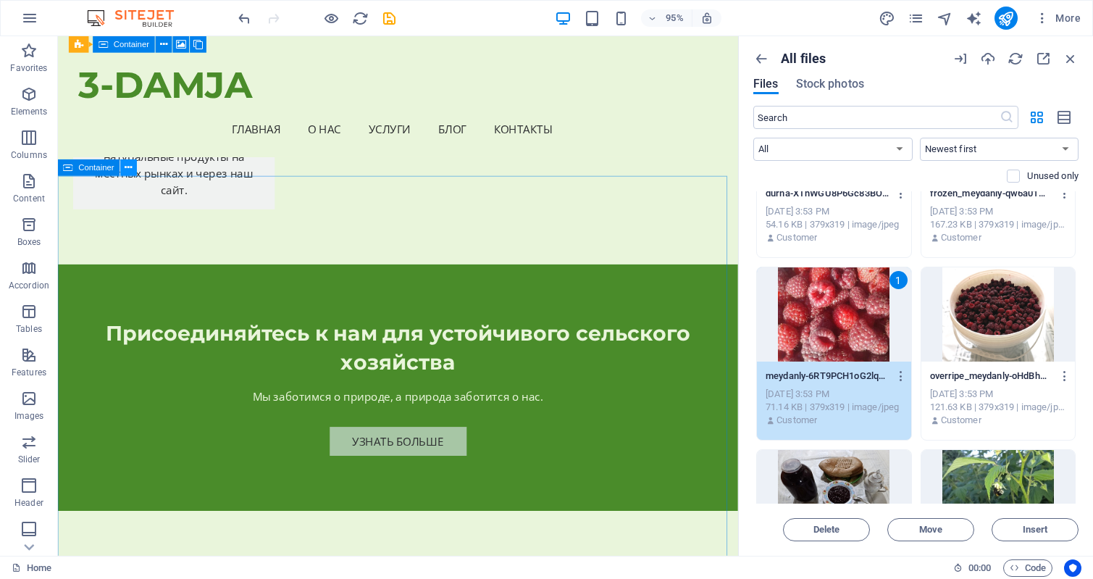
click at [131, 166] on icon at bounding box center [128, 168] width 7 height 14
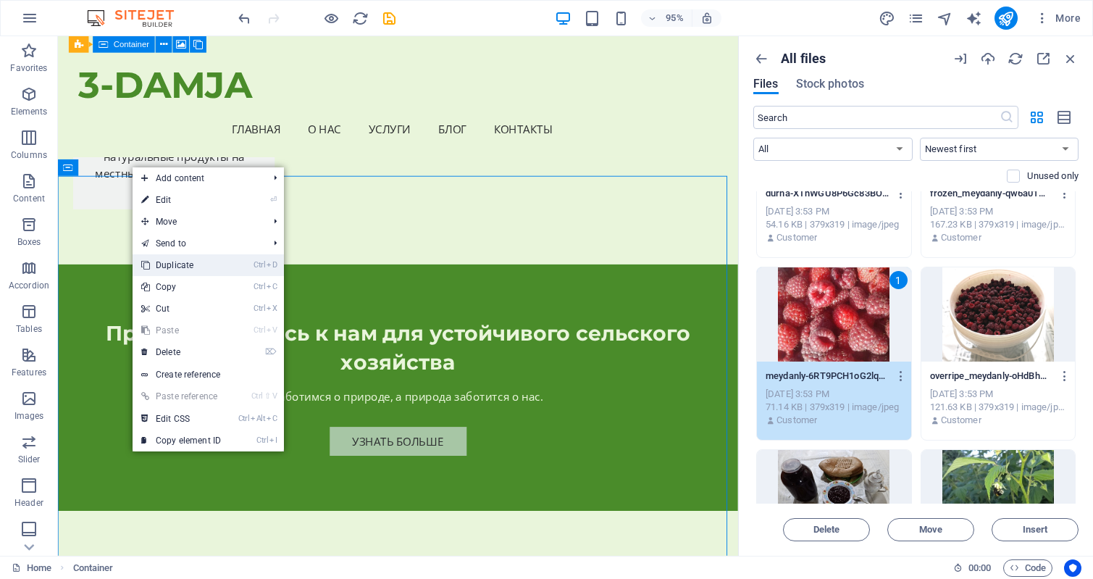
click at [183, 264] on link "Ctrl D Duplicate" at bounding box center [181, 265] width 97 height 22
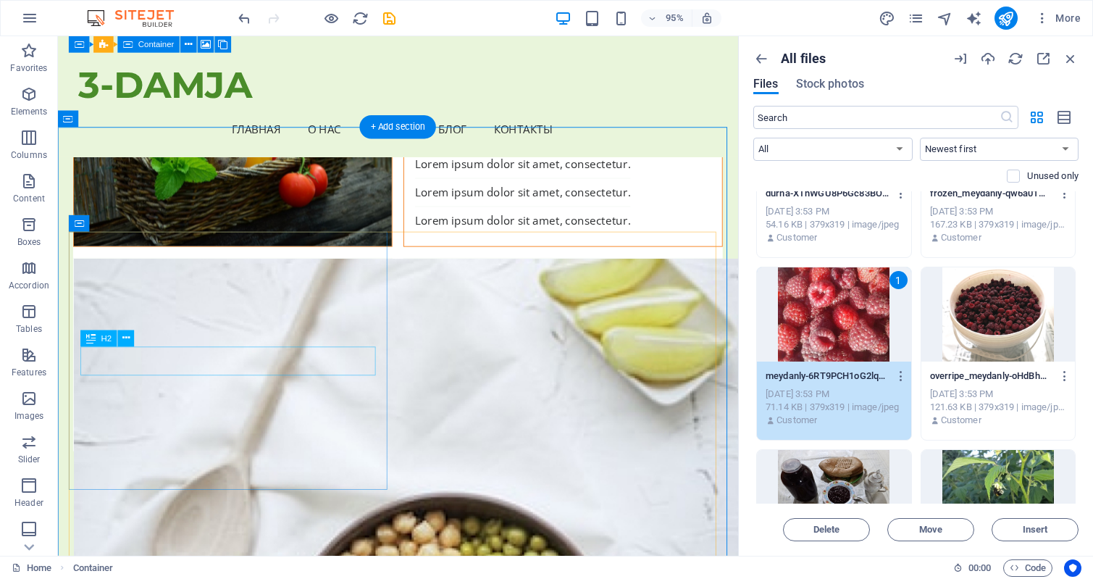
scroll to position [5252, 0]
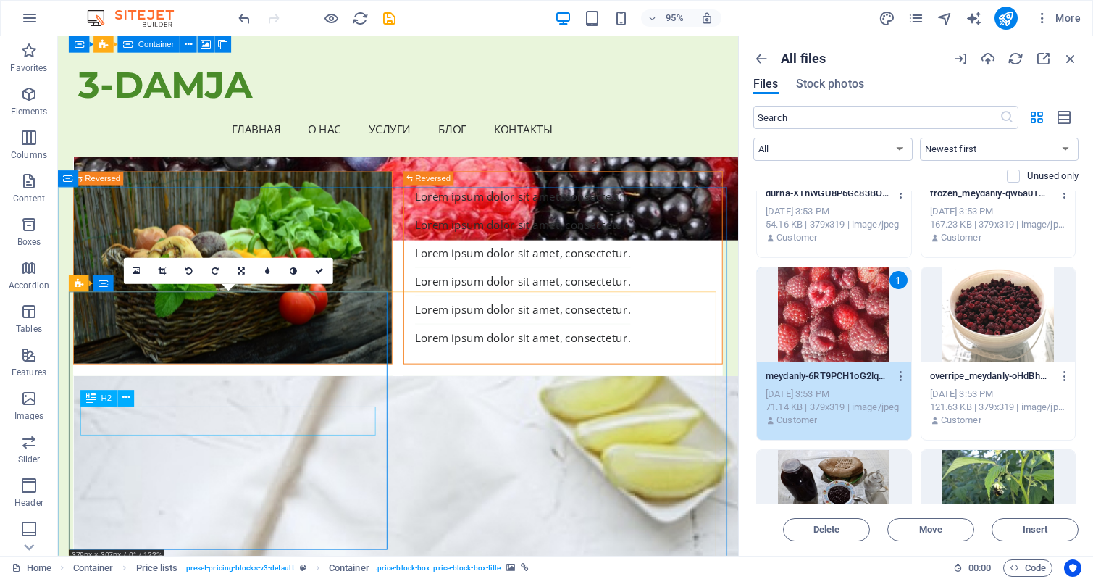
drag, startPoint x: 244, startPoint y: 434, endPoint x: 296, endPoint y: 451, distance: 54.1
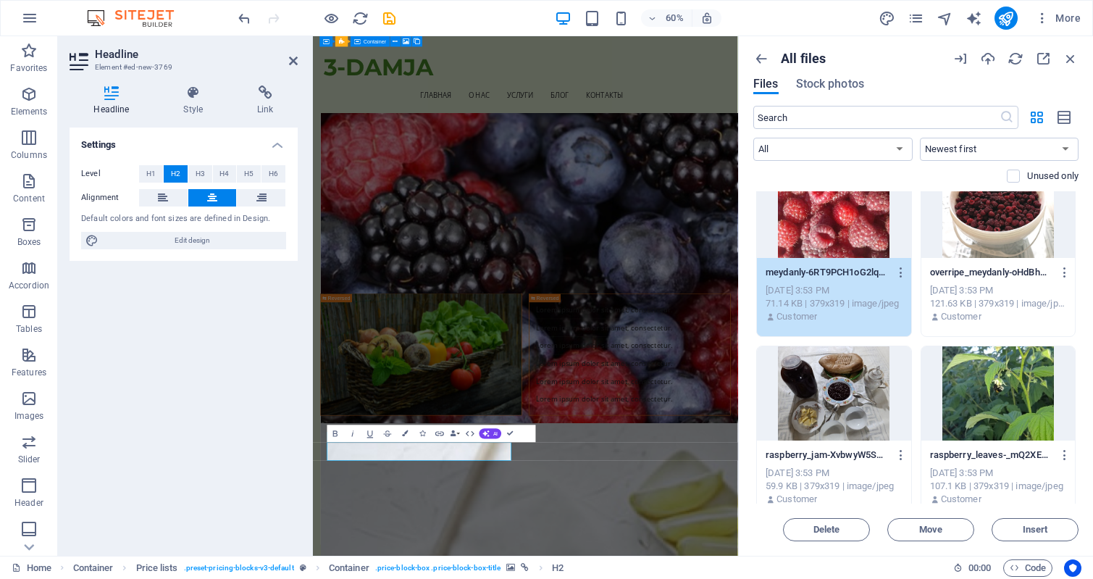
scroll to position [507, 0]
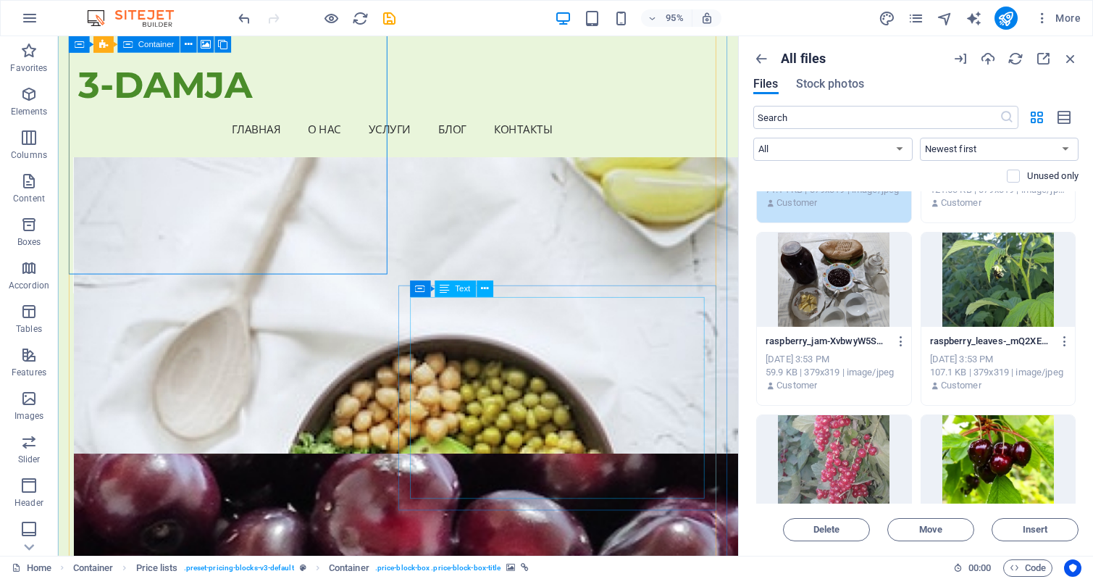
scroll to position [5614, 0]
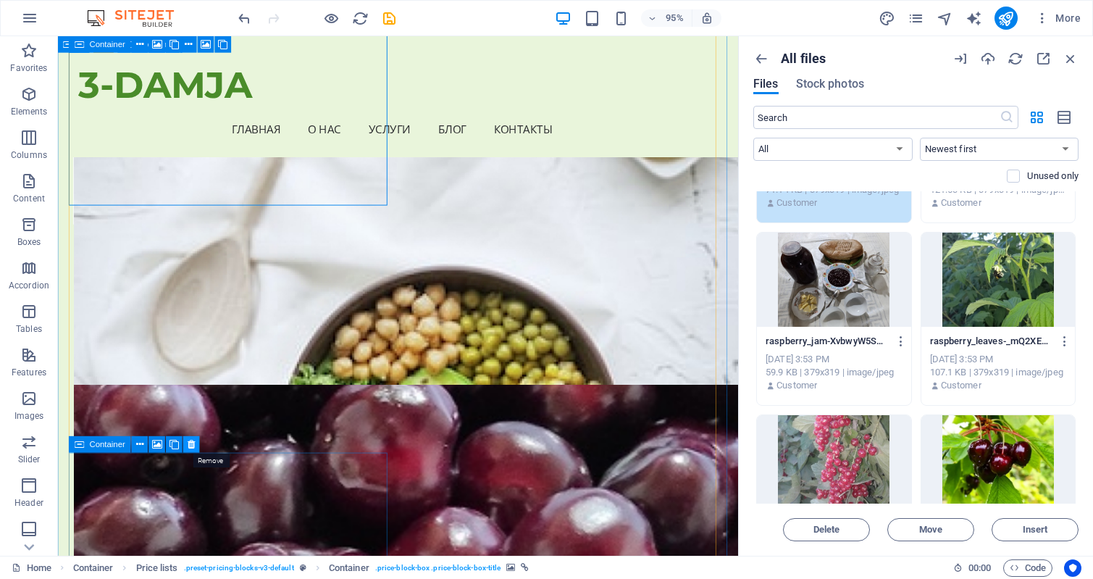
click at [193, 443] on icon at bounding box center [191, 444] width 7 height 14
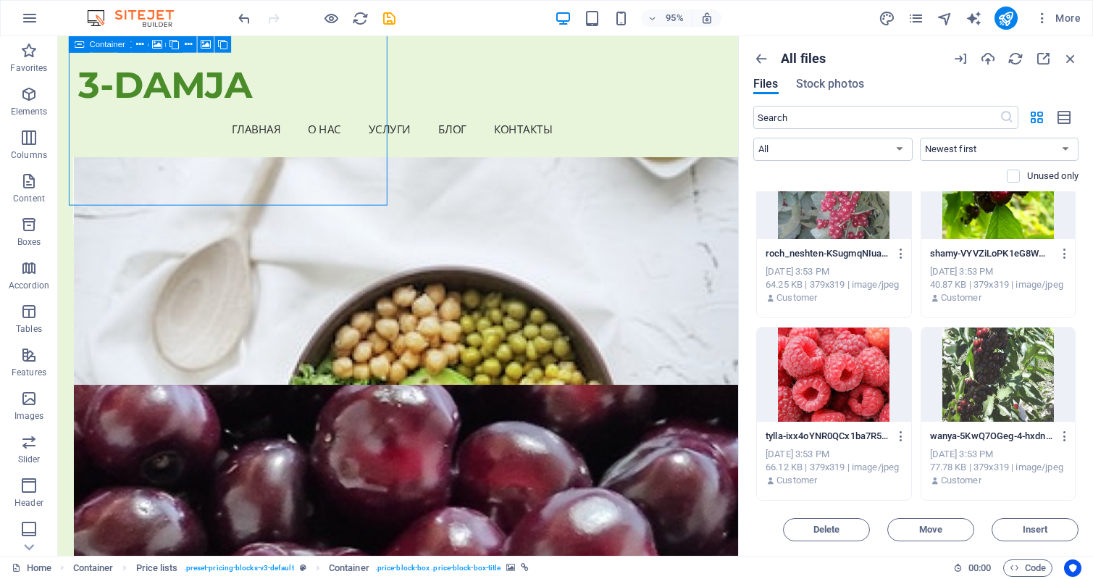
scroll to position [797, 0]
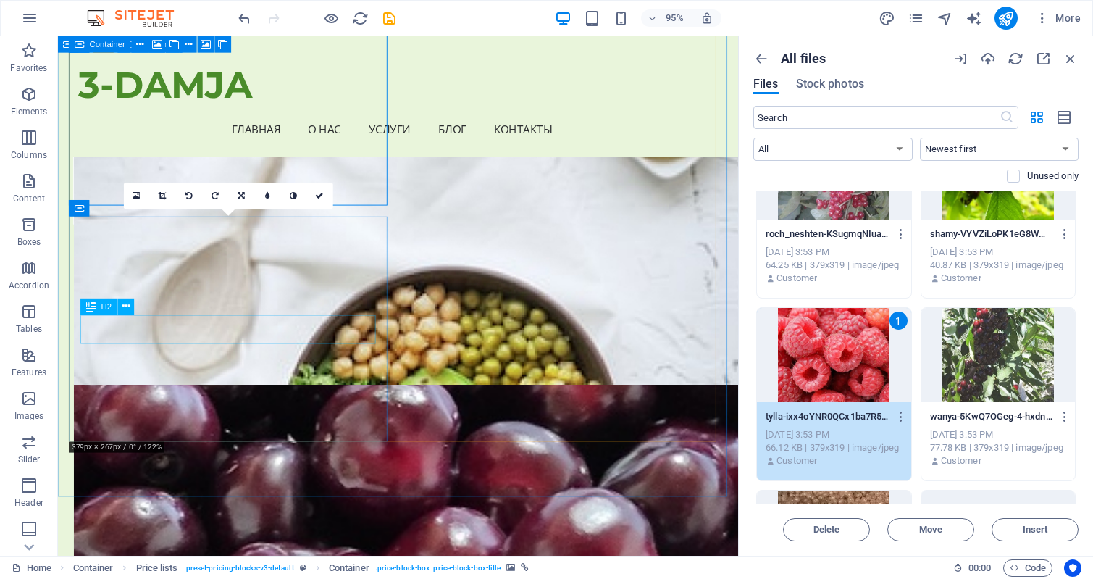
drag, startPoint x: 236, startPoint y: 343, endPoint x: 307, endPoint y: 363, distance: 73.8
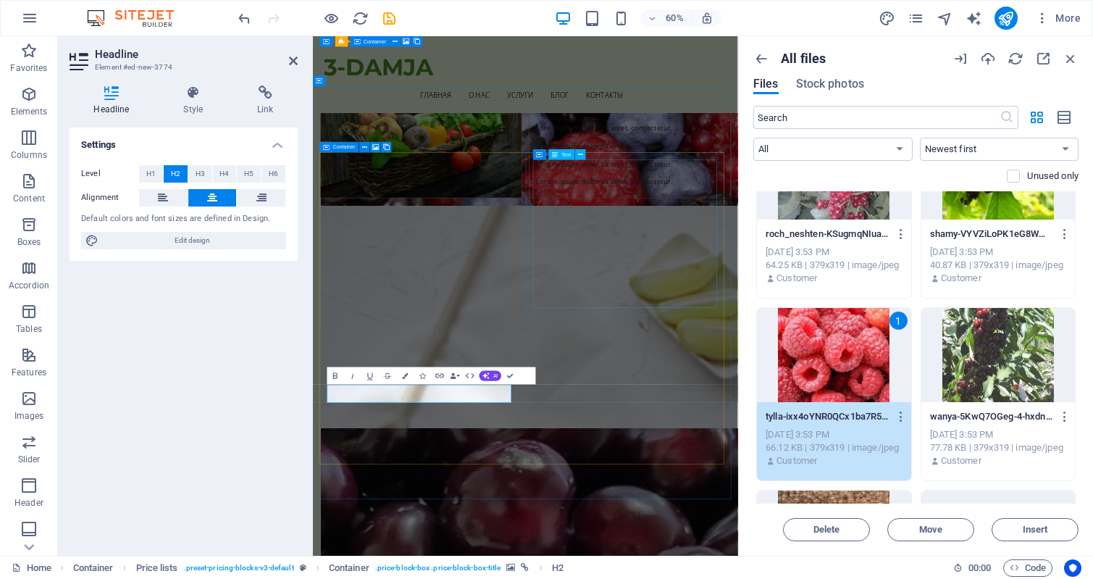
drag, startPoint x: 913, startPoint y: 406, endPoint x: 959, endPoint y: 269, distance: 143.8
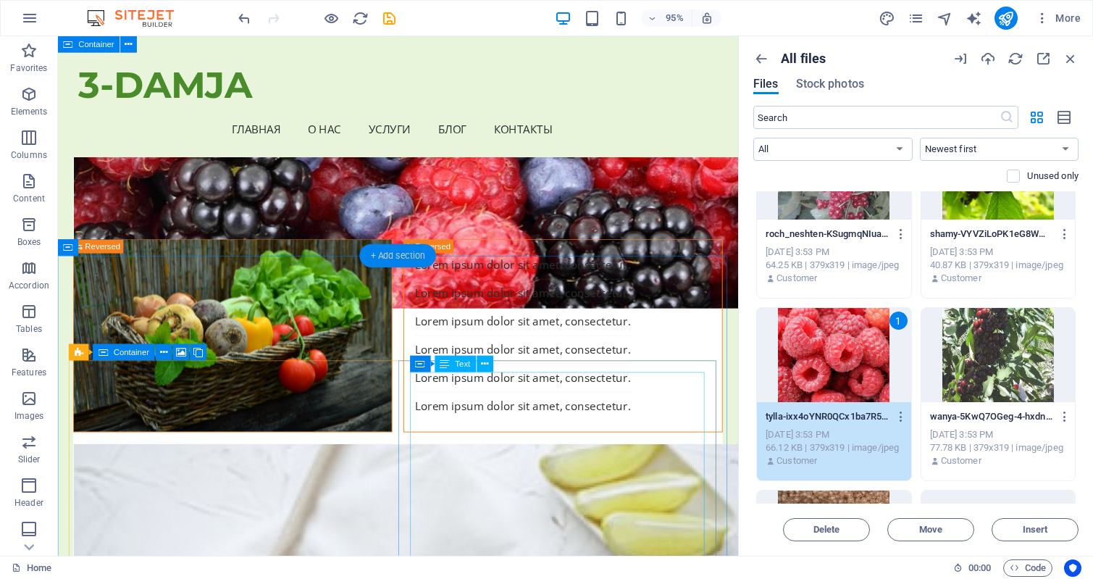
scroll to position [5179, 0]
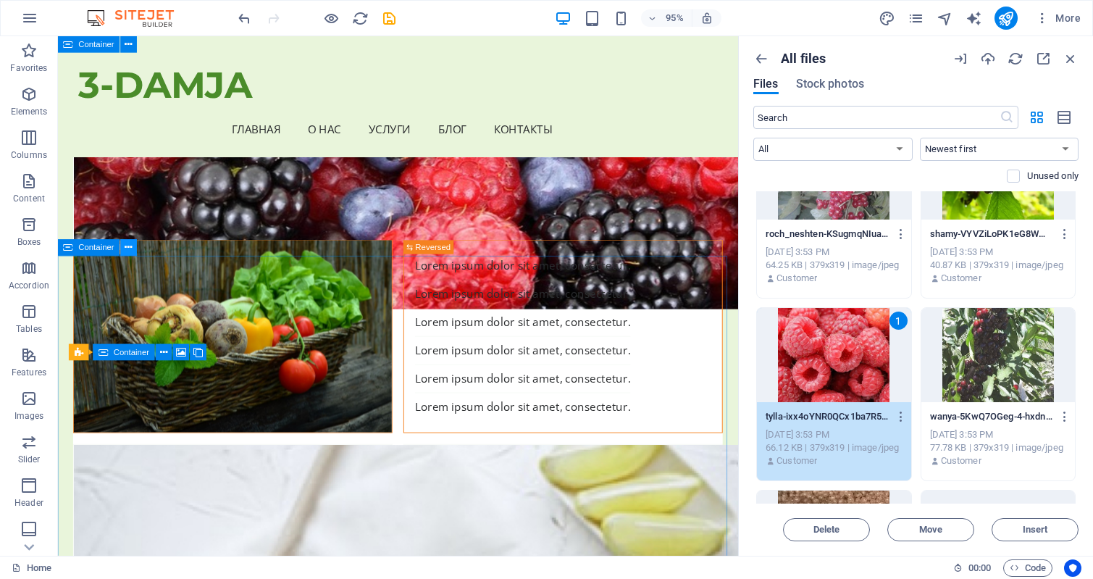
click at [130, 248] on icon at bounding box center [128, 247] width 7 height 14
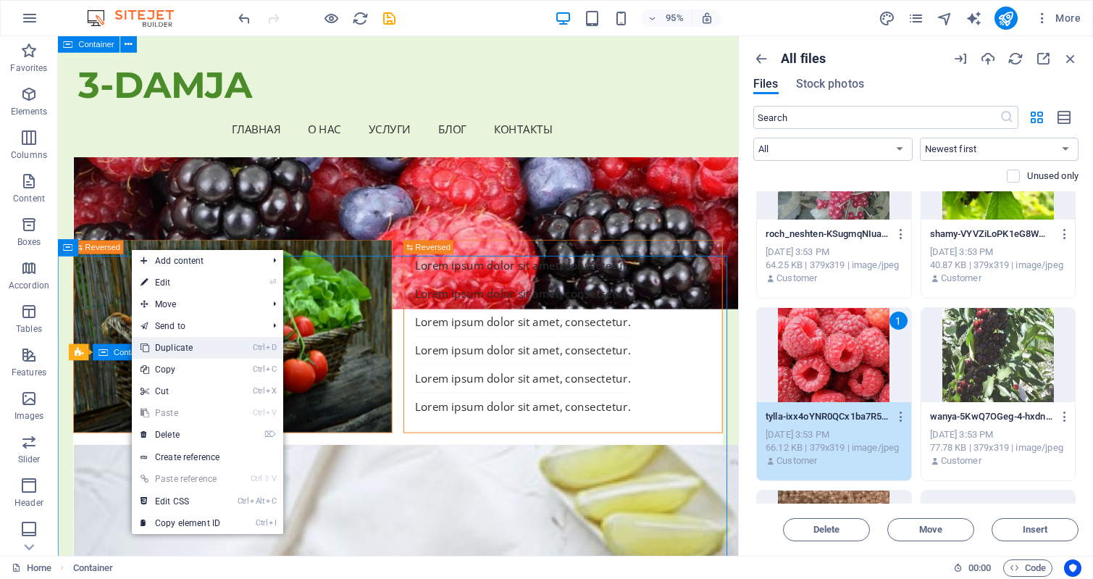
click at [172, 343] on link "Ctrl D Duplicate" at bounding box center [180, 348] width 97 height 22
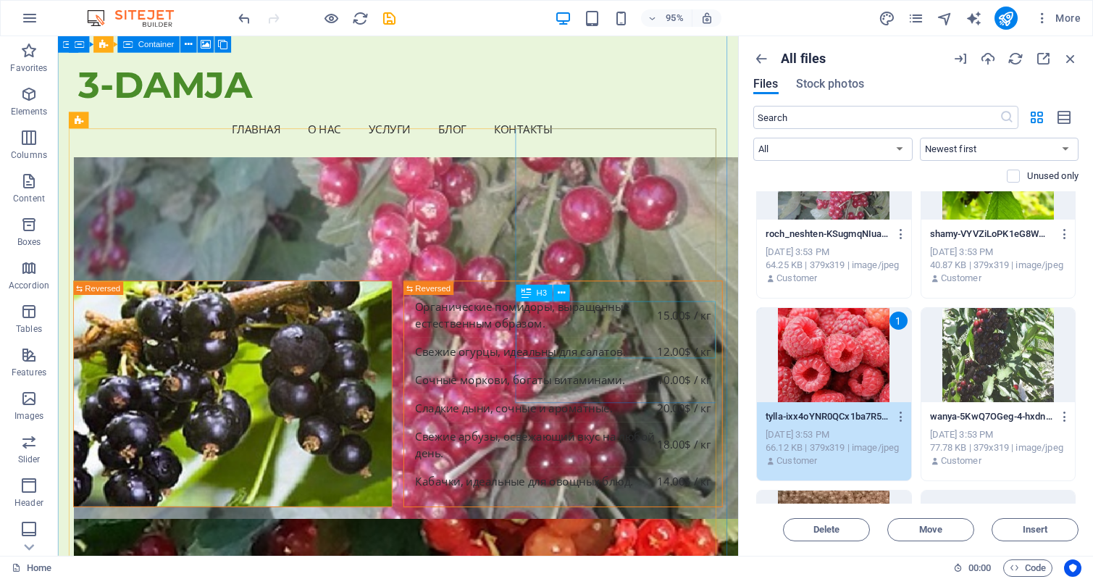
scroll to position [7184, 0]
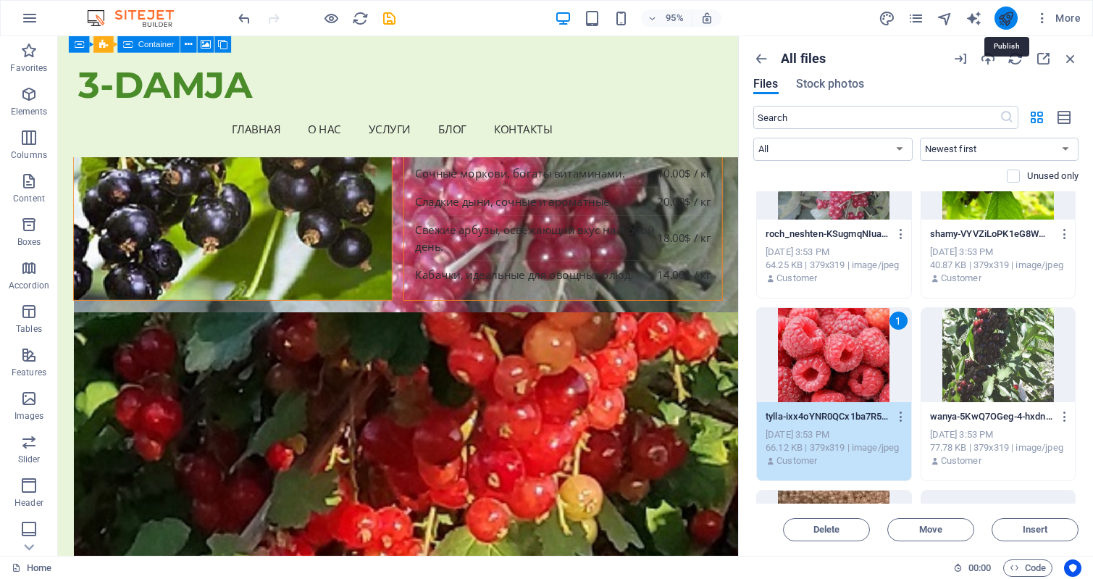
click at [1007, 25] on icon "publish" at bounding box center [1005, 18] width 17 height 17
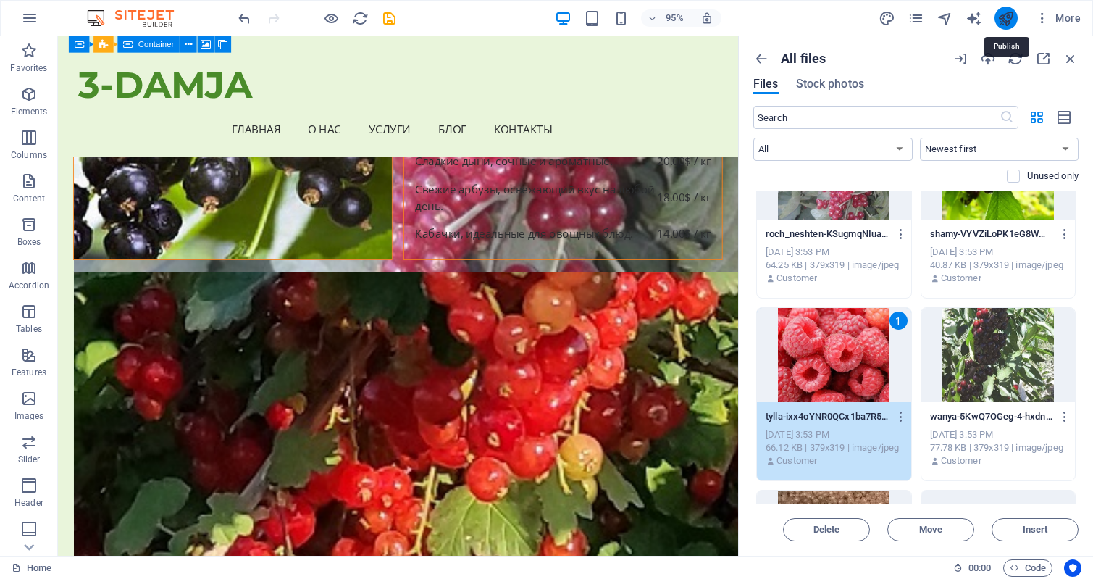
checkbox input "false"
